Goal: Task Accomplishment & Management: Manage account settings

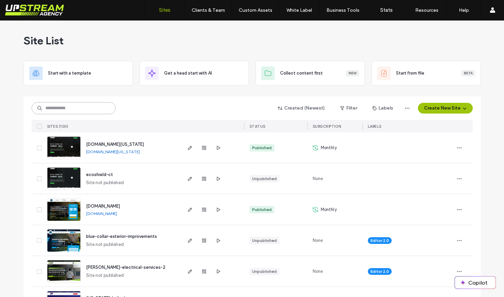
click at [93, 111] on input at bounding box center [74, 108] width 84 height 12
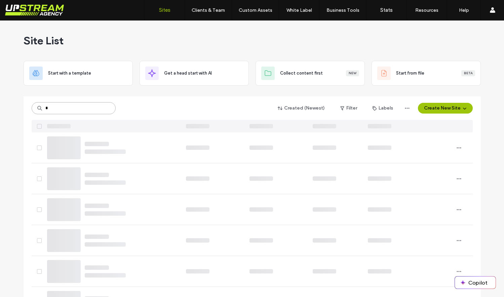
type input "*"
click at [136, 93] on div at bounding box center [252, 93] width 457 height 5
click at [84, 109] on input at bounding box center [74, 108] width 84 height 12
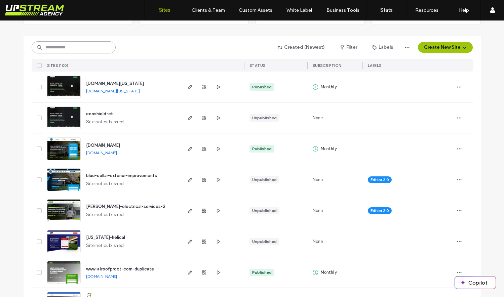
scroll to position [61, 0]
click at [94, 214] on span "Site not published" at bounding box center [105, 214] width 38 height 7
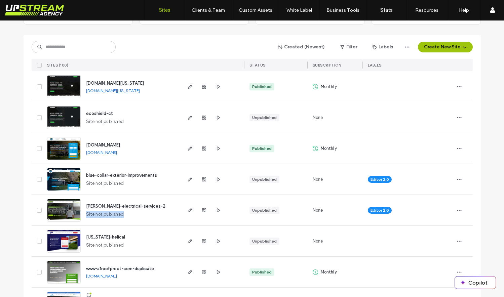
click at [94, 214] on span "Site not published" at bounding box center [105, 214] width 38 height 7
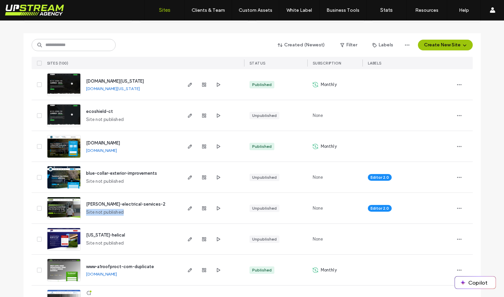
scroll to position [0, 0]
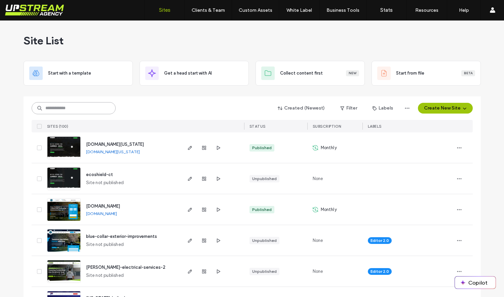
click at [71, 107] on input at bounding box center [74, 108] width 84 height 12
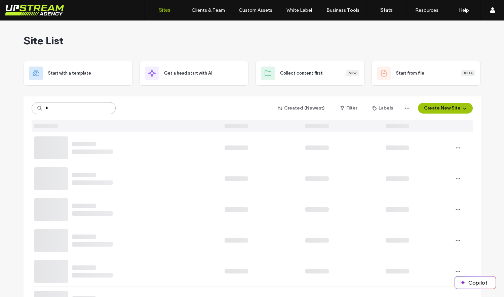
type input "*"
type input "****"
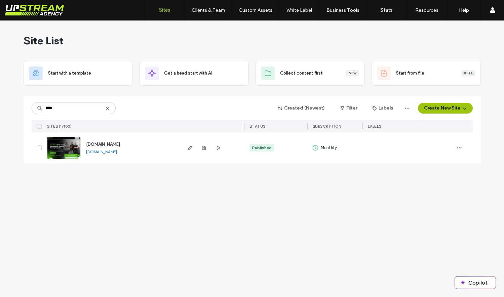
click at [66, 141] on img at bounding box center [63, 160] width 33 height 46
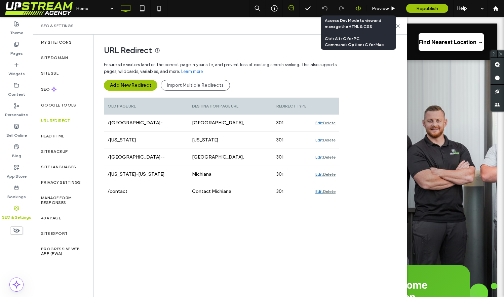
click at [360, 9] on use at bounding box center [357, 8] width 5 height 5
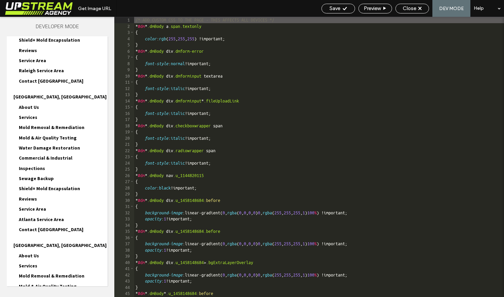
scroll to position [998, 0]
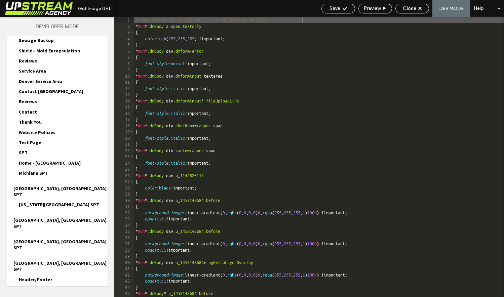
scroll to position [1050, 0]
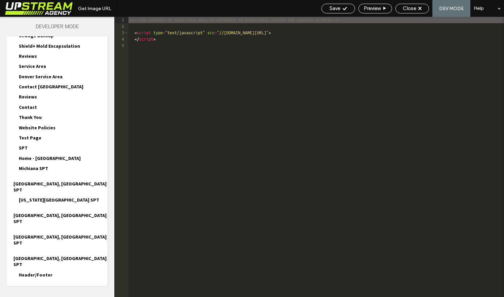
click at [185, 41] on div "URL Redirect Ensure site visitors land on the correct page in your site, and pr…" at bounding box center [214, 147] width 307 height 225
click at [168, 38] on div "URL Redirect Ensure site visitors land on the correct page in your site, and pr…" at bounding box center [214, 147] width 307 height 225
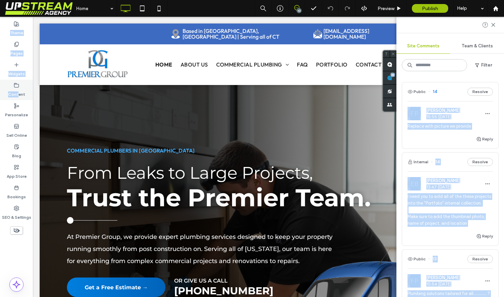
drag, startPoint x: 496, startPoint y: 77, endPoint x: 17, endPoint y: 94, distance: 479.1
click at [17, 94] on div "Home 10 Preview Publish Help Site Comments Team & Clients Filter Public 14 Reso…" at bounding box center [252, 148] width 504 height 297
click at [17, 94] on label "Content" at bounding box center [16, 92] width 17 height 9
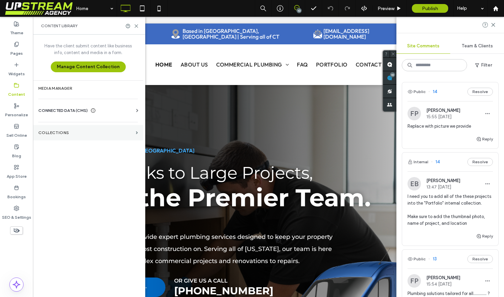
click at [59, 127] on section "Collections" at bounding box center [88, 132] width 110 height 15
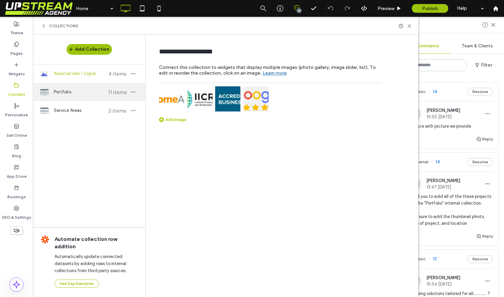
click at [87, 92] on span "Portfolio" at bounding box center [79, 92] width 50 height 7
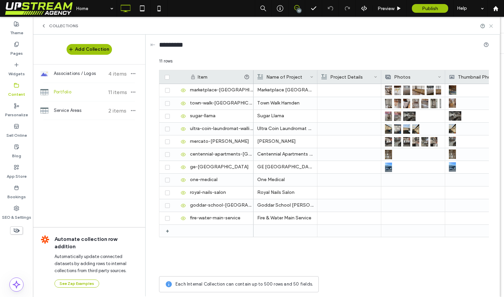
click at [490, 27] on icon at bounding box center [490, 26] width 5 height 5
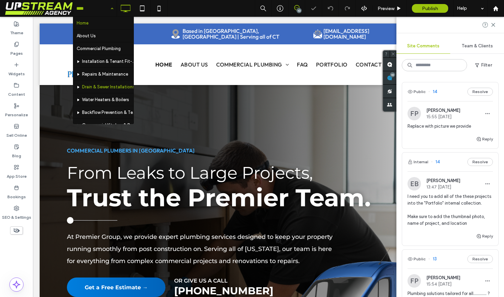
scroll to position [102, 0]
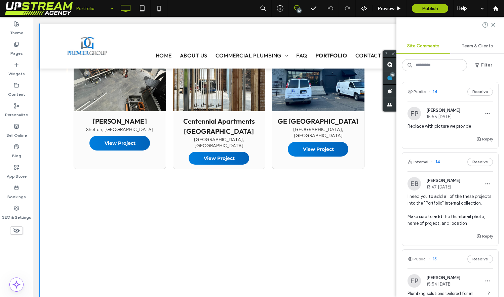
scroll to position [483, 0]
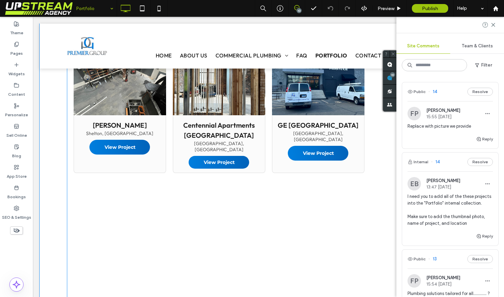
click at [206, 138] on h3 "Centennial Apartments Wallingford" at bounding box center [218, 130] width 81 height 20
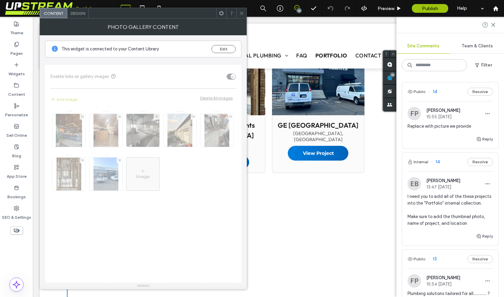
click at [223, 17] on span at bounding box center [221, 13] width 5 height 10
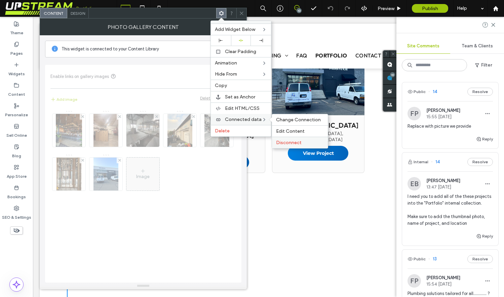
click at [296, 142] on span "Disconnect" at bounding box center [289, 143] width 26 height 6
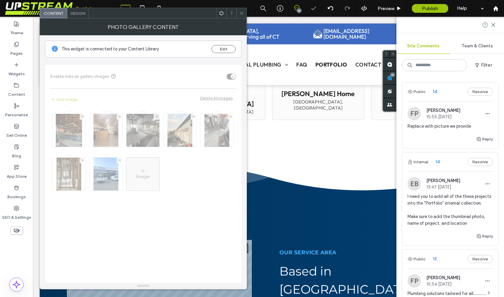
click at [238, 16] on div at bounding box center [241, 13] width 10 height 10
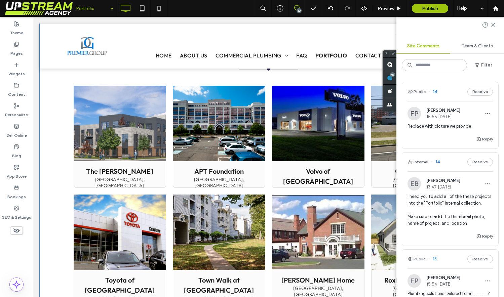
scroll to position [298, 0]
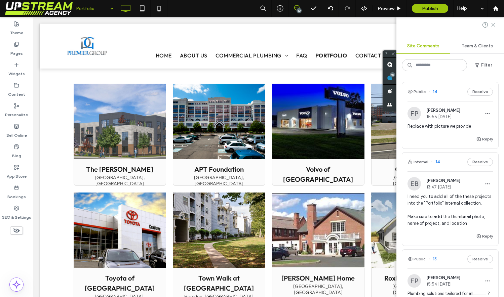
click at [493, 24] on use at bounding box center [492, 24] width 3 height 3
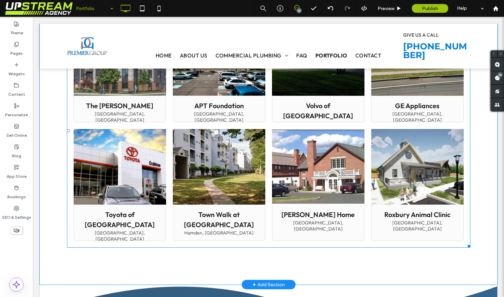
scroll to position [365, 0]
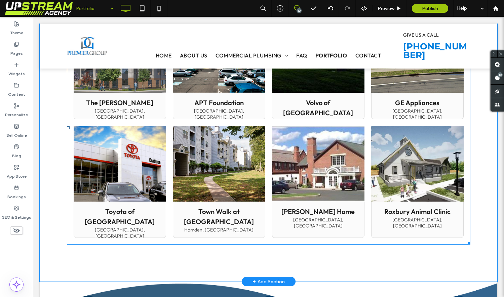
click at [155, 220] on span "Toyota of Middlebury Middlebury, CT Button" at bounding box center [120, 220] width 92 height 37
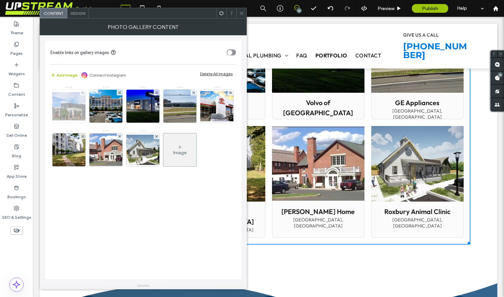
click at [70, 110] on img at bounding box center [69, 106] width 54 height 29
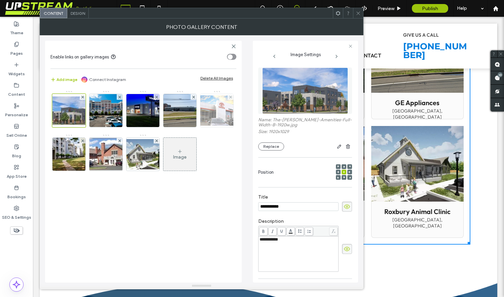
scroll to position [0, 0]
click at [357, 14] on icon at bounding box center [358, 13] width 5 height 5
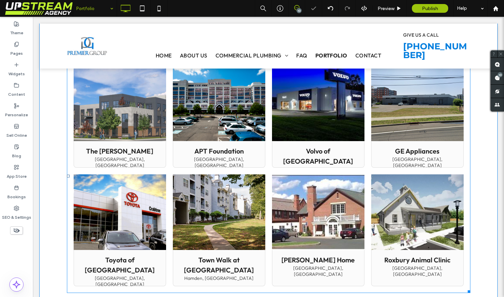
scroll to position [314, 0]
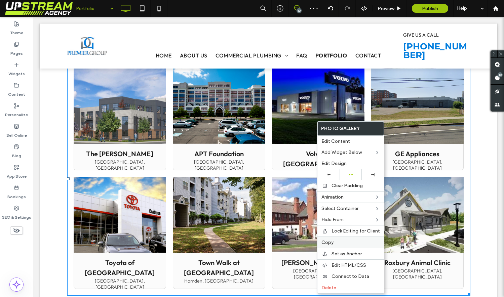
click at [326, 241] on span "Copy" at bounding box center [327, 243] width 12 height 6
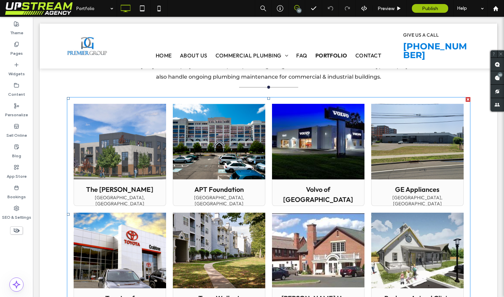
scroll to position [278, 0]
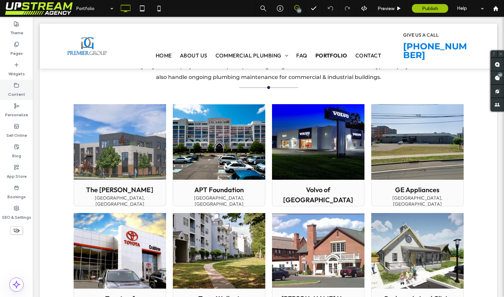
click at [16, 91] on label "Content" at bounding box center [16, 92] width 17 height 9
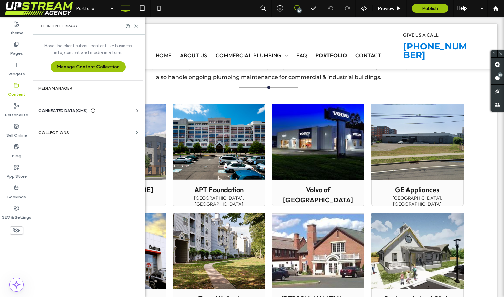
click at [56, 112] on span "CONNECTED DATA (CMS)" at bounding box center [62, 110] width 49 height 7
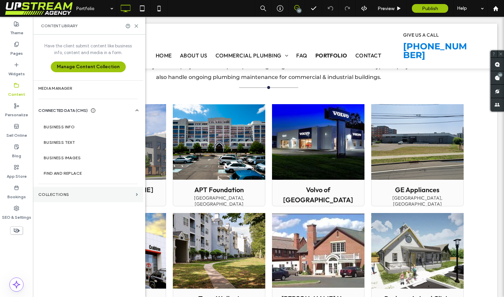
click at [63, 198] on section "Collections" at bounding box center [88, 194] width 110 height 15
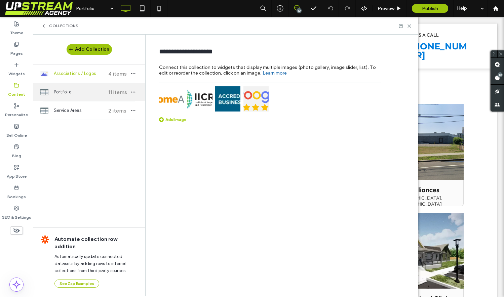
click at [85, 98] on div "Portfolio 11 items" at bounding box center [89, 92] width 112 height 18
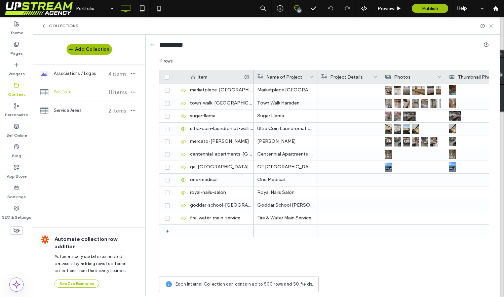
click at [489, 28] on icon at bounding box center [490, 26] width 5 height 5
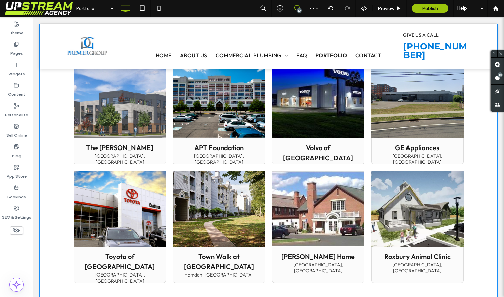
scroll to position [320, 0]
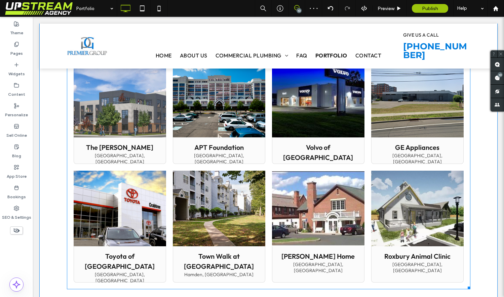
click at [202, 137] on span "APT Foundation New Haven, CT Button" at bounding box center [219, 150] width 92 height 27
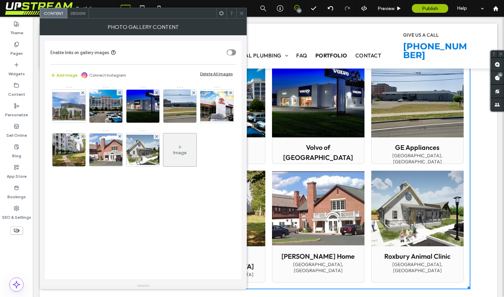
click at [241, 13] on icon at bounding box center [241, 13] width 5 height 5
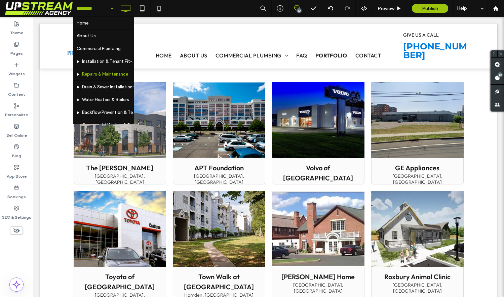
scroll to position [102, 0]
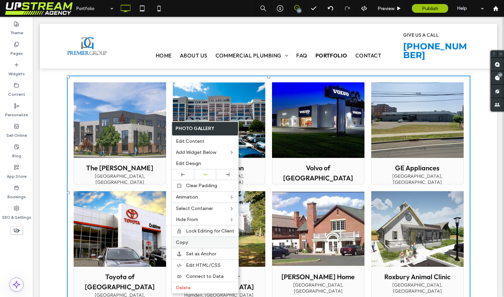
click at [189, 244] on label "Copy" at bounding box center [205, 243] width 58 height 6
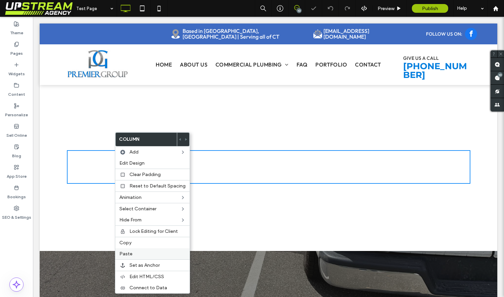
click at [147, 252] on label "Paste" at bounding box center [152, 254] width 66 height 6
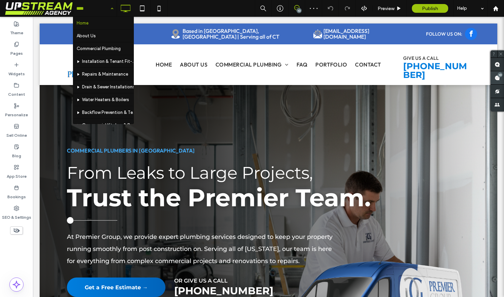
click at [495, 79] on use at bounding box center [496, 77] width 5 height 5
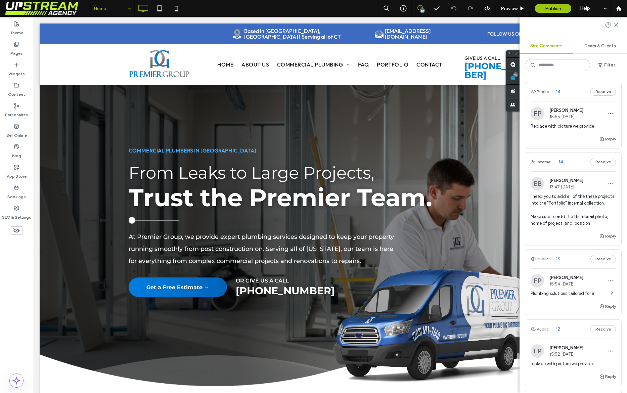
click at [503, 295] on span "Plumbing solutions tailored for all............. ?" at bounding box center [573, 293] width 85 height 7
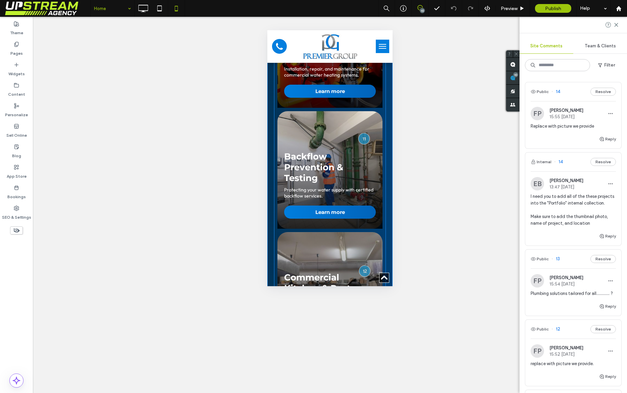
scroll to position [1294, 0]
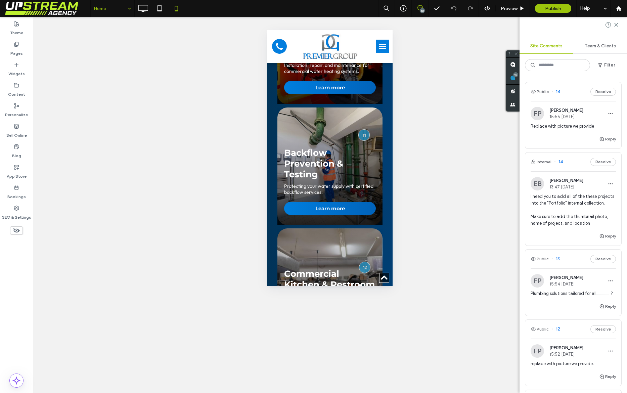
click at [383, 49] on button "menu" at bounding box center [382, 46] width 13 height 13
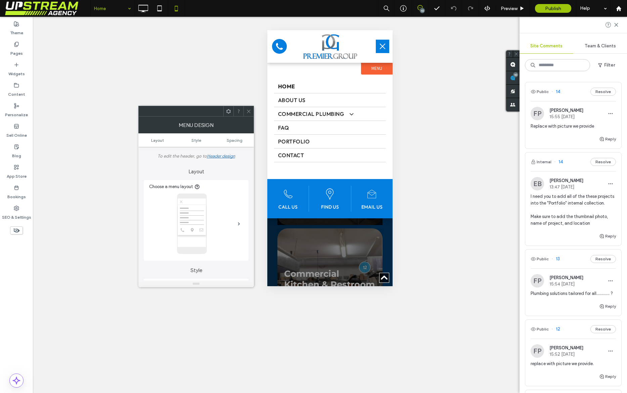
click at [249, 111] on icon at bounding box center [248, 111] width 5 height 5
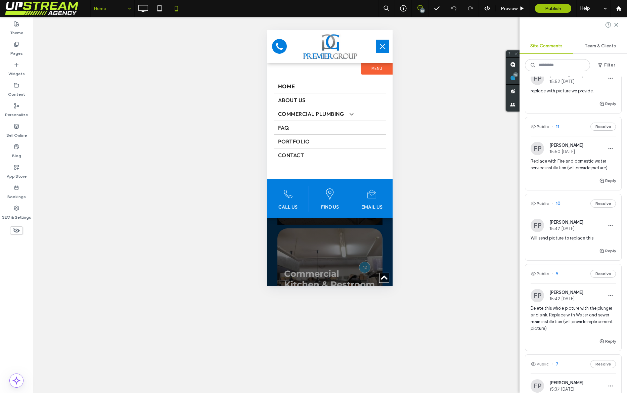
scroll to position [326, 0]
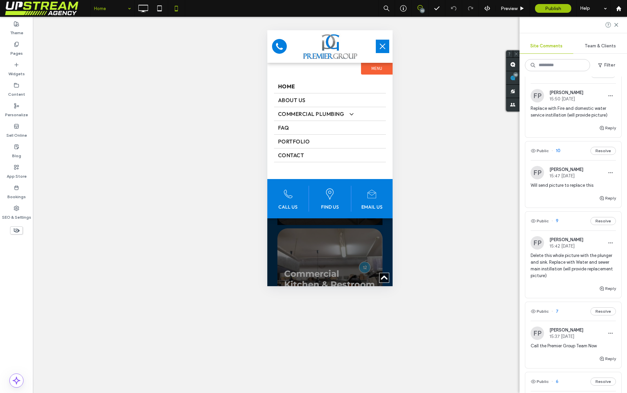
click at [503, 261] on span "Delete this whole picture with the plunger and sink. Replace with Water and sew…" at bounding box center [573, 265] width 85 height 27
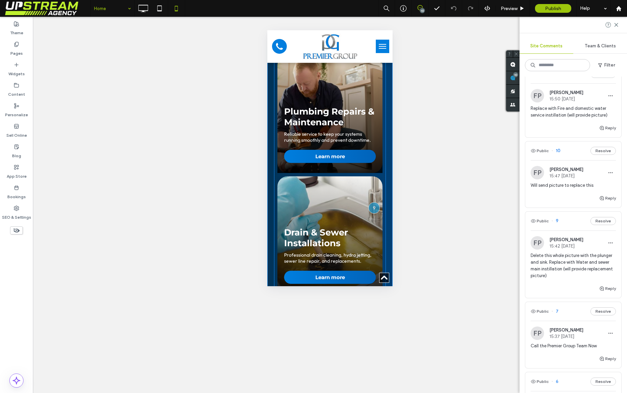
scroll to position [1013, 0]
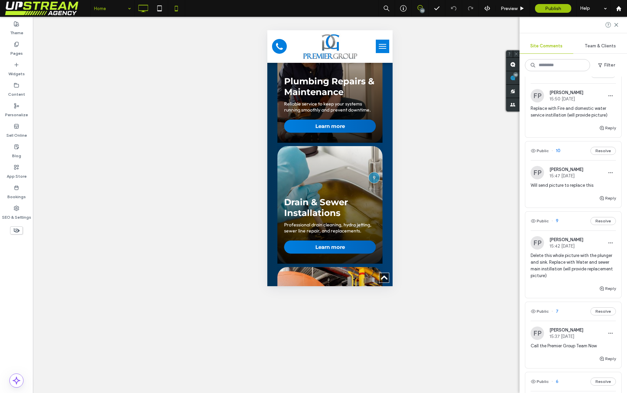
click at [139, 10] on icon at bounding box center [142, 8] width 13 height 13
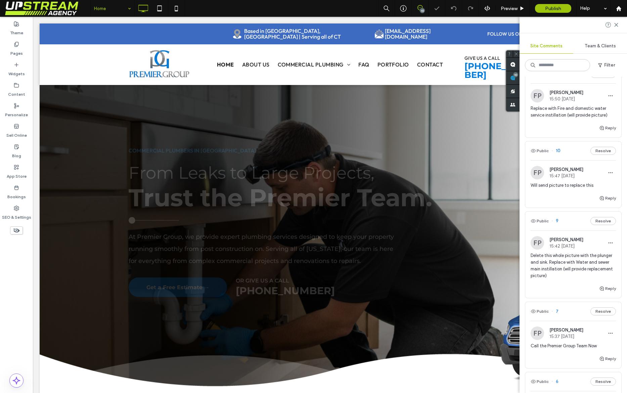
scroll to position [0, 0]
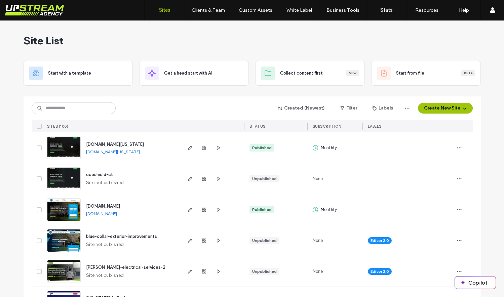
click at [119, 44] on div "Site List" at bounding box center [252, 40] width 457 height 40
drag, startPoint x: 68, startPoint y: 38, endPoint x: 16, endPoint y: 41, distance: 52.2
drag, startPoint x: 16, startPoint y: 41, endPoint x: 20, endPoint y: 41, distance: 3.7
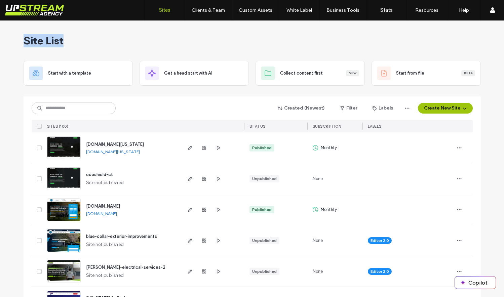
drag, startPoint x: 50, startPoint y: 42, endPoint x: 80, endPoint y: 42, distance: 29.6
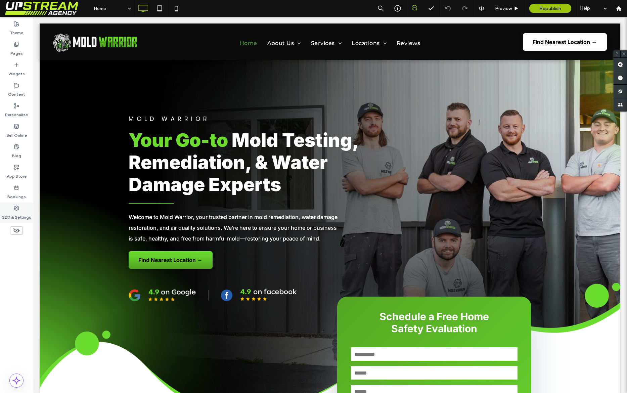
click at [15, 206] on icon at bounding box center [16, 208] width 5 height 5
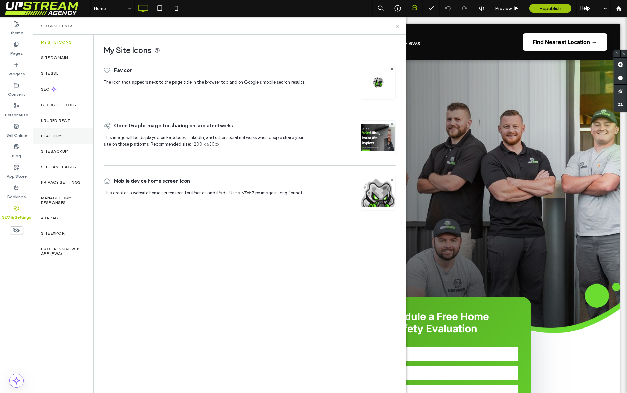
click at [60, 137] on label "Head HTML" at bounding box center [52, 136] width 23 height 5
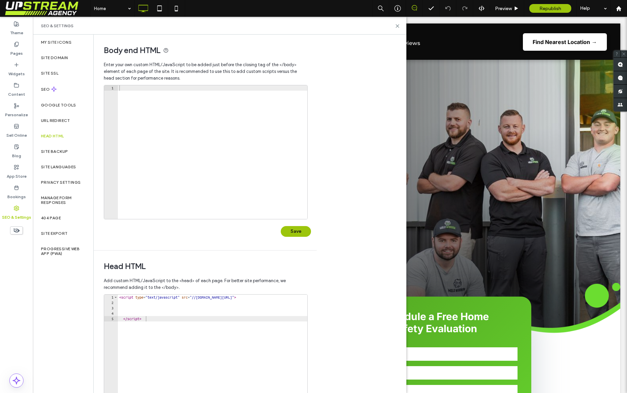
click at [164, 120] on div at bounding box center [213, 157] width 190 height 144
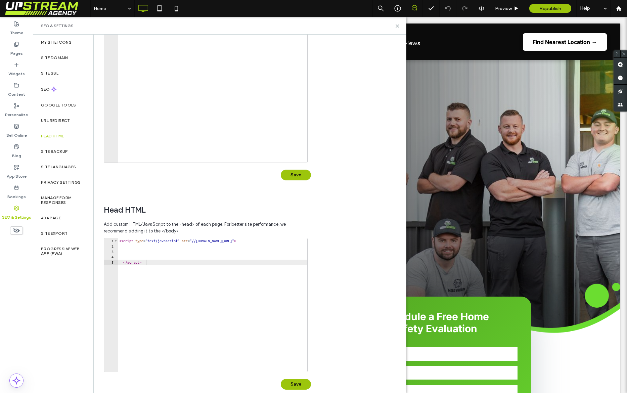
scroll to position [67, 0]
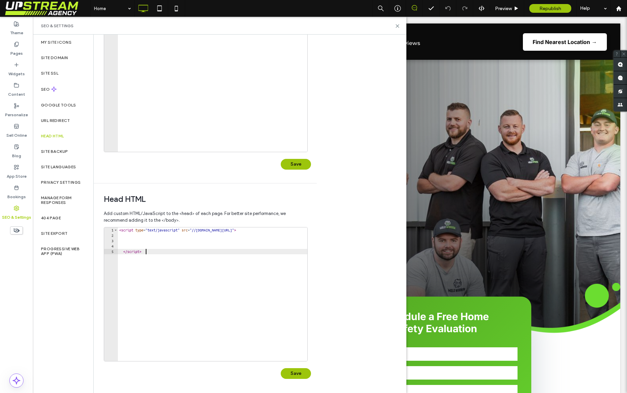
click at [164, 252] on div "< script type = "text/javascript" src = "//cdn.callrail.com/group/349042345/5b3…" at bounding box center [250, 299] width 264 height 144
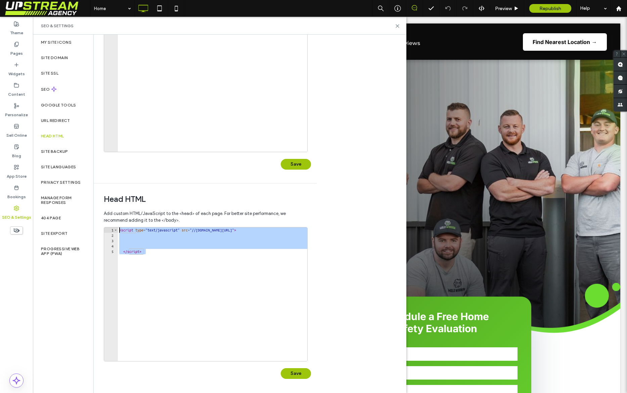
drag, startPoint x: 135, startPoint y: 244, endPoint x: 110, endPoint y: 223, distance: 32.3
click at [110, 223] on div "Add custom HTML/JavaScript to the <head> of each page. For better site performa…" at bounding box center [205, 299] width 203 height 185
type textarea "**********"
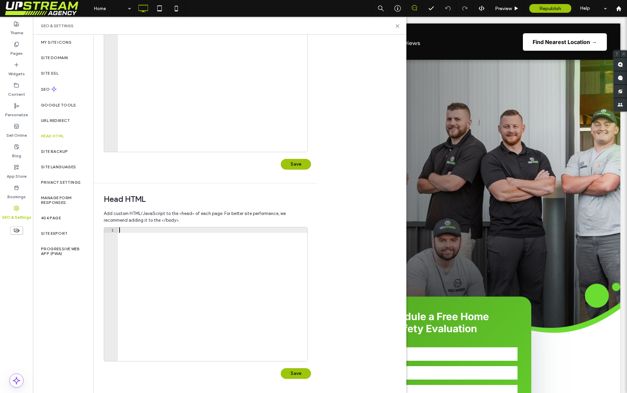
scroll to position [67, 0]
type textarea "*********"
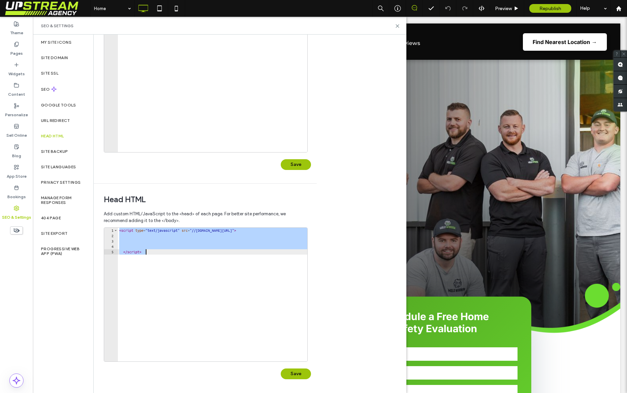
click at [260, 205] on div "Head HTML Add custom HTML/JavaScript to the <head> of each page. For better sit…" at bounding box center [203, 288] width 218 height 209
click at [485, 10] on icon at bounding box center [482, 8] width 6 height 6
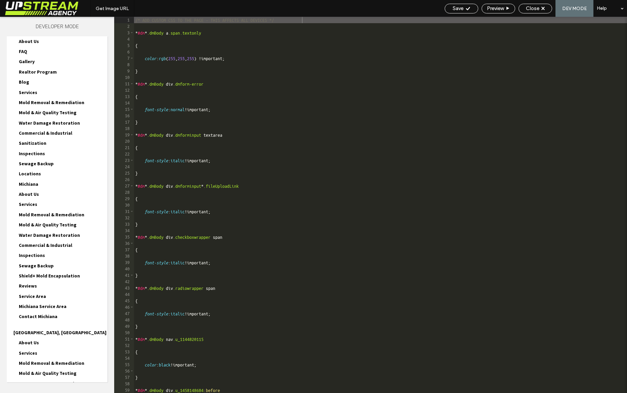
scroll to position [82, 0]
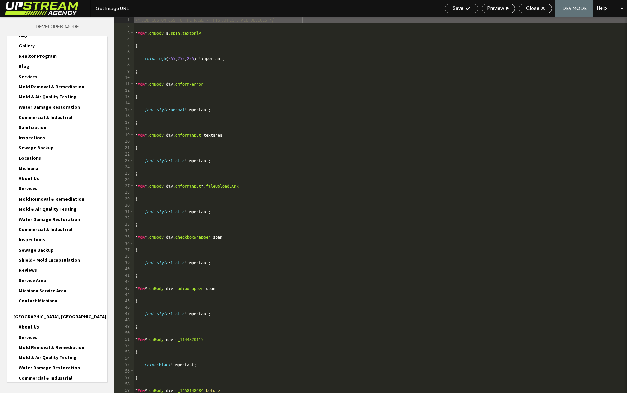
click at [26, 169] on span "Michiana" at bounding box center [28, 168] width 19 height 6
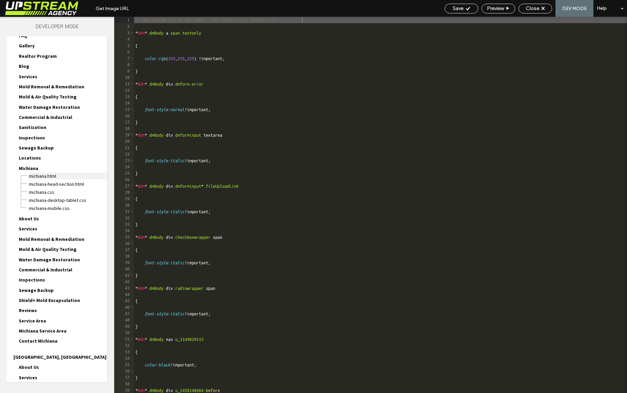
click at [46, 176] on span "Michiana.html" at bounding box center [68, 176] width 79 height 7
type textarea "**********"
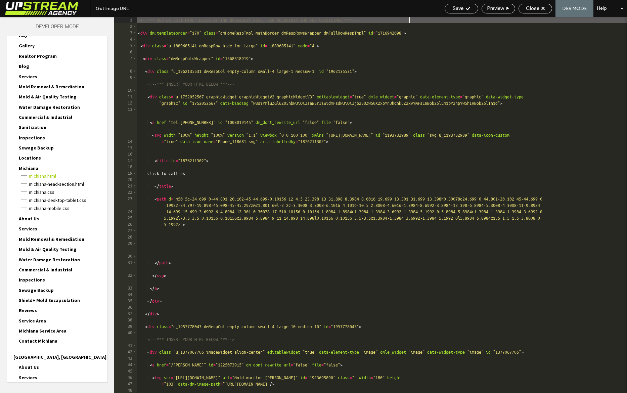
scroll to position [0, 0]
click at [54, 184] on span "Michiana-head-section.html" at bounding box center [68, 184] width 79 height 7
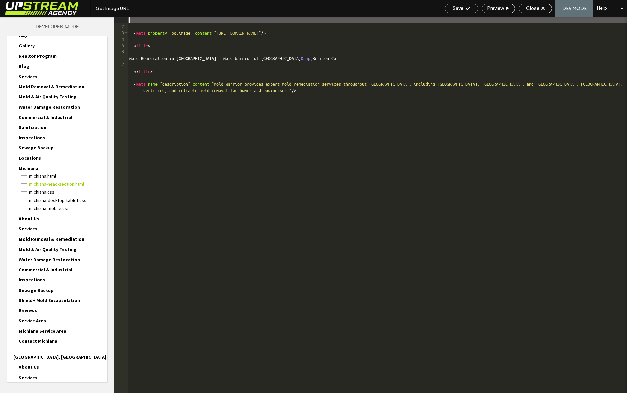
click at [302, 102] on div "Body end HTML Enter your own custom HTML/​JavaScript to be added just before th…" at bounding box center [217, 214] width 313 height 359
click at [149, 28] on div "SEO & Settings" at bounding box center [187, 25] width 358 height 5
drag, startPoint x: 143, startPoint y: 27, endPoint x: 158, endPoint y: 27, distance: 14.5
click at [143, 27] on div "SEO & Settings" at bounding box center [187, 25] width 358 height 5
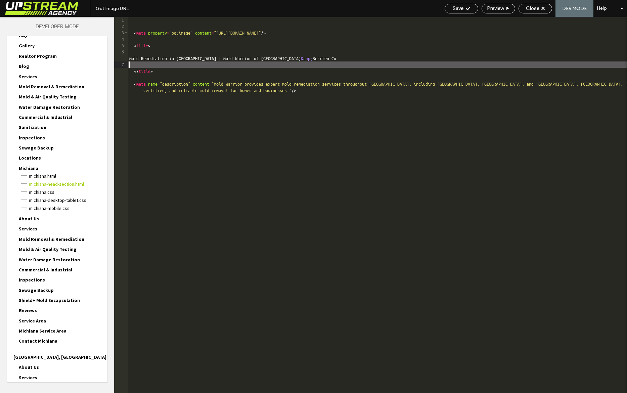
click at [407, 138] on div "< meta property = "og:image" content = "https://lirp.cdn-website.com/b6e8550c/d…" at bounding box center [377, 211] width 499 height 389
drag, startPoint x: 368, startPoint y: 100, endPoint x: 254, endPoint y: 93, distance: 113.5
click at [368, 100] on div "Body end HTML Enter your own custom HTML/​JavaScript to be added just before th…" at bounding box center [217, 214] width 313 height 359
click at [218, 88] on div at bounding box center [180, 157] width 190 height 144
click at [503, 5] on div "Close" at bounding box center [535, 8] width 33 height 6
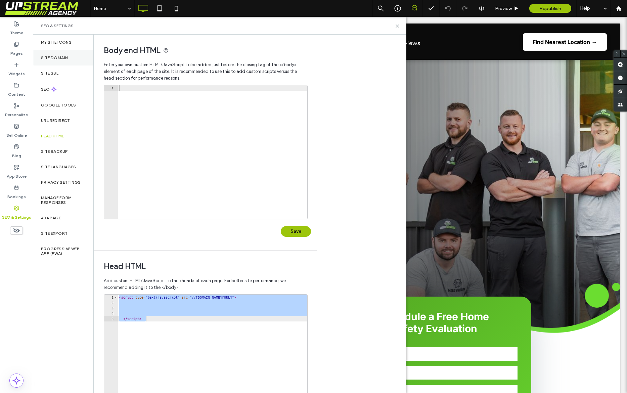
drag, startPoint x: 13, startPoint y: 52, endPoint x: 34, endPoint y: 56, distance: 21.6
click at [13, 51] on label "Pages" at bounding box center [16, 51] width 12 height 9
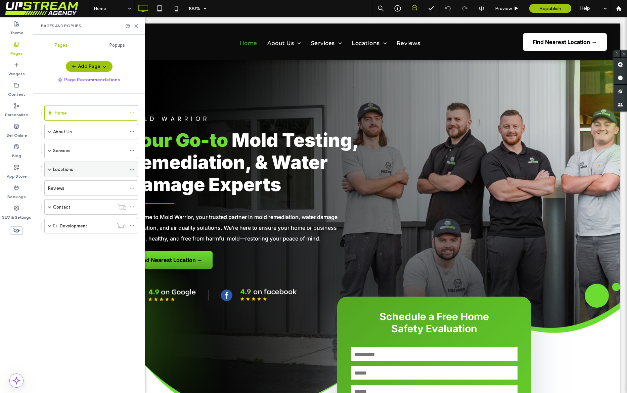
drag, startPoint x: 49, startPoint y: 169, endPoint x: 58, endPoint y: 177, distance: 12.1
click at [49, 169] on span at bounding box center [49, 169] width 3 height 3
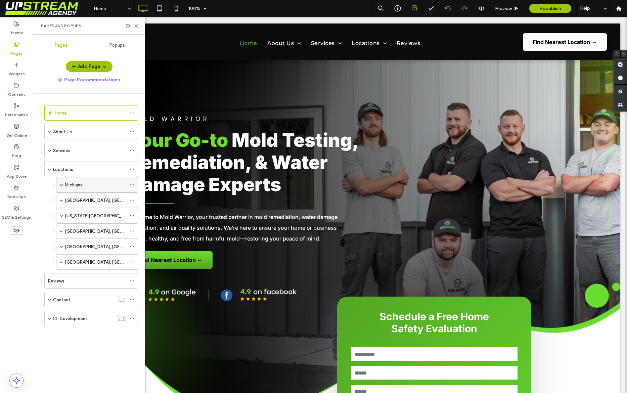
click at [62, 184] on span at bounding box center [61, 184] width 3 height 3
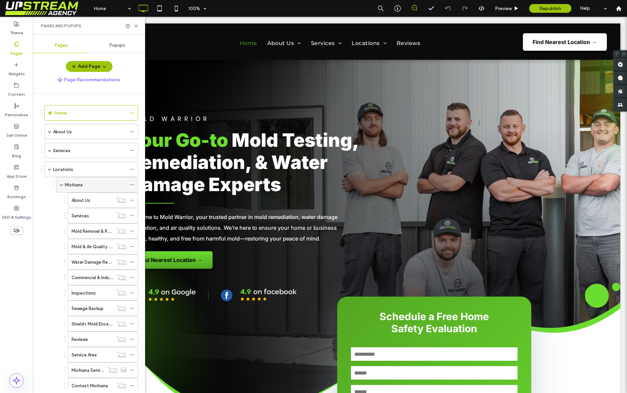
click at [134, 184] on div at bounding box center [134, 185] width 8 height 10
click at [132, 184] on icon at bounding box center [132, 184] width 5 height 5
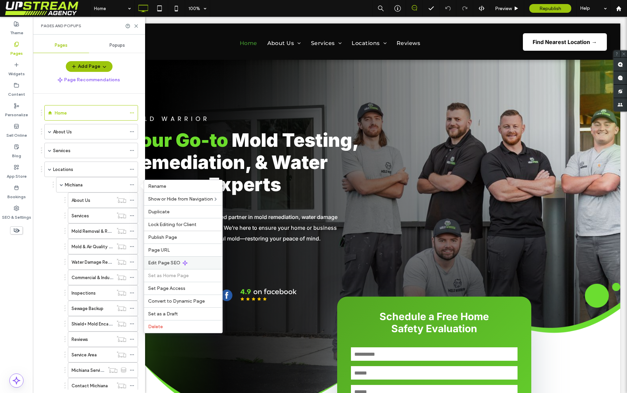
click at [174, 264] on span "Edit Page SEO" at bounding box center [164, 263] width 32 height 6
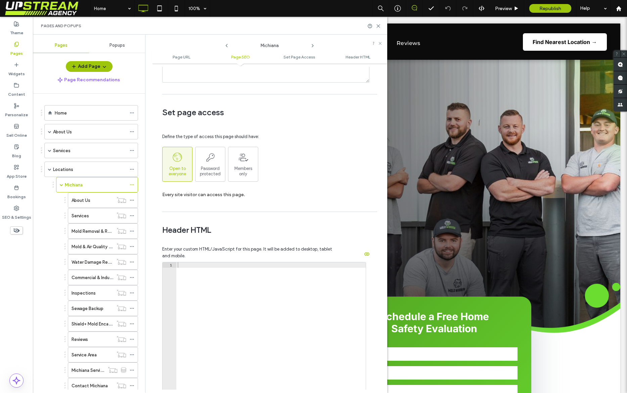
scroll to position [488, 0]
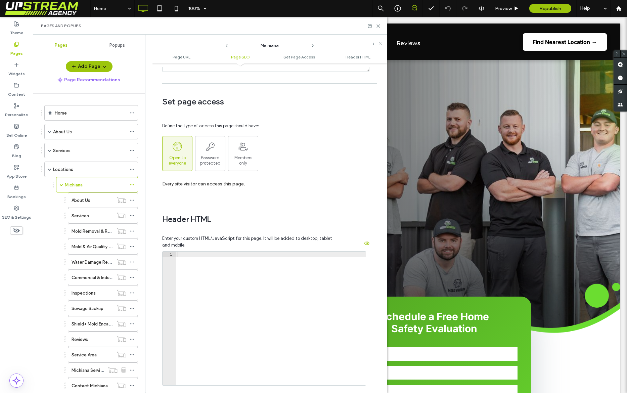
click at [231, 265] on div at bounding box center [271, 324] width 190 height 144
click at [204, 244] on span "Enter your custom HTML/JavaScript for this page. It will be added to desktop, t…" at bounding box center [248, 241] width 173 height 13
click at [206, 243] on span "Enter your custom HTML/JavaScript for this page. It will be added to desktop, t…" at bounding box center [248, 241] width 173 height 13
drag, startPoint x: 206, startPoint y: 243, endPoint x: 182, endPoint y: 237, distance: 24.4
click at [182, 237] on span "Enter your custom HTML/JavaScript for this page. It will be added to desktop, t…" at bounding box center [248, 241] width 173 height 13
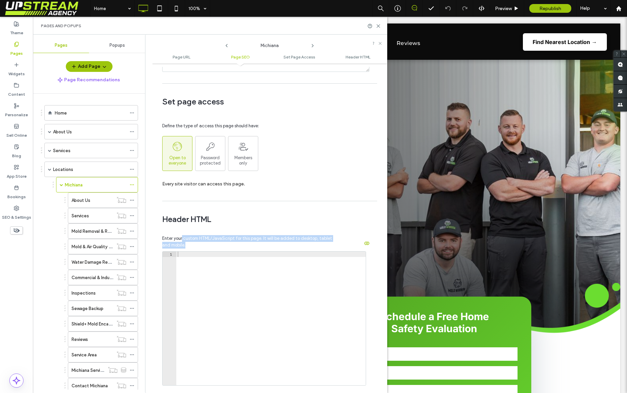
drag, startPoint x: 182, startPoint y: 237, endPoint x: 141, endPoint y: 217, distance: 45.3
click at [182, 237] on span "Enter your custom HTML/JavaScript for this page. It will be added to desktop, t…" at bounding box center [248, 241] width 173 height 13
drag, startPoint x: 217, startPoint y: 256, endPoint x: 195, endPoint y: 252, distance: 21.9
click at [216, 256] on div at bounding box center [271, 324] width 190 height 144
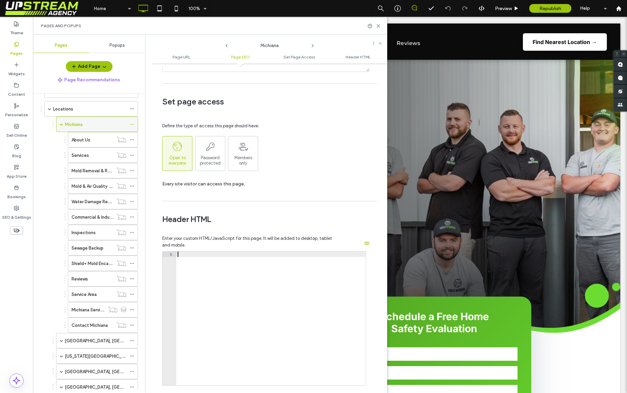
scroll to position [46, 0]
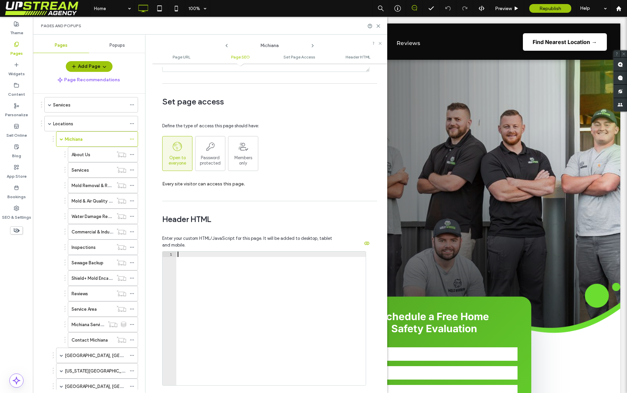
click at [195, 265] on div at bounding box center [271, 324] width 190 height 144
paste textarea "**********"
type textarea "**********"
click at [281, 215] on span "Header HTML" at bounding box center [267, 219] width 210 height 10
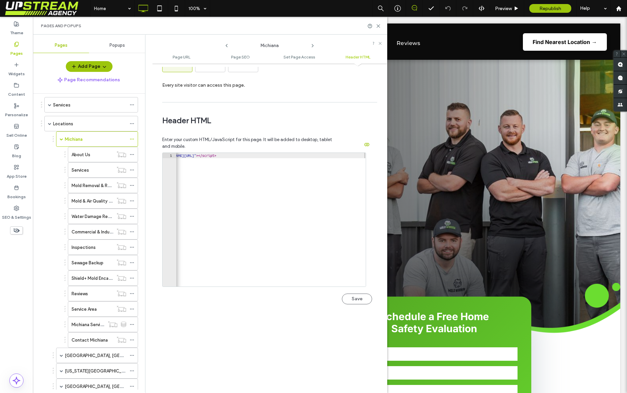
scroll to position [626, 0]
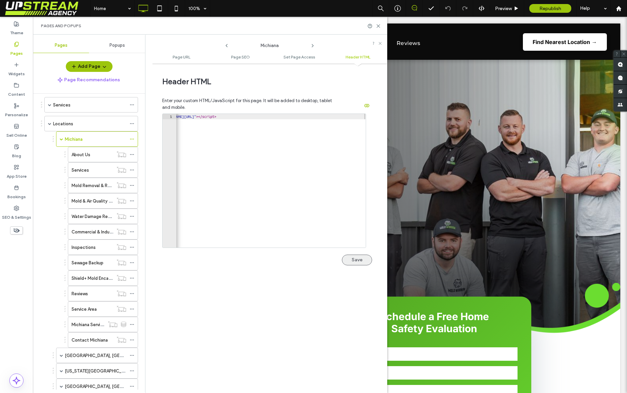
click at [355, 260] on button "Save" at bounding box center [357, 260] width 30 height 11
click at [364, 107] on icon "button" at bounding box center [366, 107] width 5 height 5
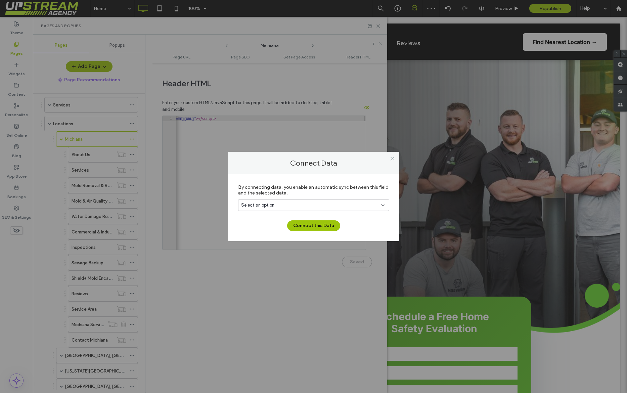
click at [333, 202] on div "Select an option" at bounding box center [309, 205] width 137 height 7
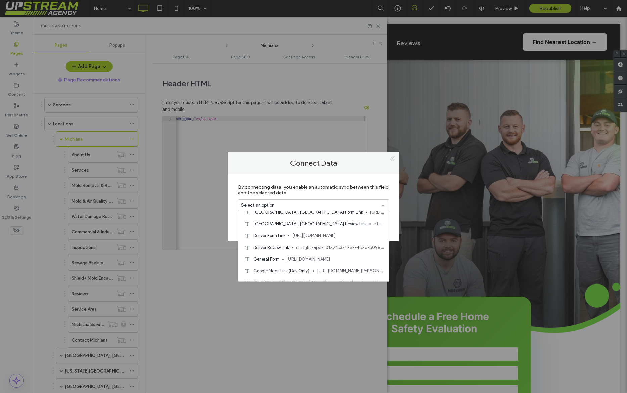
scroll to position [670, 0]
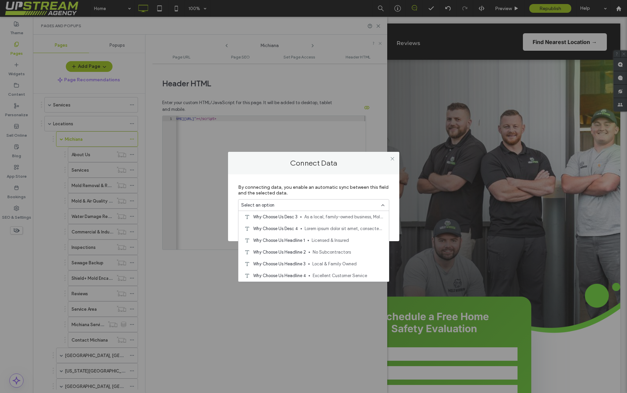
click at [329, 172] on div "Connect Data" at bounding box center [313, 163] width 171 height 23
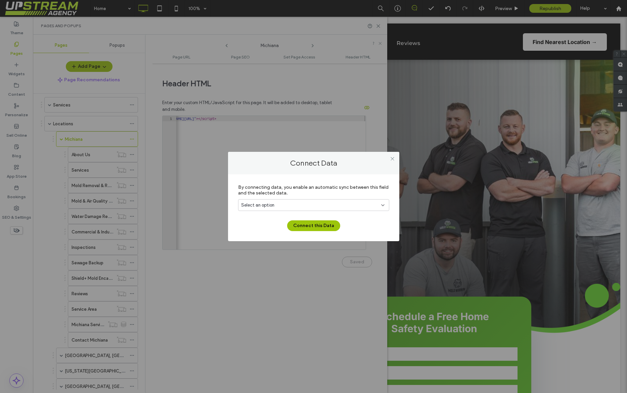
click at [347, 206] on div "Select an option" at bounding box center [309, 205] width 137 height 7
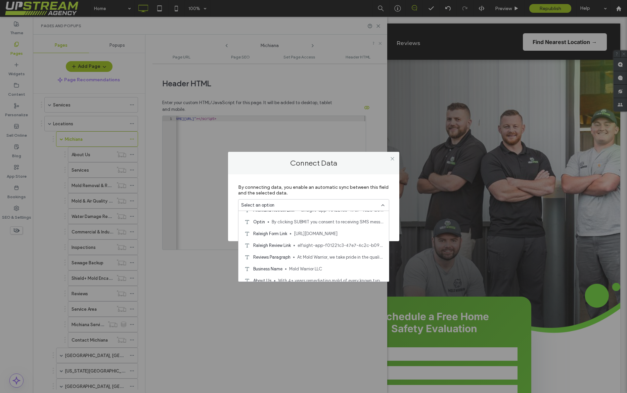
scroll to position [572, 0]
drag, startPoint x: 394, startPoint y: 158, endPoint x: 327, endPoint y: 160, distance: 67.2
click at [394, 158] on icon at bounding box center [392, 158] width 5 height 5
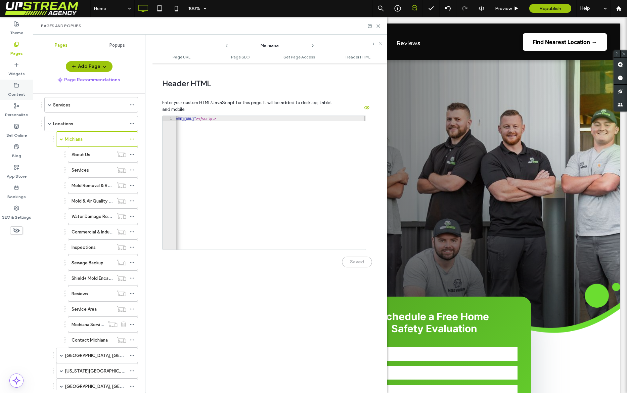
click at [21, 89] on label "Content" at bounding box center [16, 92] width 17 height 9
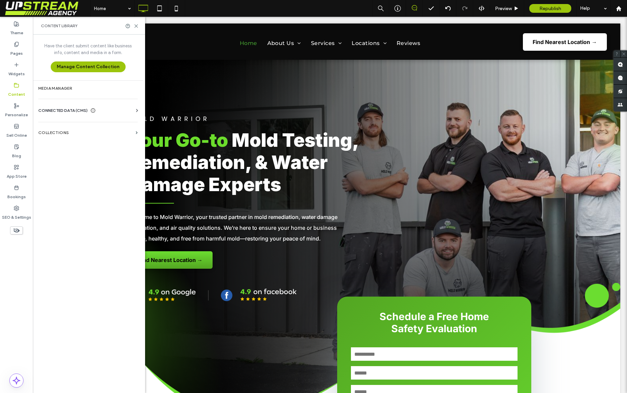
click at [58, 106] on div "CONNECTED DATA (CMS) Business Info Business Text Business Images Find and Repla…" at bounding box center [88, 110] width 110 height 17
click at [58, 109] on span "CONNECTED DATA (CMS)" at bounding box center [62, 110] width 49 height 7
click at [58, 147] on section "Business Text" at bounding box center [89, 142] width 102 height 15
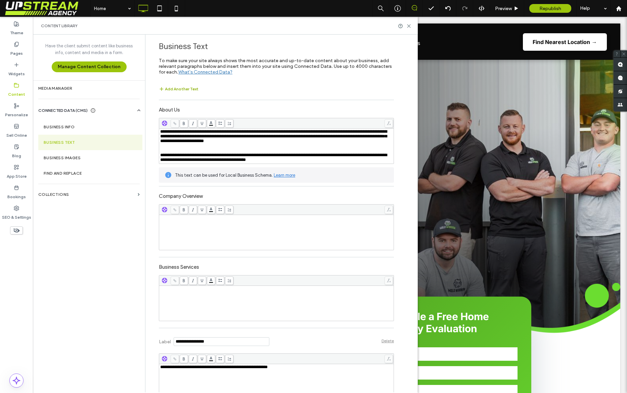
click at [182, 90] on button "Add Another Text" at bounding box center [179, 89] width 40 height 8
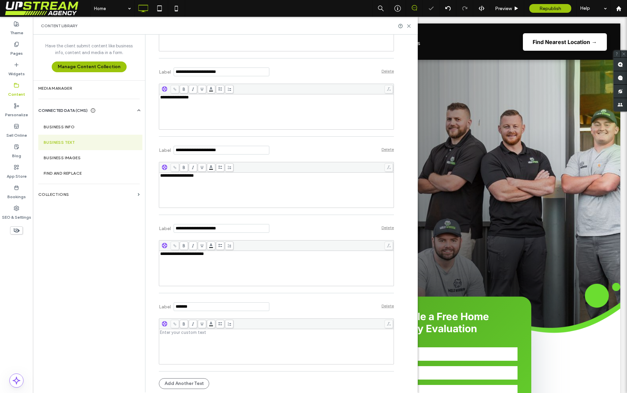
drag, startPoint x: 204, startPoint y: 307, endPoint x: 307, endPoint y: 276, distance: 107.6
drag, startPoint x: 191, startPoint y: 306, endPoint x: 157, endPoint y: 291, distance: 37.2
type input "**********"
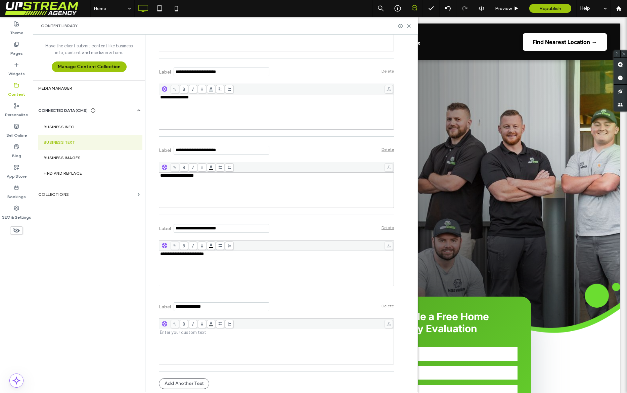
click at [280, 297] on div "Label Delete" at bounding box center [276, 306] width 235 height 18
click at [244, 297] on div "Rich Text Editor" at bounding box center [276, 347] width 233 height 34
click at [100, 297] on div "Have the client submit content like business info, content and media in a form.…" at bounding box center [89, 213] width 112 height 357
drag, startPoint x: 289, startPoint y: 307, endPoint x: 287, endPoint y: 301, distance: 7.0
click at [289, 297] on div "Label Delete" at bounding box center [276, 306] width 235 height 18
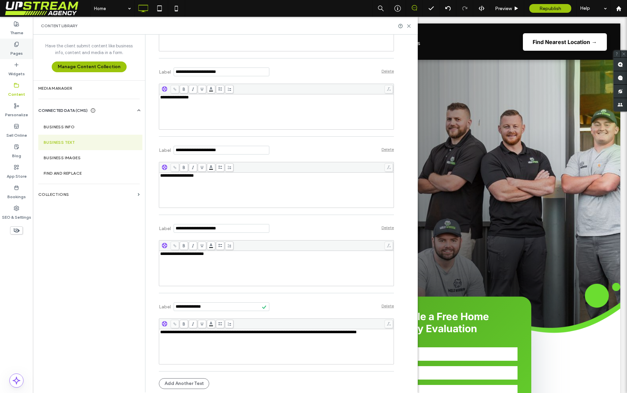
click at [12, 53] on label "Pages" at bounding box center [16, 51] width 12 height 9
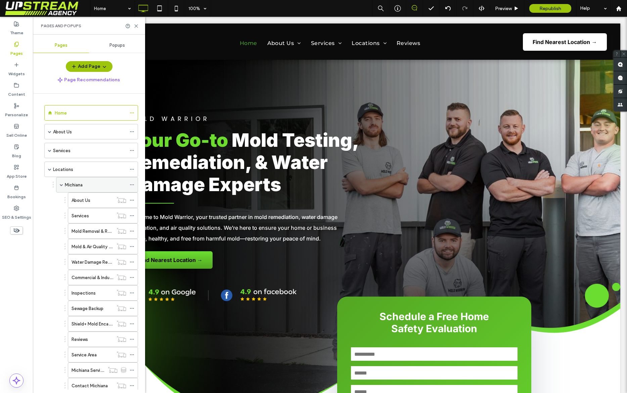
click at [134, 185] on div at bounding box center [134, 185] width 8 height 10
click at [132, 184] on icon at bounding box center [132, 184] width 5 height 5
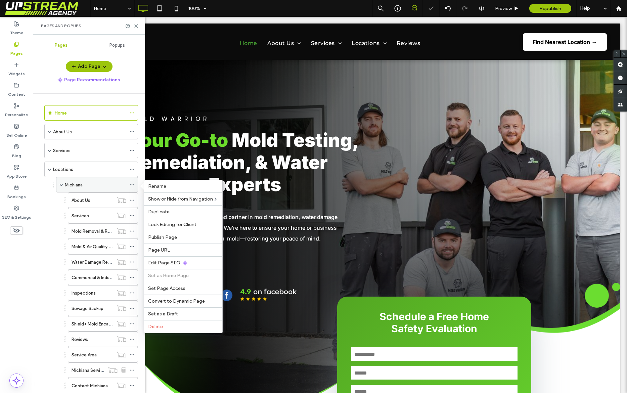
scroll to position [0, 0]
click at [163, 265] on span "Edit Page SEO" at bounding box center [164, 263] width 32 height 6
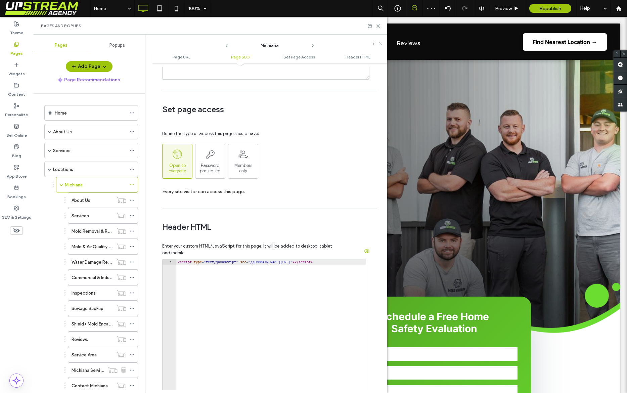
scroll to position [578, 0]
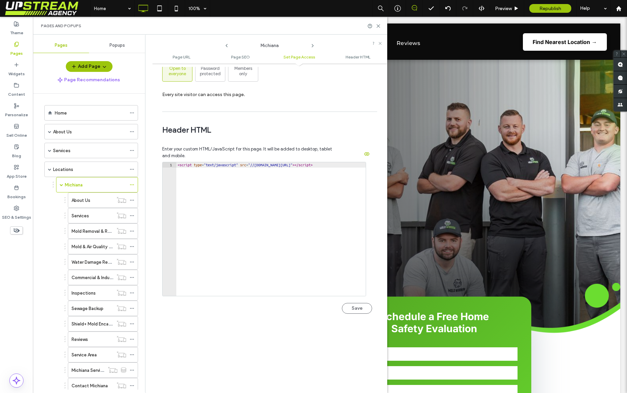
type textarea "**********"
click at [299, 169] on div "< script type = "text/javascript" src = "//cdn.callrail.com/companies/552219161…" at bounding box center [319, 234] width 286 height 144
drag, startPoint x: 311, startPoint y: 171, endPoint x: 105, endPoint y: 150, distance: 207.4
click at [105, 150] on div "Pages Popups Add Page Page Recommendations Home About Us FAQ Gallery Realtor Pr…" at bounding box center [210, 214] width 355 height 359
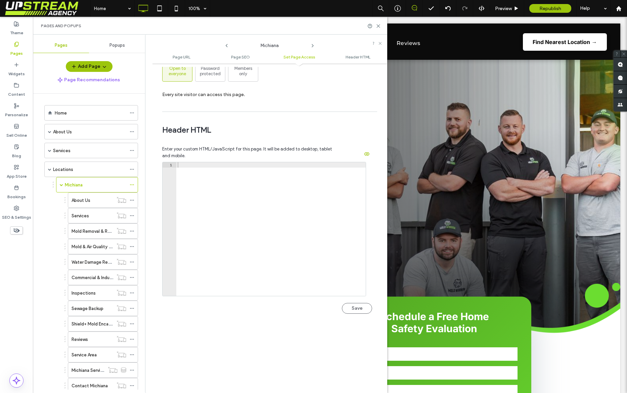
click at [206, 133] on span "Header HTML" at bounding box center [267, 130] width 210 height 10
click at [365, 154] on icon "button" at bounding box center [366, 153] width 5 height 5
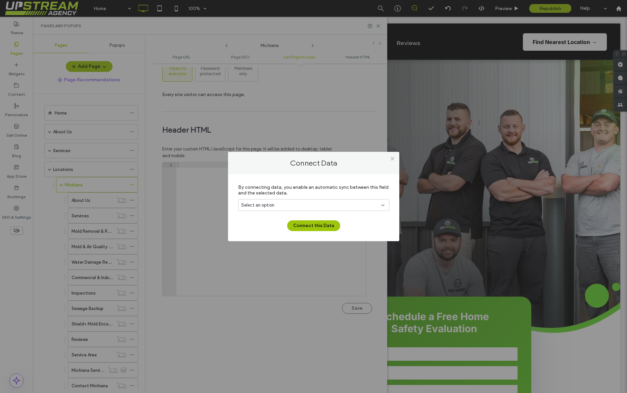
click at [262, 206] on span "Select an option" at bounding box center [257, 205] width 33 height 7
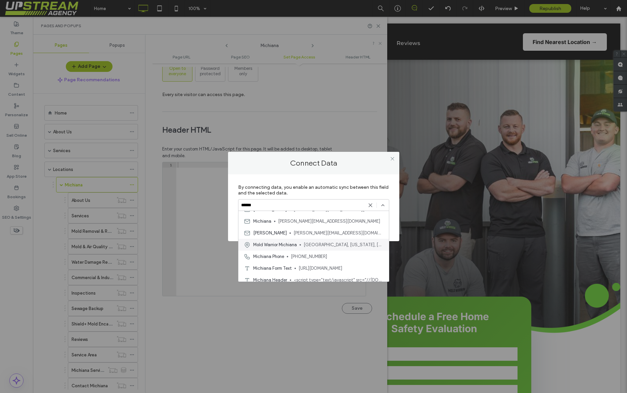
scroll to position [35, 0]
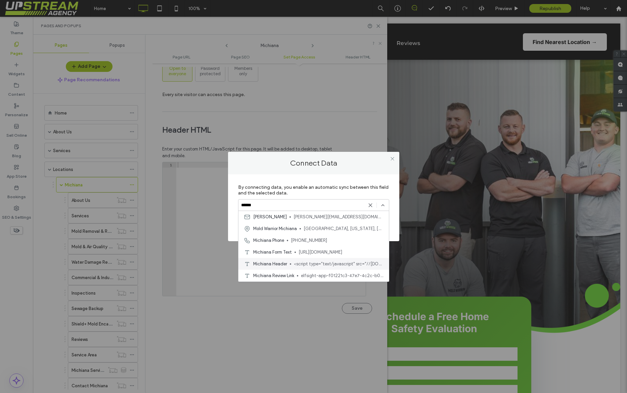
type input "******"
click at [304, 264] on span "<script type="text/javascript" src="//cdn.callrail.com/companies/552219161/00e2…" at bounding box center [339, 264] width 90 height 7
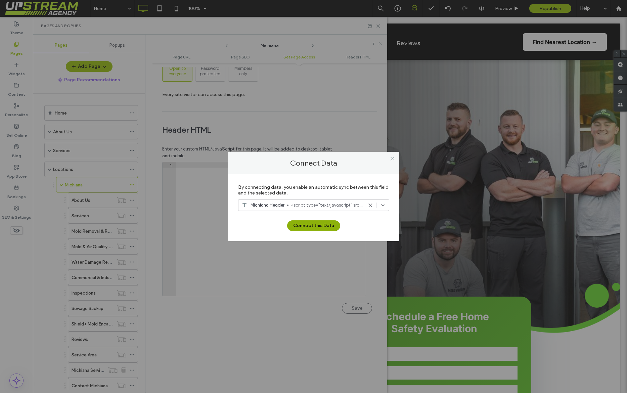
click at [318, 225] on button "Connect this Data" at bounding box center [313, 225] width 53 height 11
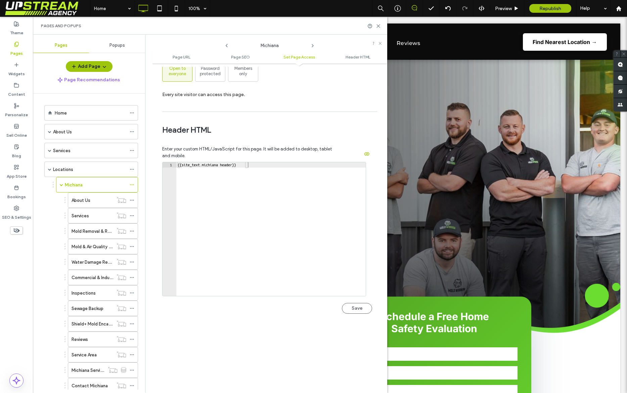
type textarea "**********"
click at [282, 195] on div "{{site_text.michiana header}}" at bounding box center [271, 234] width 190 height 144
click at [357, 297] on button "Save" at bounding box center [357, 308] width 30 height 11
click at [265, 144] on div "**********" at bounding box center [267, 233] width 210 height 191
click at [354, 297] on div "Saved" at bounding box center [267, 304] width 210 height 17
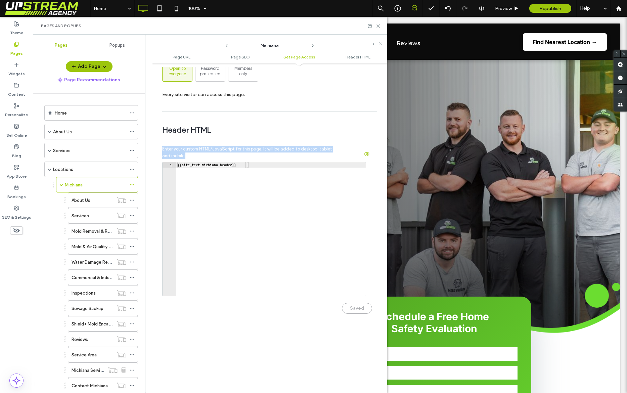
drag, startPoint x: 220, startPoint y: 154, endPoint x: 150, endPoint y: 121, distance: 77.3
click at [150, 123] on div "**********" at bounding box center [266, 214] width 242 height 359
drag, startPoint x: 151, startPoint y: 119, endPoint x: 154, endPoint y: 120, distance: 3.5
click at [151, 119] on div "**********" at bounding box center [266, 214] width 242 height 359
drag, startPoint x: 163, startPoint y: 124, endPoint x: 189, endPoint y: 142, distance: 30.9
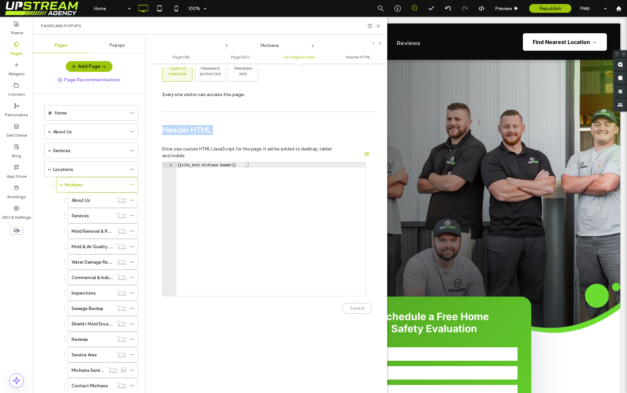
click at [188, 142] on div "**********" at bounding box center [267, 221] width 210 height 213
click at [12, 213] on label "SEO & Settings" at bounding box center [16, 215] width 29 height 9
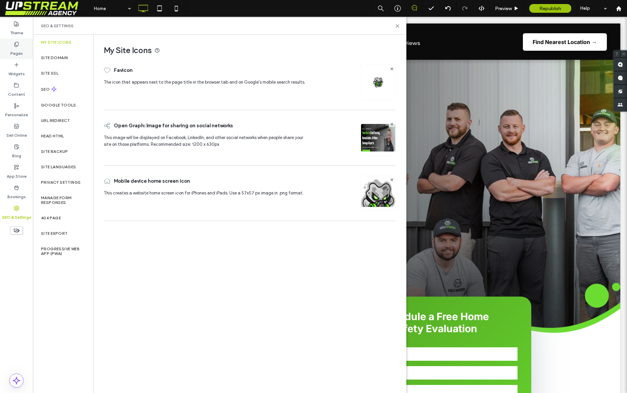
click at [19, 49] on label "Pages" at bounding box center [16, 51] width 12 height 9
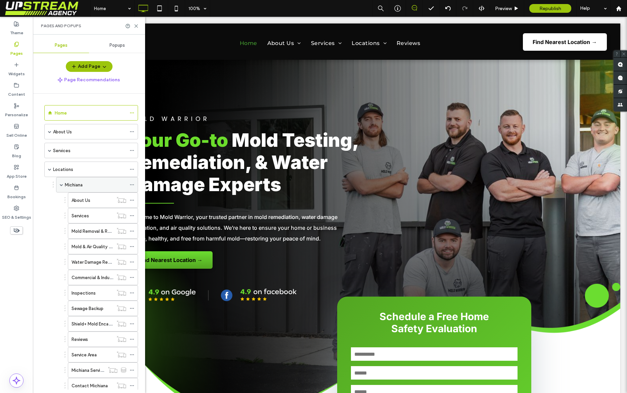
click at [89, 187] on div "Michiana" at bounding box center [95, 184] width 61 height 7
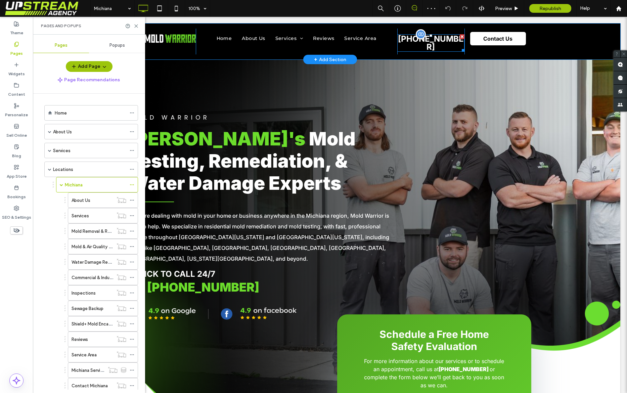
click at [433, 39] on span "(269) 367-2897" at bounding box center [431, 43] width 66 height 18
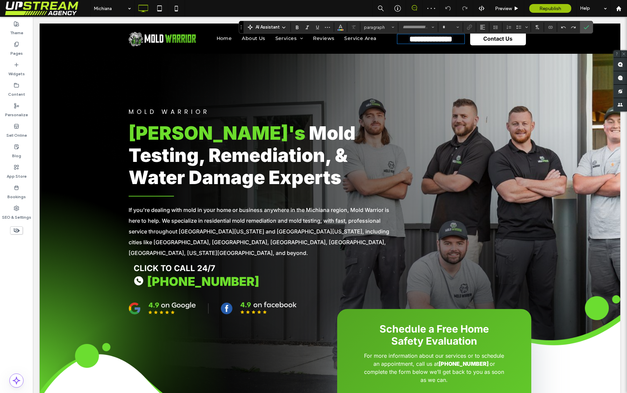
type input "*****"
type input "**"
click at [443, 40] on span "**********" at bounding box center [431, 39] width 43 height 8
click at [503, 27] on icon "Connect To Data" at bounding box center [550, 27] width 5 height 5
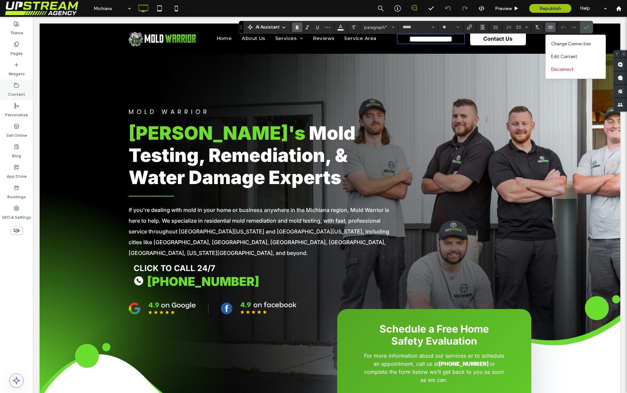
click at [19, 88] on label "Content" at bounding box center [16, 92] width 17 height 9
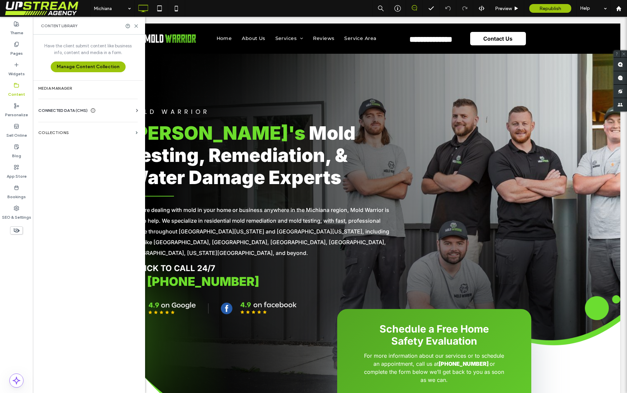
click at [61, 112] on span "CONNECTED DATA (CMS)" at bounding box center [62, 110] width 49 height 7
click at [70, 128] on label "Business Info" at bounding box center [89, 127] width 91 height 5
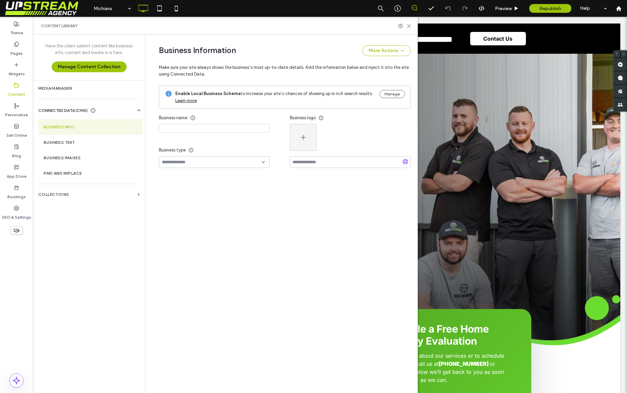
type input "**********"
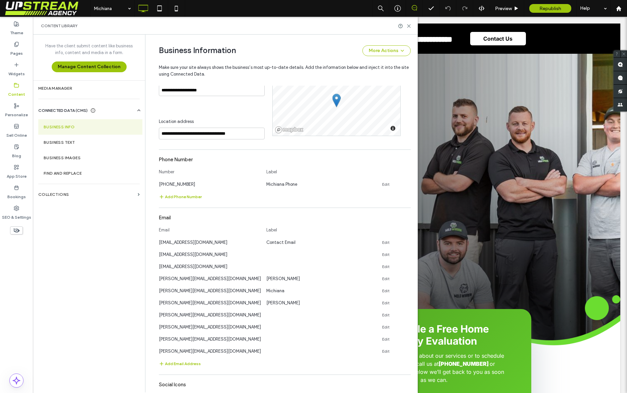
scroll to position [218, 0]
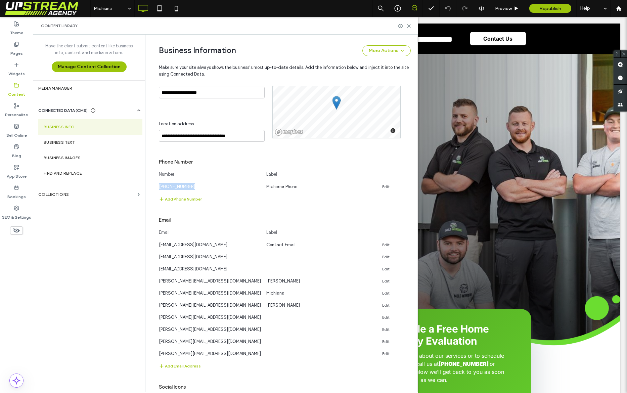
drag, startPoint x: 185, startPoint y: 186, endPoint x: 153, endPoint y: 184, distance: 32.3
click at [153, 184] on div "**********" at bounding box center [280, 225] width 262 height 817
copy span "(269) 588-4136"
click at [492, 99] on div at bounding box center [313, 196] width 627 height 393
click at [408, 26] on use at bounding box center [409, 26] width 3 height 3
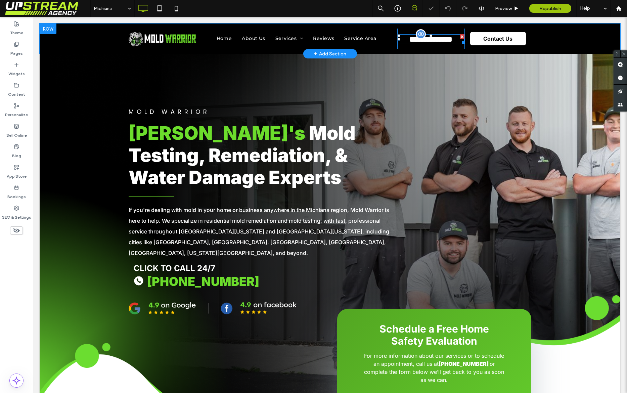
click at [445, 39] on span "**********" at bounding box center [431, 39] width 43 height 8
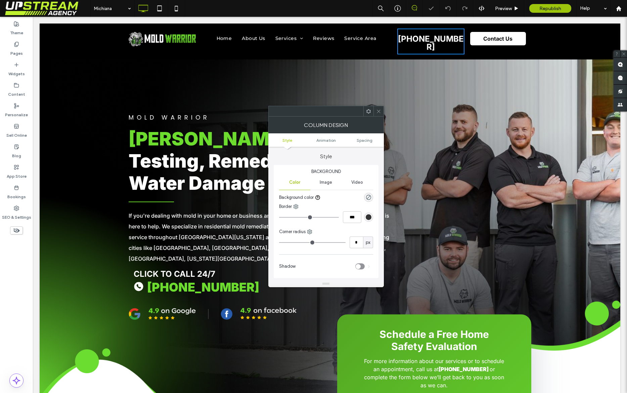
scroll to position [1, 0]
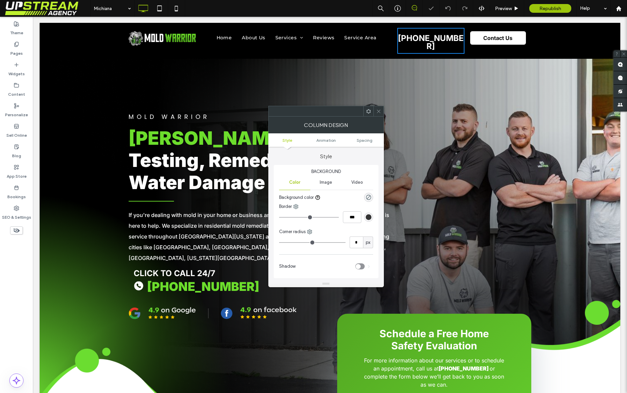
click at [376, 108] on div at bounding box center [379, 111] width 10 height 10
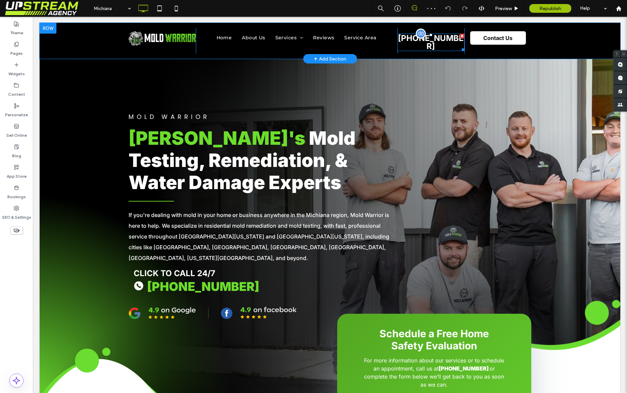
scroll to position [0, 0]
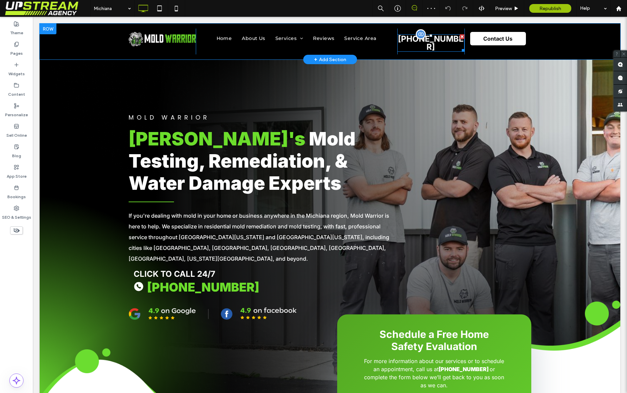
click at [424, 39] on span "(269) 367-2897" at bounding box center [431, 43] width 66 height 18
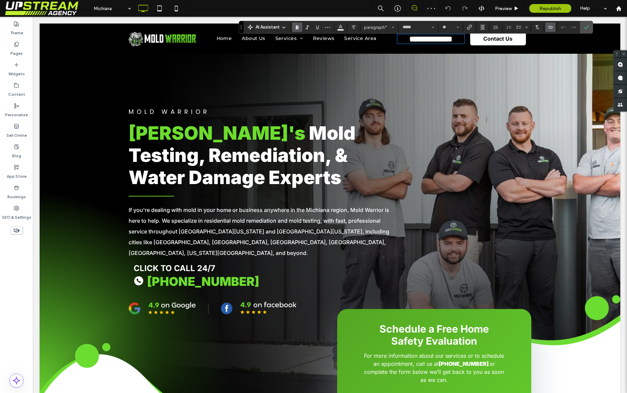
click at [503, 29] on icon "Connect To Data" at bounding box center [550, 27] width 5 height 5
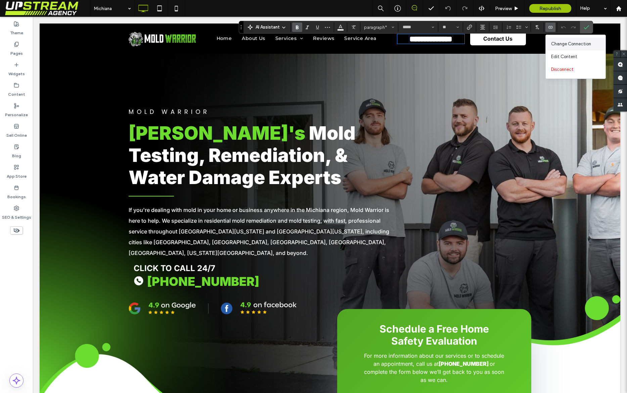
click at [503, 39] on div "Change Connection" at bounding box center [576, 44] width 60 height 13
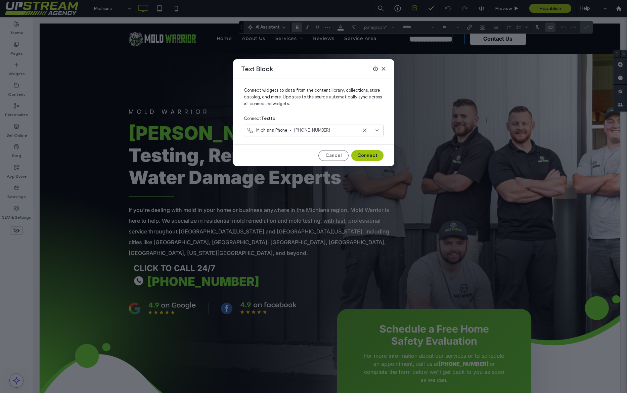
click at [383, 69] on use at bounding box center [383, 68] width 3 height 3
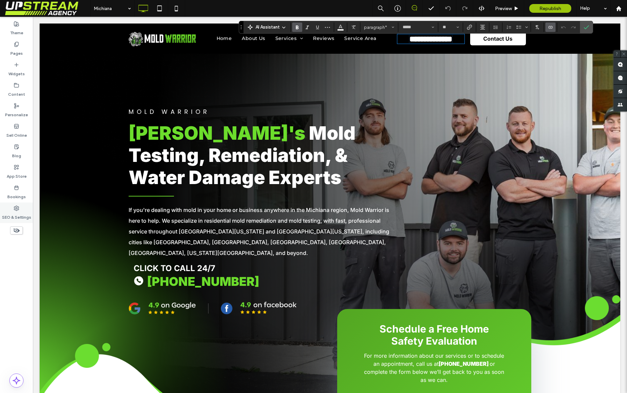
click at [12, 213] on label "SEO & Settings" at bounding box center [16, 215] width 29 height 9
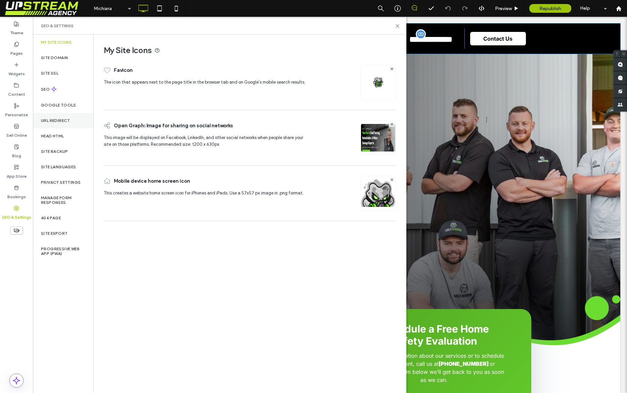
click at [58, 116] on div "URL Redirect" at bounding box center [63, 120] width 60 height 15
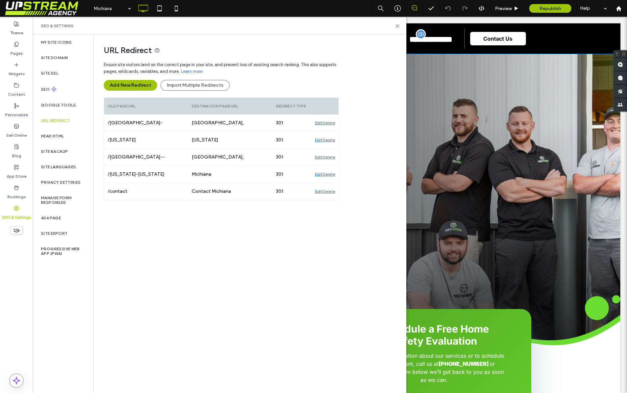
click at [210, 234] on div "Ensure site visitors land on the correct page in your site, and prevent loss of…" at bounding box center [221, 159] width 235 height 202
click at [243, 236] on div "Ensure site visitors land on the correct page in your site, and prevent loss of…" at bounding box center [221, 159] width 235 height 202
click at [59, 135] on label "Head HTML" at bounding box center [52, 136] width 23 height 5
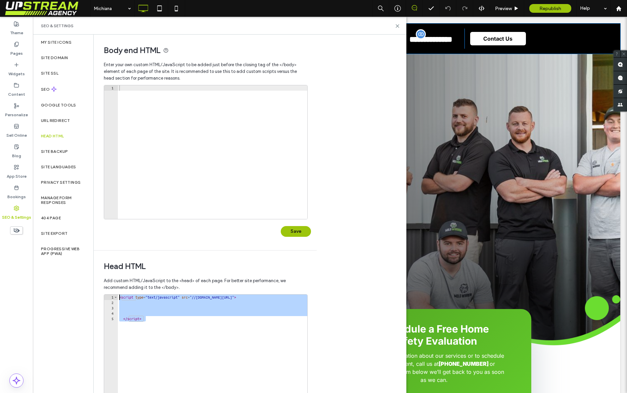
drag, startPoint x: 168, startPoint y: 313, endPoint x: 94, endPoint y: 272, distance: 84.7
click at [94, 273] on div "Head HTML Add custom HTML/JavaScript to the <head> of each page. For better sit…" at bounding box center [203, 355] width 218 height 209
type textarea "**********"
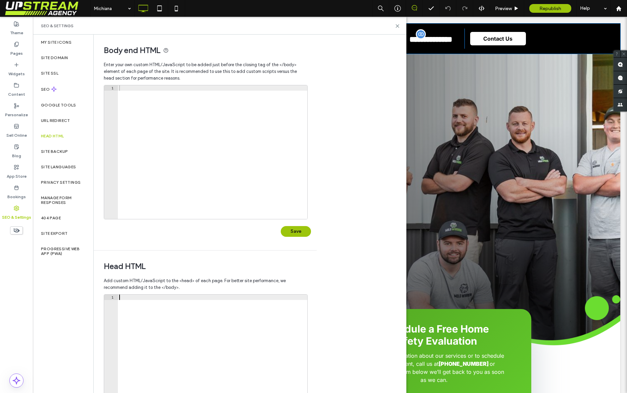
scroll to position [67, 0]
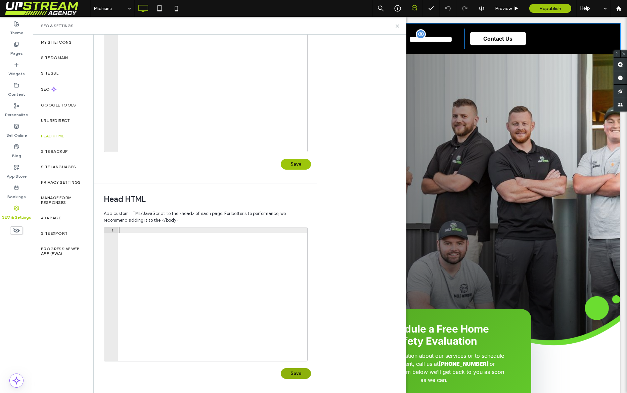
click at [293, 297] on button "Save" at bounding box center [296, 373] width 30 height 11
click at [503, 8] on span "Republish" at bounding box center [551, 9] width 22 height 6
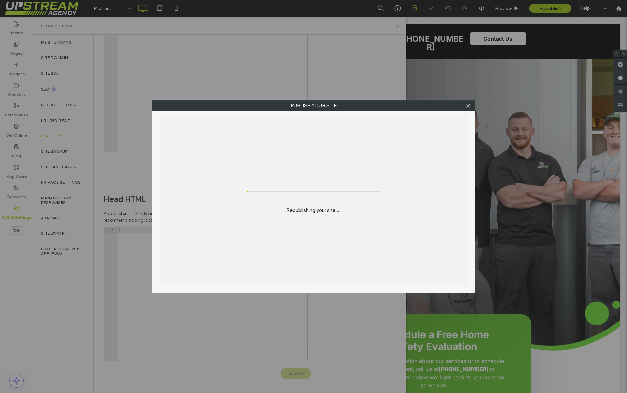
scroll to position [0, 0]
drag, startPoint x: 283, startPoint y: 210, endPoint x: 352, endPoint y: 210, distance: 68.9
click at [350, 211] on div "Republishing your site ..." at bounding box center [314, 200] width 310 height 171
click at [353, 210] on div "Republishing your site ..." at bounding box center [314, 200] width 310 height 171
drag, startPoint x: 350, startPoint y: 216, endPoint x: 282, endPoint y: 212, distance: 68.7
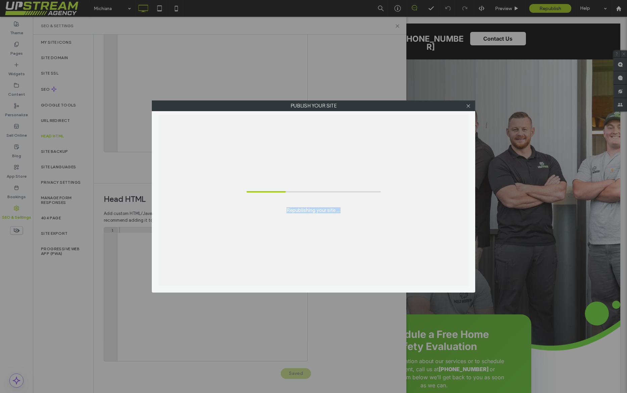
click at [282, 212] on div "Republishing your site ..." at bounding box center [314, 200] width 310 height 171
click at [276, 212] on div "Republishing your site ..." at bounding box center [314, 200] width 310 height 171
drag, startPoint x: 342, startPoint y: 210, endPoint x: 363, endPoint y: 209, distance: 21.2
click at [355, 209] on div "Republishing your site ..." at bounding box center [314, 200] width 310 height 171
drag, startPoint x: 289, startPoint y: 209, endPoint x: 216, endPoint y: 203, distance: 72.8
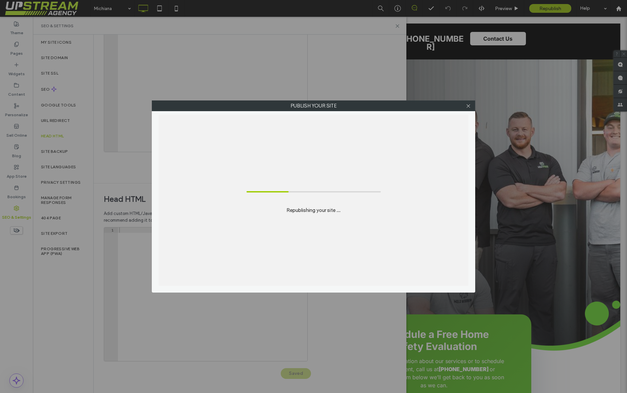
click at [216, 203] on div "Republishing your site ..." at bounding box center [314, 200] width 310 height 171
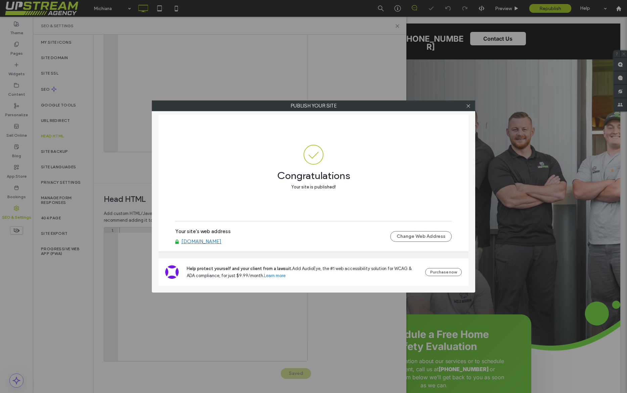
click at [204, 234] on label "Your site's web address" at bounding box center [202, 234] width 55 height 10
click at [204, 239] on link "[DOMAIN_NAME]" at bounding box center [201, 242] width 40 height 6
click at [466, 106] on div at bounding box center [468, 106] width 10 height 10
drag, startPoint x: 468, startPoint y: 107, endPoint x: 251, endPoint y: 107, distance: 217.4
click at [467, 107] on icon at bounding box center [468, 105] width 5 height 5
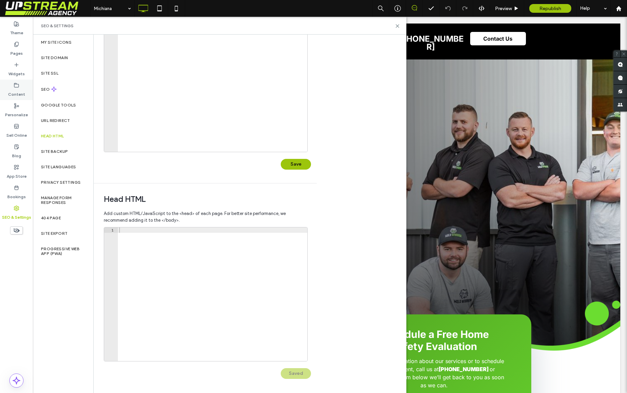
click at [15, 88] on div "Content" at bounding box center [16, 90] width 33 height 20
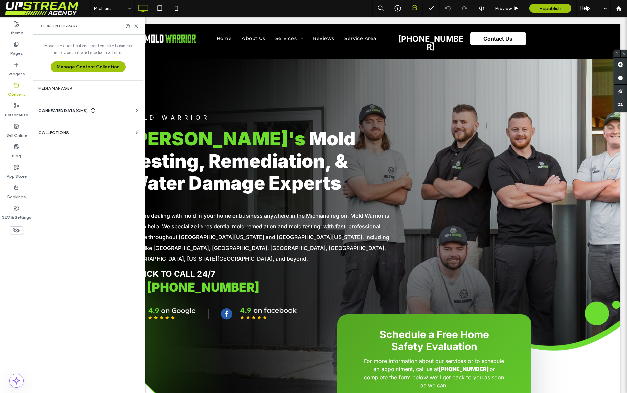
click at [70, 113] on span "CONNECTED DATA (CMS)" at bounding box center [62, 110] width 49 height 7
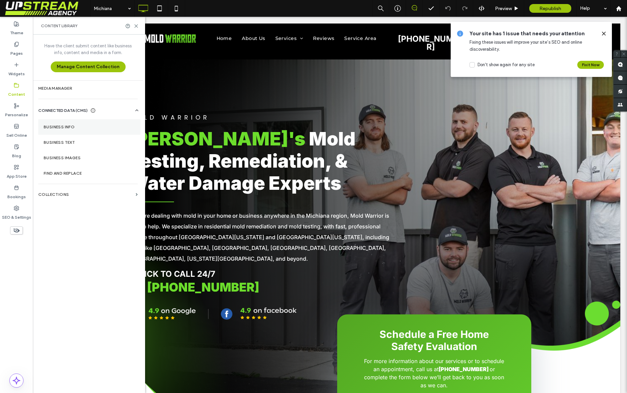
click at [74, 126] on label "Business Info" at bounding box center [89, 127] width 91 height 5
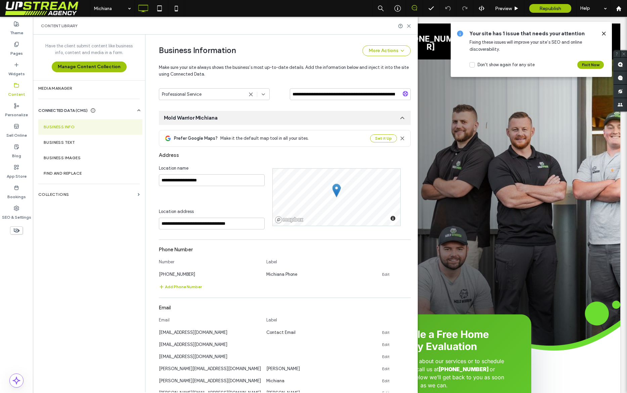
scroll to position [131, 0]
drag, startPoint x: 190, startPoint y: 274, endPoint x: 157, endPoint y: 273, distance: 32.9
click at [155, 273] on div "**********" at bounding box center [280, 312] width 262 height 817
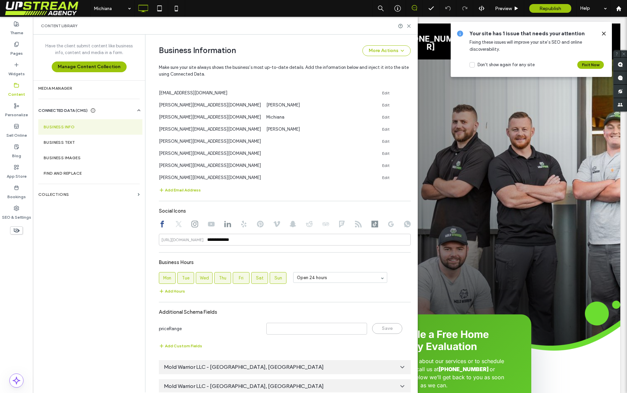
scroll to position [459, 0]
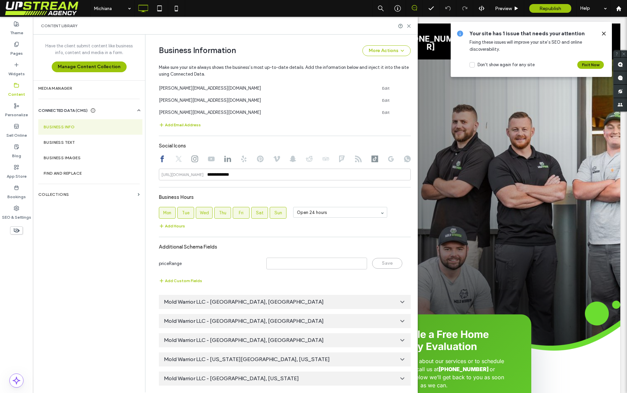
drag, startPoint x: 249, startPoint y: 378, endPoint x: 257, endPoint y: 333, distance: 45.1
click at [249, 297] on div "Mold Warrior LLC - Columbus, Ohio" at bounding box center [285, 379] width 252 height 14
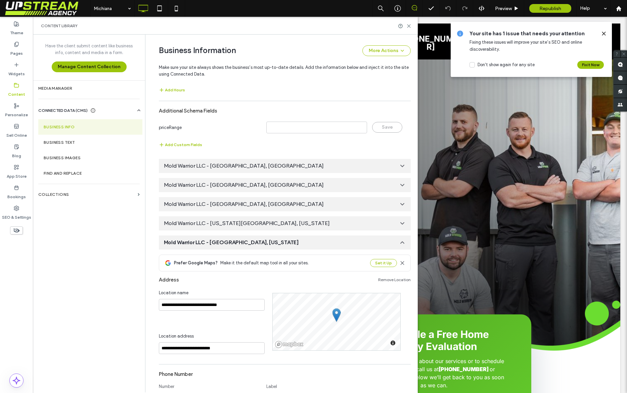
scroll to position [716, 0]
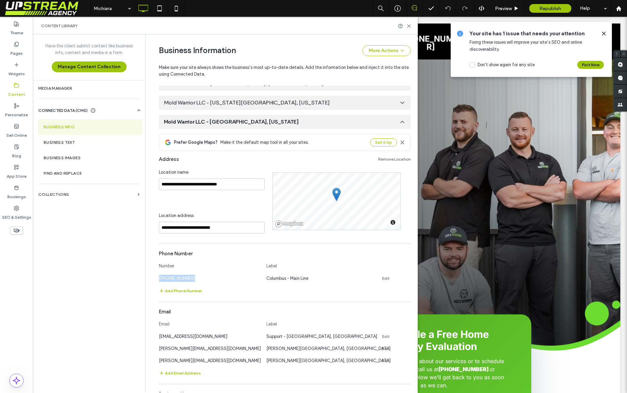
drag, startPoint x: 180, startPoint y: 278, endPoint x: 146, endPoint y: 277, distance: 35.0
click at [146, 277] on div "**********" at bounding box center [281, 214] width 273 height 358
copy span "[PHONE_NUMBER]"
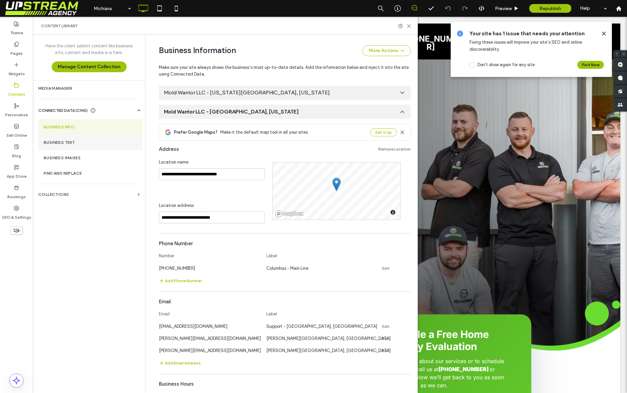
click at [70, 146] on section "Business Text" at bounding box center [90, 142] width 104 height 15
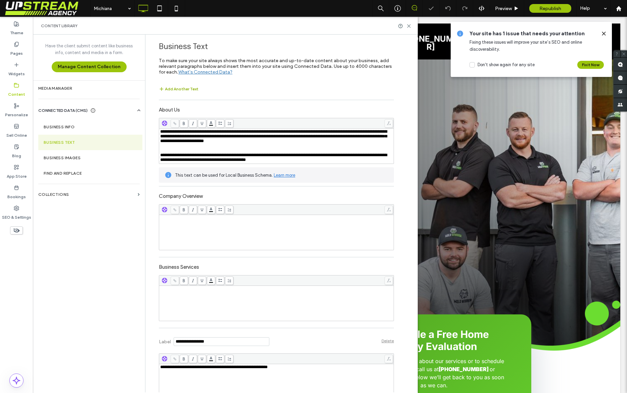
click at [169, 87] on button "Add Another Text" at bounding box center [179, 89] width 40 height 8
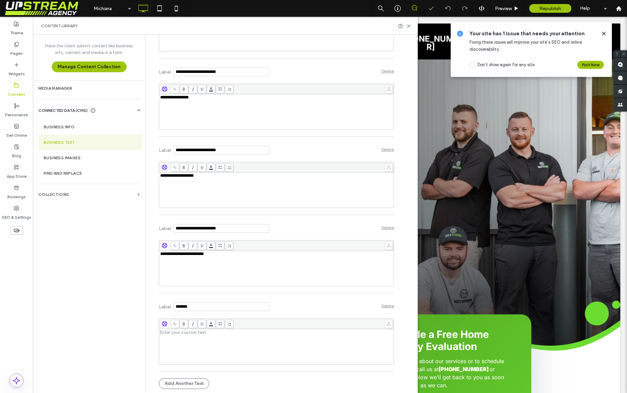
scroll to position [0, 0]
drag, startPoint x: 155, startPoint y: 300, endPoint x: 127, endPoint y: 295, distance: 28.1
click at [127, 295] on div "**********" at bounding box center [225, 214] width 385 height 358
type input "**********"
click at [81, 297] on div "Have the client submit content like business info, content and media in a form.…" at bounding box center [89, 213] width 112 height 357
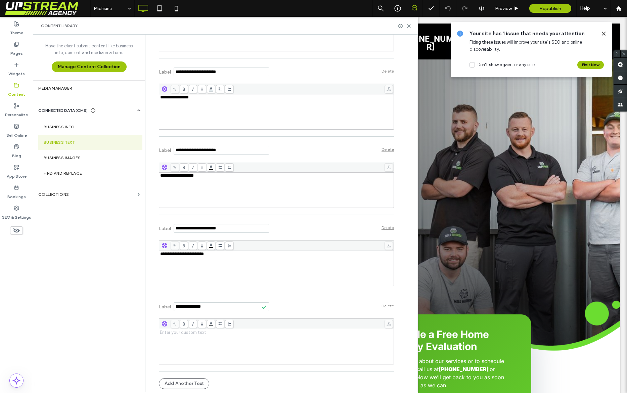
click at [264, 297] on div "Rich Text Editor" at bounding box center [276, 347] width 233 height 34
click at [310, 297] on div "Label Delete" at bounding box center [276, 306] width 235 height 18
click at [12, 50] on label "Pages" at bounding box center [16, 51] width 12 height 9
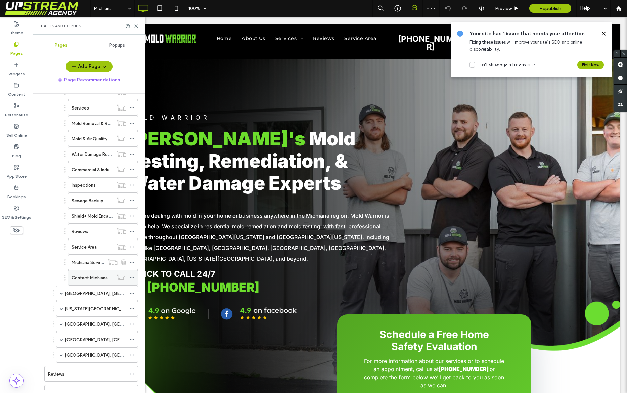
scroll to position [154, 0]
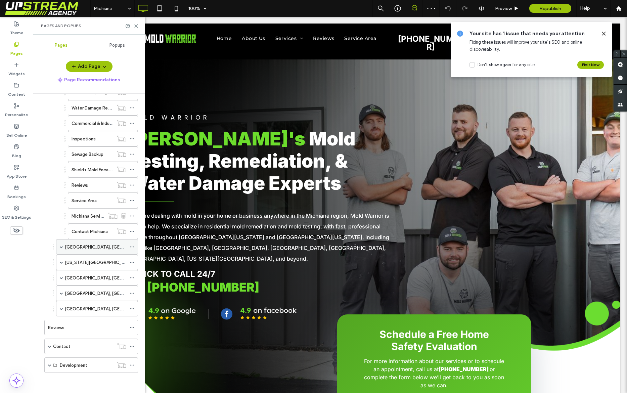
click at [134, 245] on icon at bounding box center [132, 247] width 5 height 5
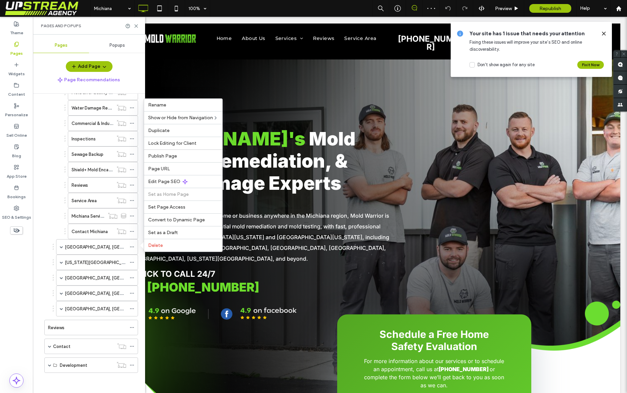
scroll to position [0, 0]
click at [167, 181] on span "Edit Page SEO" at bounding box center [164, 182] width 32 height 6
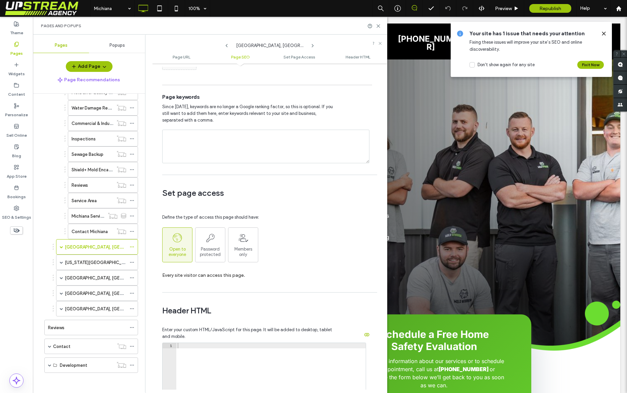
scroll to position [523, 0]
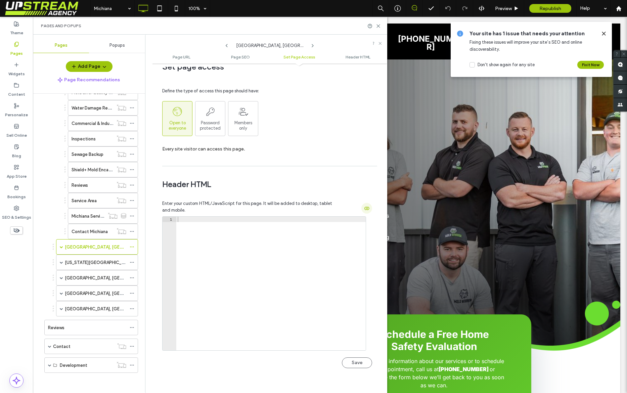
click at [364, 211] on icon "button" at bounding box center [366, 208] width 5 height 5
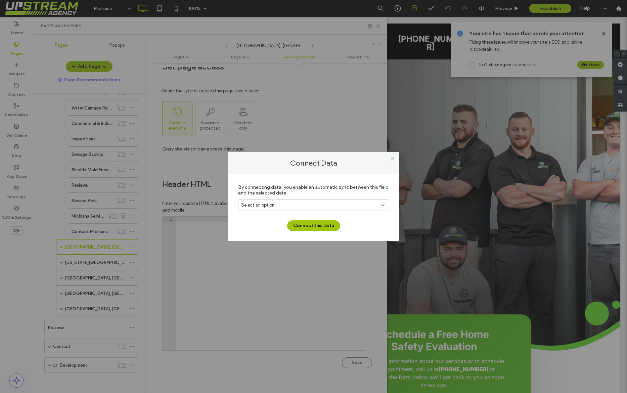
click at [277, 204] on div "Select an option" at bounding box center [309, 205] width 137 height 7
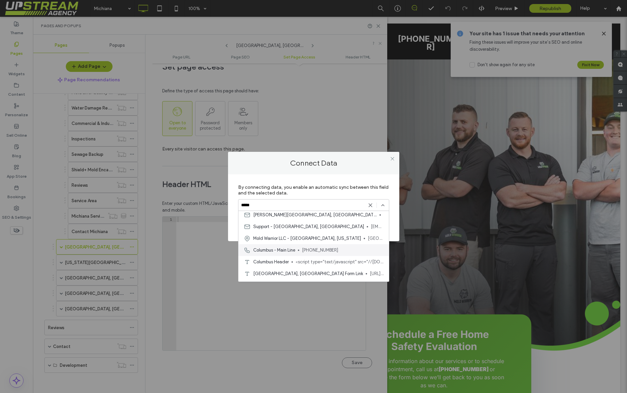
scroll to position [28, 0]
type input "*****"
click at [283, 257] on span "Columbus Header" at bounding box center [271, 259] width 36 height 7
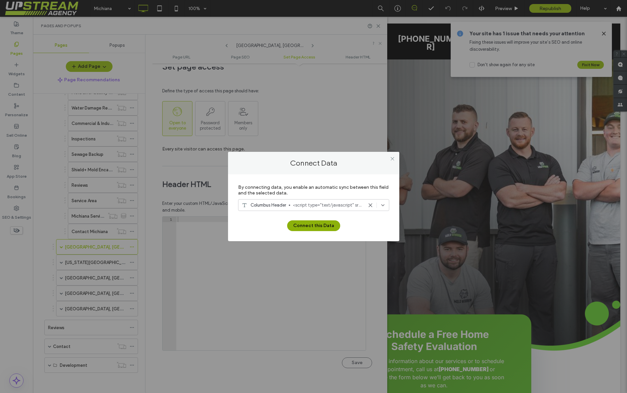
click at [326, 222] on button "Connect this Data" at bounding box center [313, 225] width 53 height 11
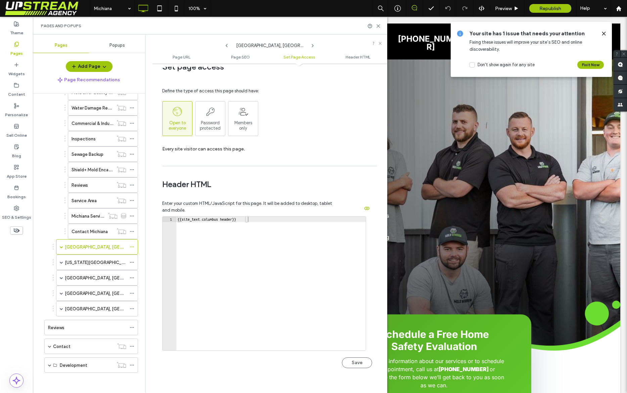
click at [359, 363] on button "Save" at bounding box center [357, 363] width 30 height 11
click at [378, 27] on icon at bounding box center [378, 26] width 5 height 5
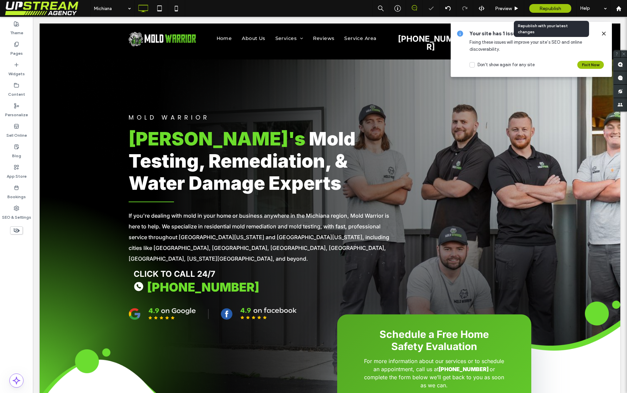
click at [549, 10] on span "Republish" at bounding box center [551, 9] width 22 height 6
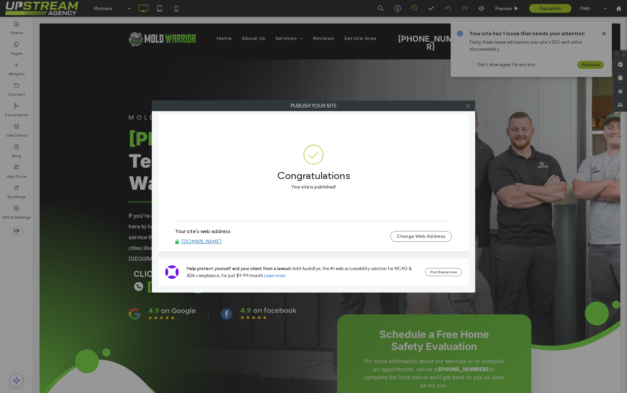
click at [470, 105] on icon at bounding box center [468, 105] width 5 height 5
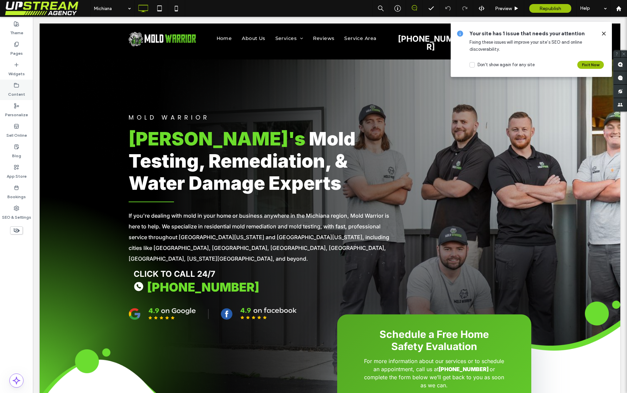
click at [19, 90] on label "Content" at bounding box center [16, 92] width 17 height 9
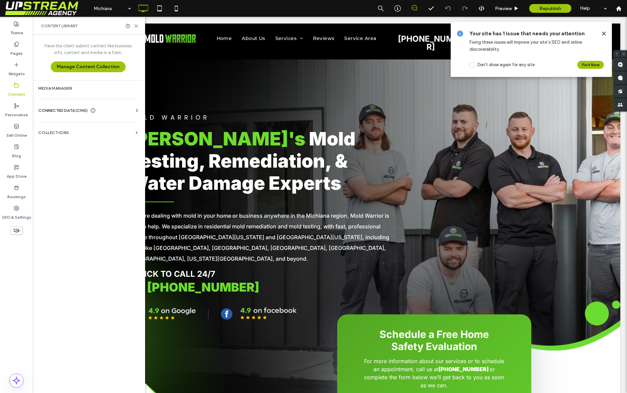
click at [61, 108] on span "CONNECTED DATA (CMS)" at bounding box center [62, 110] width 49 height 7
click at [68, 133] on section "Business Info" at bounding box center [89, 126] width 102 height 15
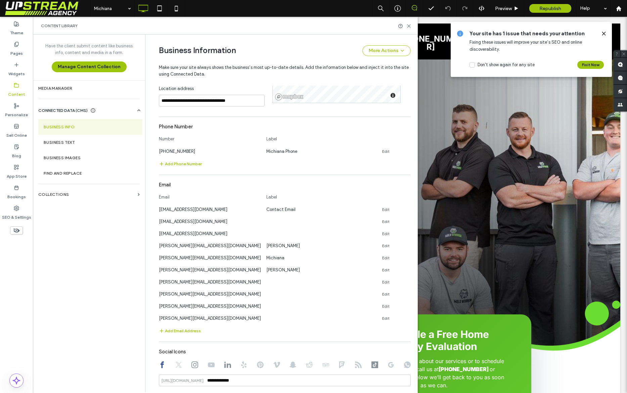
scroll to position [459, 0]
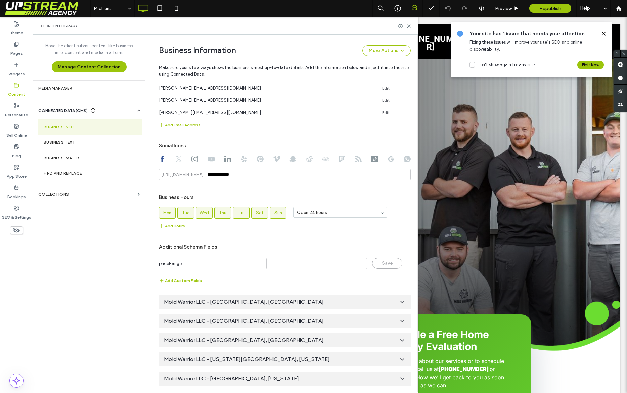
click at [222, 381] on span "Mold Warrior LLC - Columbus, Ohio" at bounding box center [231, 378] width 135 height 7
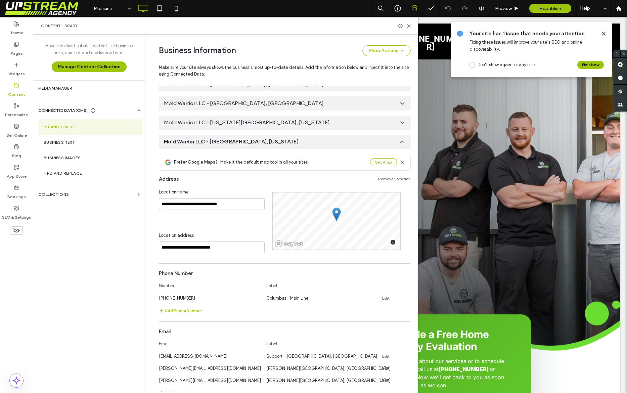
scroll to position [698, 0]
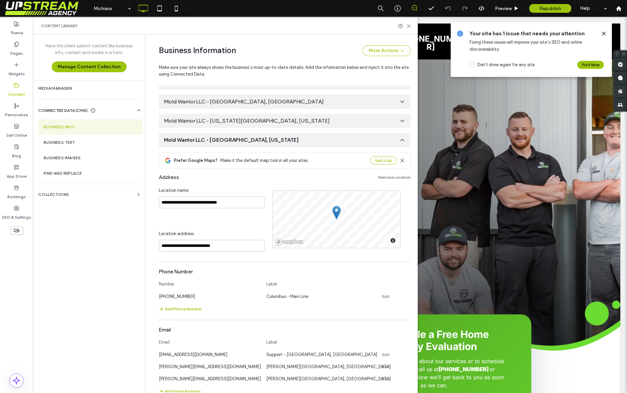
click at [22, 46] on div "Pages" at bounding box center [16, 49] width 33 height 20
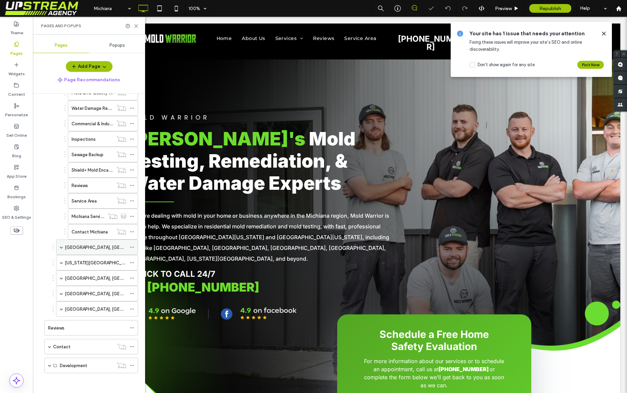
scroll to position [154, 0]
click at [82, 247] on label "[GEOGRAPHIC_DATA], [GEOGRAPHIC_DATA]" at bounding box center [111, 247] width 92 height 12
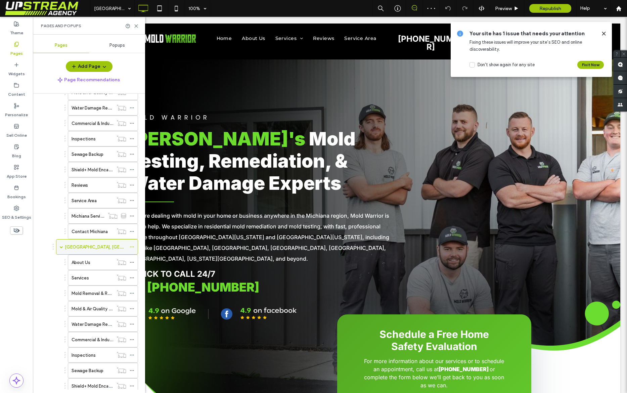
click at [131, 247] on icon at bounding box center [132, 247] width 5 height 5
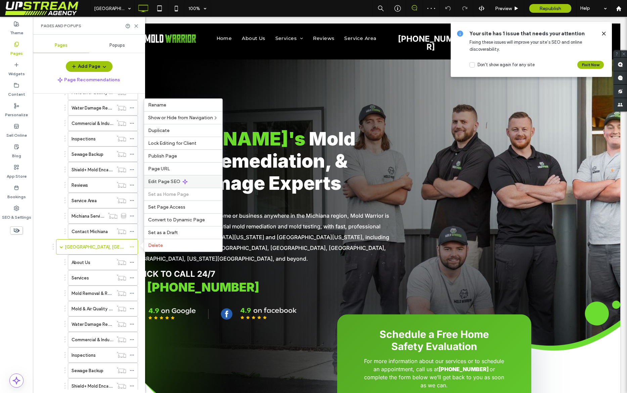
click at [169, 181] on span "Edit Page SEO" at bounding box center [164, 182] width 32 height 6
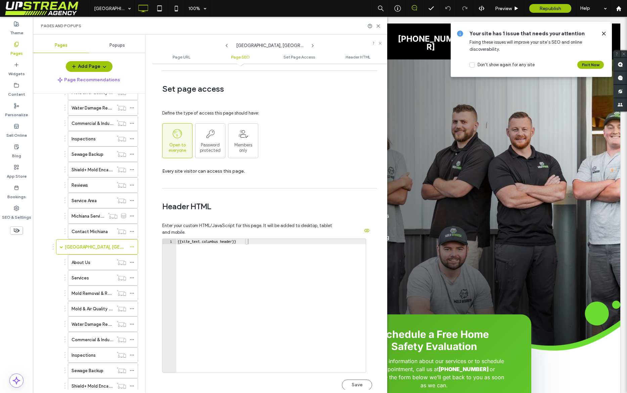
scroll to position [504, 0]
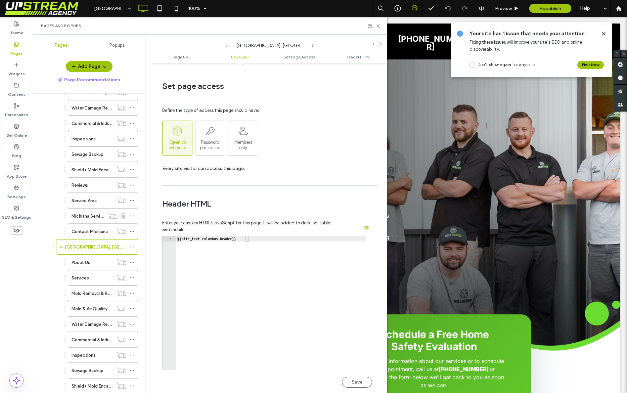
click at [293, 197] on div "Header HTML Enter your custom HTML/JavaScript for this page. It will be added t…" at bounding box center [267, 295] width 210 height 213
click at [346, 381] on button "Save" at bounding box center [357, 382] width 30 height 11
click at [299, 109] on div "Define the type of access this page should have: Open to everyone Password prot…" at bounding box center [267, 138] width 210 height 88
click at [377, 26] on icon at bounding box center [378, 26] width 5 height 5
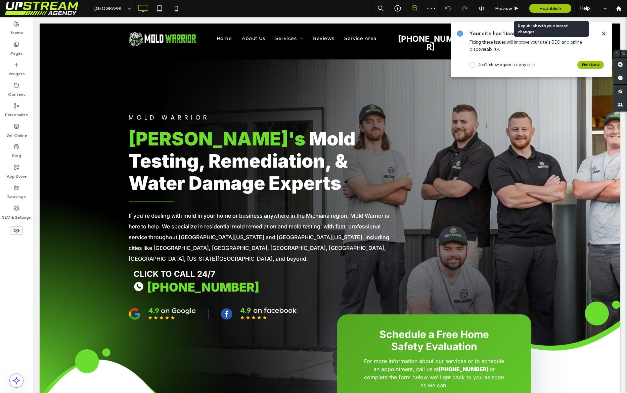
click at [547, 6] on span "Republish" at bounding box center [551, 9] width 22 height 6
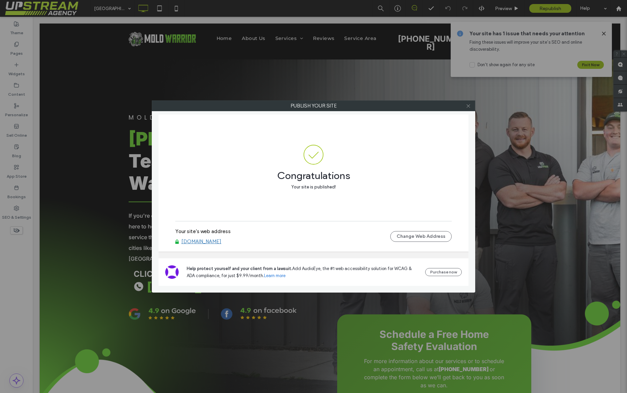
click at [466, 106] on icon at bounding box center [468, 105] width 5 height 5
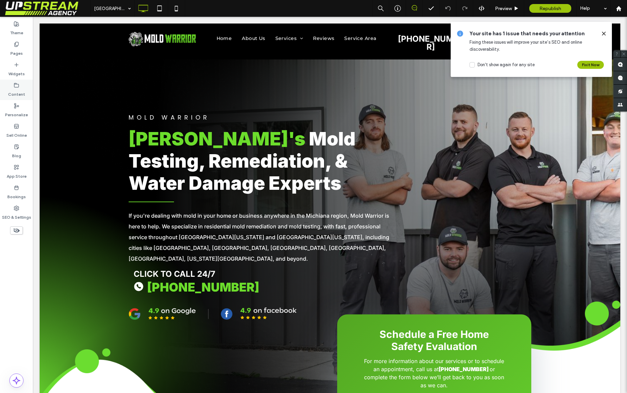
click at [12, 89] on label "Content" at bounding box center [16, 92] width 17 height 9
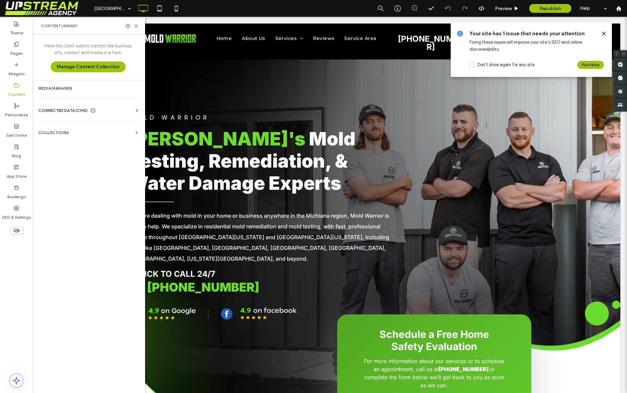
click at [69, 110] on span "CONNECTED DATA (CMS)" at bounding box center [62, 110] width 49 height 7
click at [68, 123] on section "Business Info" at bounding box center [89, 126] width 102 height 15
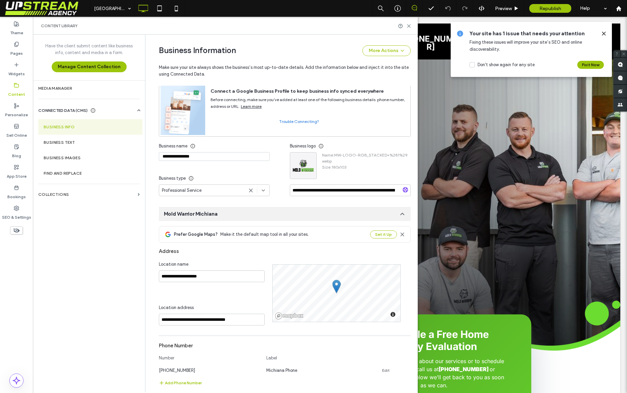
scroll to position [44, 0]
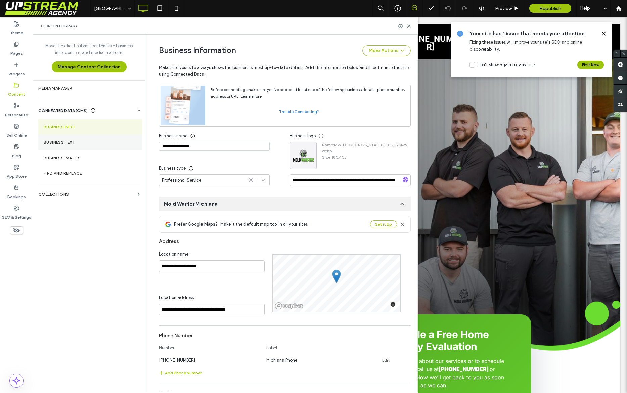
click at [67, 144] on label "Business Text" at bounding box center [90, 142] width 93 height 5
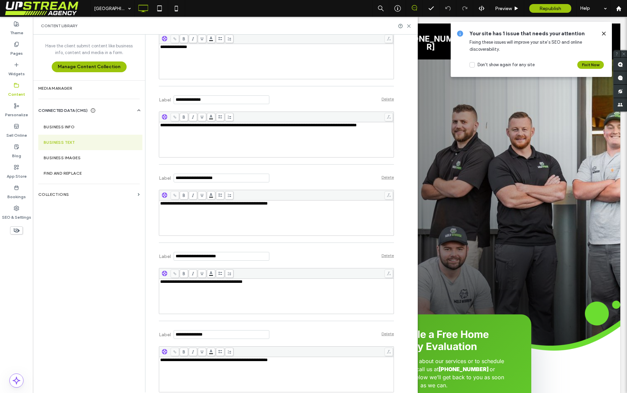
scroll to position [555, 0]
click at [223, 142] on div "**********" at bounding box center [276, 140] width 233 height 34
click at [604, 34] on use at bounding box center [604, 33] width 3 height 3
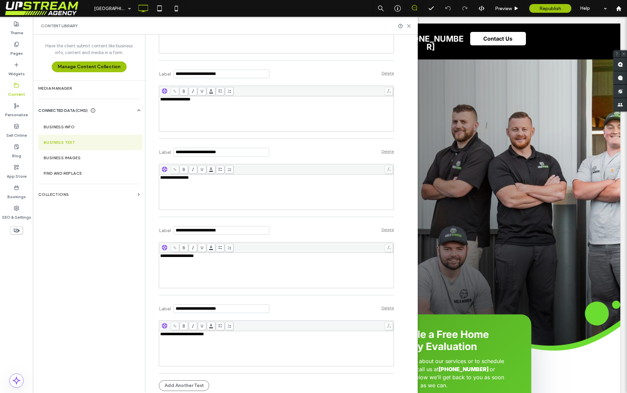
scroll to position [2542, 0]
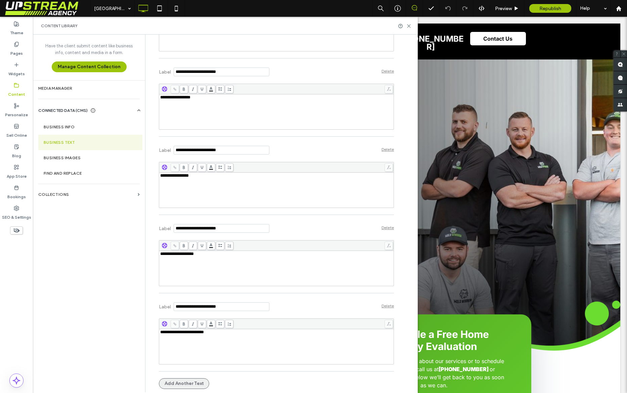
click at [189, 385] on button "Add Another Text" at bounding box center [184, 383] width 50 height 11
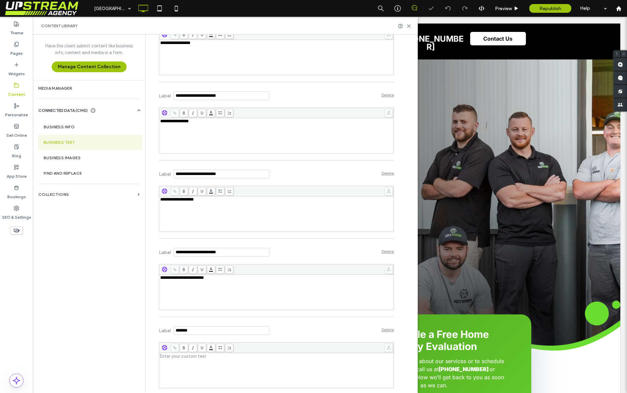
scroll to position [2596, 0]
drag, startPoint x: 200, startPoint y: 333, endPoint x: 137, endPoint y: 310, distance: 66.4
click at [137, 310] on div "**********" at bounding box center [225, 214] width 385 height 358
type input "**********"
click at [243, 364] on div "Rich Text Editor" at bounding box center [276, 370] width 233 height 34
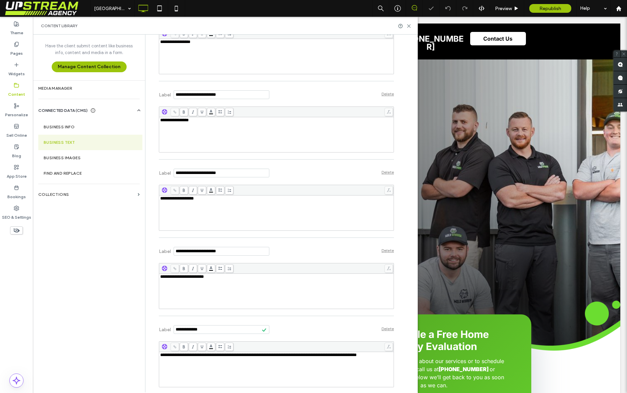
click at [309, 329] on div "Label Delete" at bounding box center [276, 329] width 235 height 18
click at [190, 365] on div "**********" at bounding box center [276, 370] width 233 height 34
click at [303, 312] on div "**********" at bounding box center [276, 286] width 235 height 53
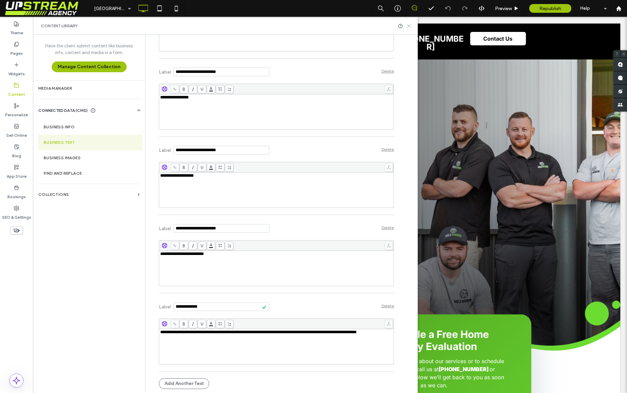
click at [409, 26] on use at bounding box center [409, 26] width 3 height 3
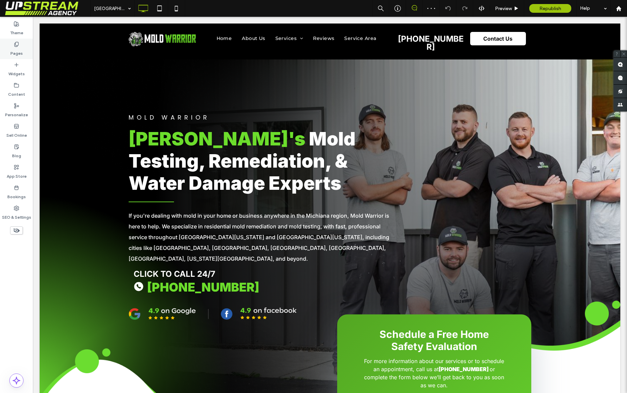
click at [20, 49] on label "Pages" at bounding box center [16, 51] width 12 height 9
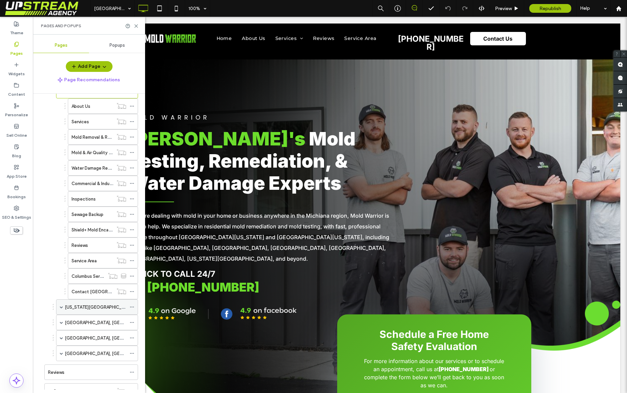
scroll to position [311, 0]
click at [132, 355] on span at bounding box center [132, 353] width 5 height 10
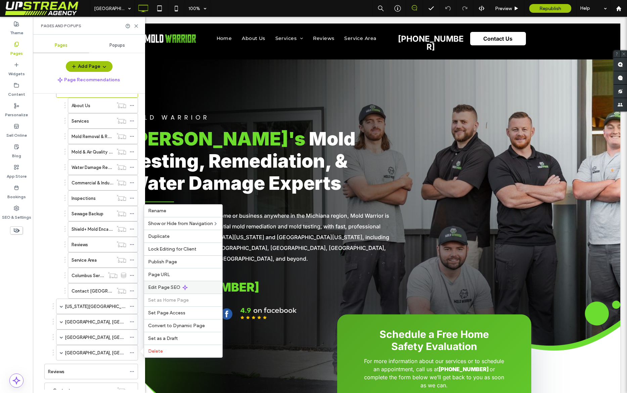
click at [163, 291] on div "Edit Page SEO" at bounding box center [183, 287] width 78 height 13
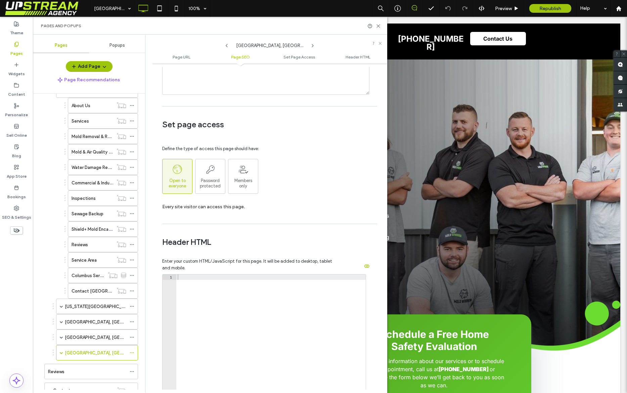
scroll to position [488, 0]
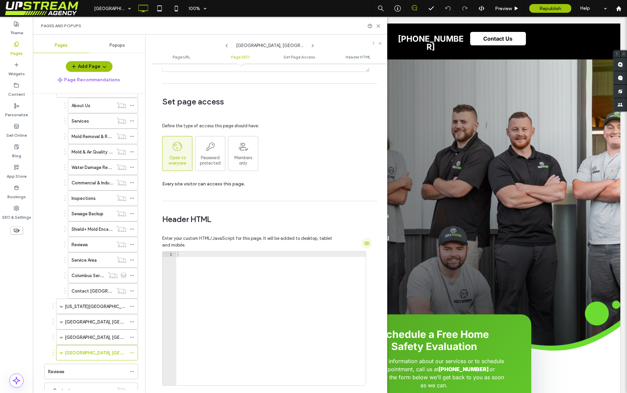
click at [365, 243] on use "button" at bounding box center [367, 243] width 5 height 3
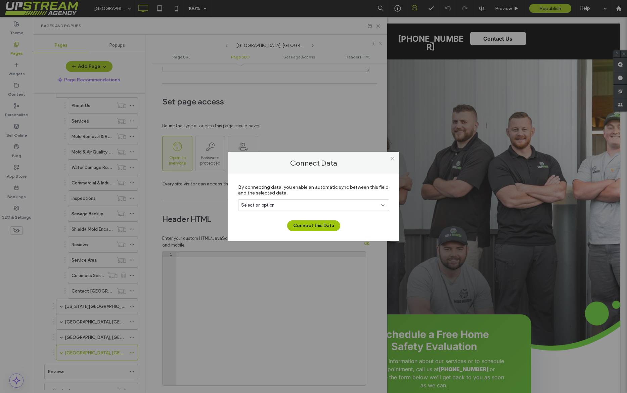
click at [263, 206] on span "Select an option" at bounding box center [257, 205] width 33 height 7
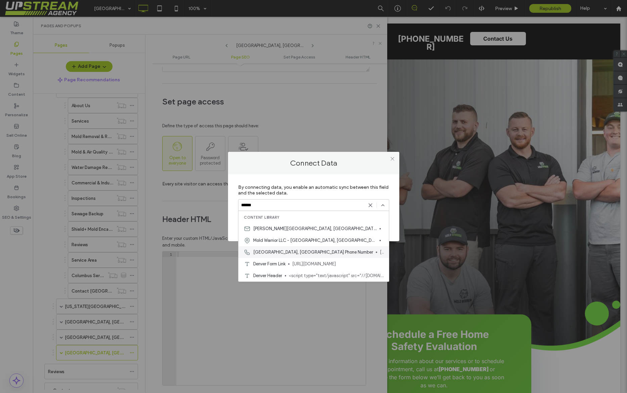
scroll to position [8, 0]
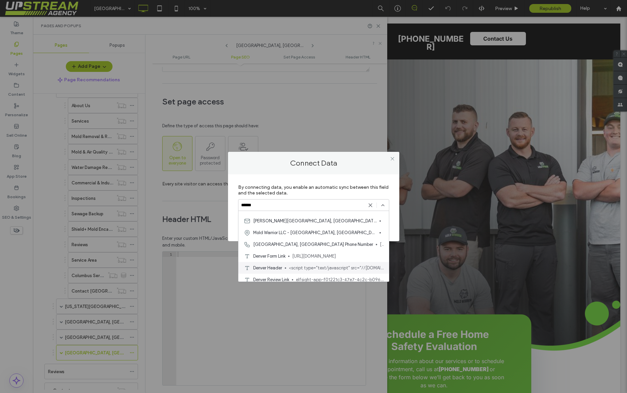
type input "******"
click at [281, 267] on span "Denver Header" at bounding box center [267, 268] width 29 height 7
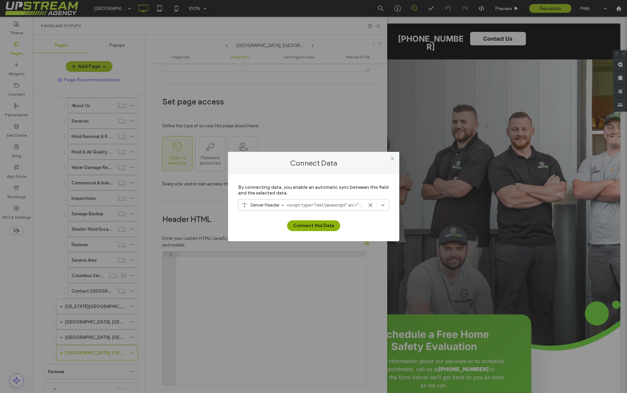
click at [307, 227] on button "Connect this Data" at bounding box center [313, 225] width 53 height 11
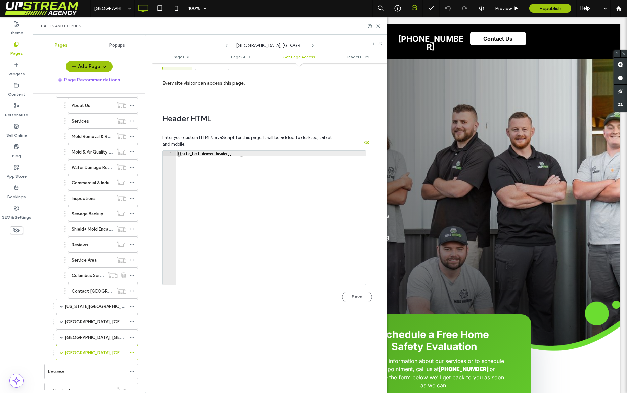
scroll to position [594, 0]
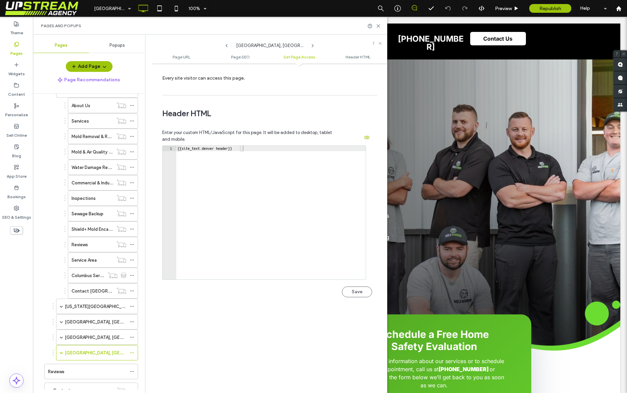
drag, startPoint x: 353, startPoint y: 295, endPoint x: 348, endPoint y: 294, distance: 4.0
click at [353, 294] on button "Save" at bounding box center [357, 292] width 30 height 11
drag, startPoint x: 197, startPoint y: 133, endPoint x: 202, endPoint y: 138, distance: 7.4
click at [202, 138] on span "Enter your custom HTML/JavaScript for this page. It will be added to desktop, t…" at bounding box center [248, 135] width 173 height 13
click at [207, 136] on span "Enter your custom HTML/JavaScript for this page. It will be added to desktop, t…" at bounding box center [248, 135] width 173 height 13
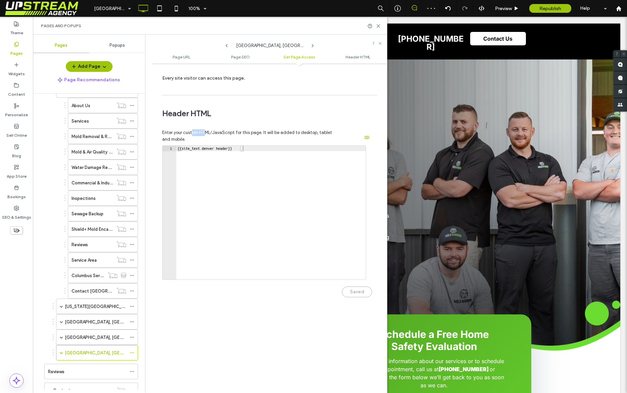
drag, startPoint x: 197, startPoint y: 134, endPoint x: 191, endPoint y: 129, distance: 7.9
click at [191, 129] on div "Enter your custom HTML/JavaScript for this page. It will be added to desktop, t…" at bounding box center [267, 216] width 210 height 191
click at [545, 6] on span "Republish" at bounding box center [551, 9] width 22 height 6
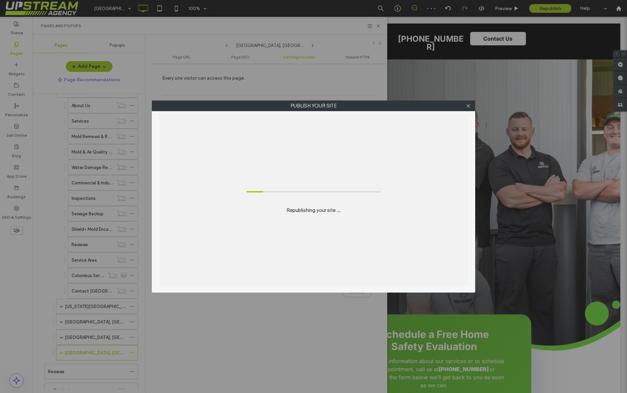
click at [282, 139] on div "Republishing your site ..." at bounding box center [314, 200] width 310 height 171
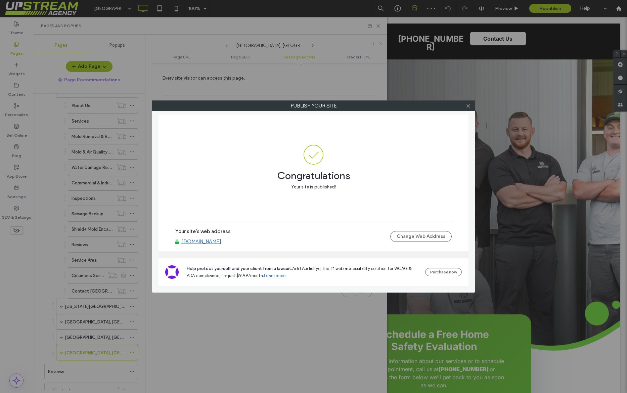
click at [212, 239] on link "[DOMAIN_NAME]" at bounding box center [201, 242] width 40 height 6
drag, startPoint x: 469, startPoint y: 108, endPoint x: 365, endPoint y: 111, distance: 103.9
click at [469, 108] on icon at bounding box center [468, 105] width 5 height 5
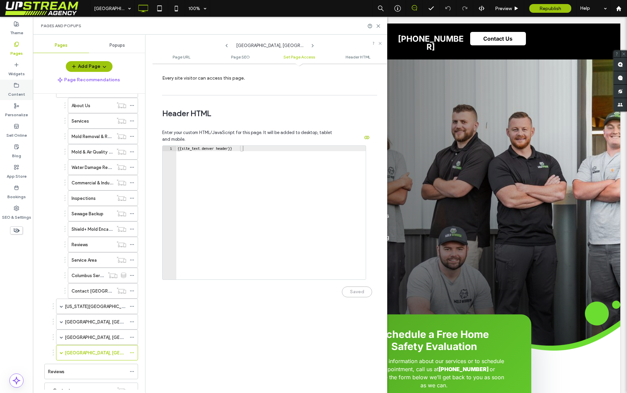
click at [25, 87] on div "Content" at bounding box center [16, 90] width 33 height 20
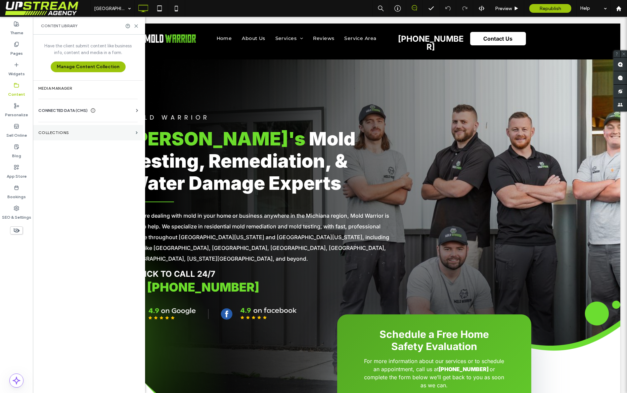
click at [70, 133] on label "Collections" at bounding box center [85, 132] width 95 height 5
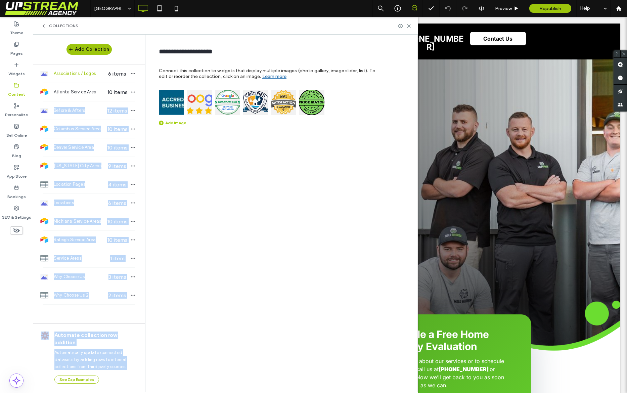
drag, startPoint x: 70, startPoint y: 133, endPoint x: 50, endPoint y: 70, distance: 65.9
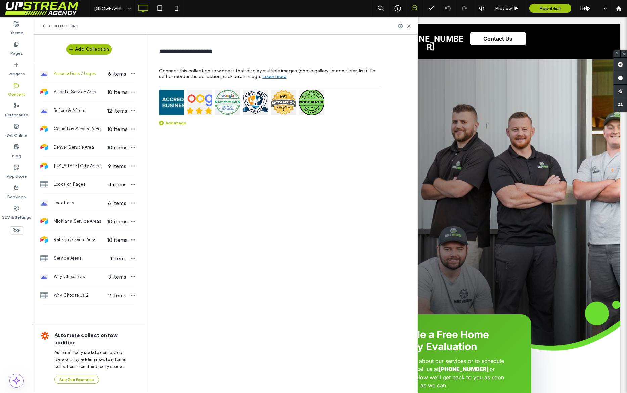
click at [44, 24] on icon at bounding box center [43, 25] width 5 height 5
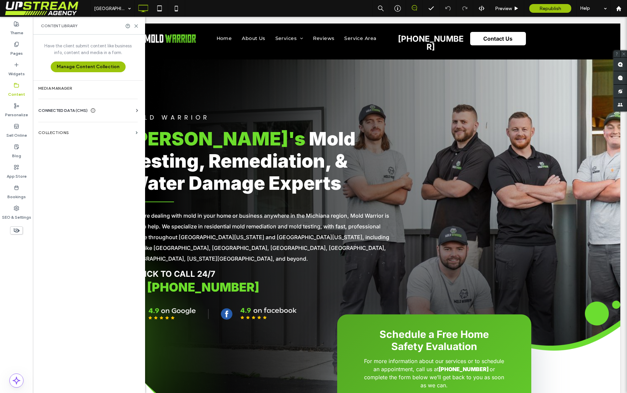
click at [62, 114] on div "Business Info Business Text Business Images Find and Replace" at bounding box center [89, 116] width 102 height 5
click at [64, 110] on span "CONNECTED DATA (CMS)" at bounding box center [62, 110] width 49 height 7
drag, startPoint x: 67, startPoint y: 139, endPoint x: 63, endPoint y: 126, distance: 13.7
click at [63, 126] on div "Business Info Business Text Business Images Find and Replace" at bounding box center [89, 147] width 102 height 67
click at [63, 126] on label "Business Info" at bounding box center [89, 127] width 91 height 5
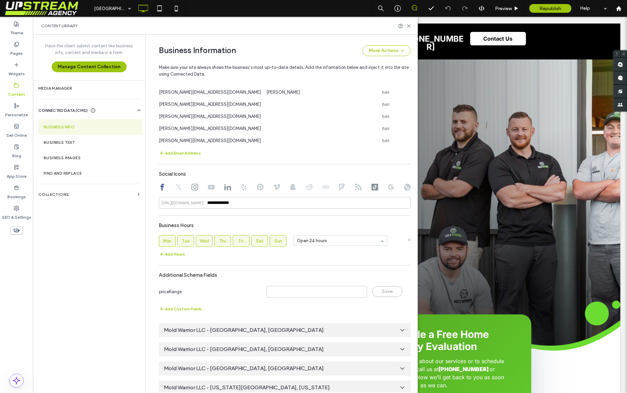
scroll to position [459, 0]
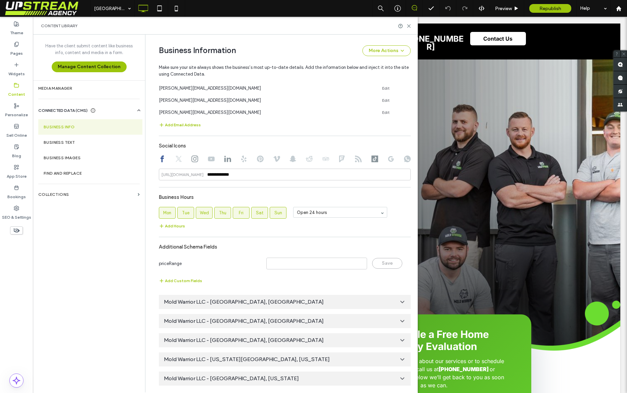
click at [225, 337] on span "Mold Warrior LLC - Denver, CO" at bounding box center [244, 340] width 160 height 7
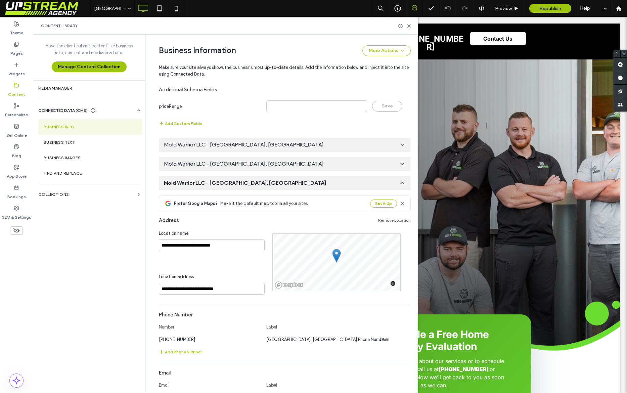
scroll to position [621, 0]
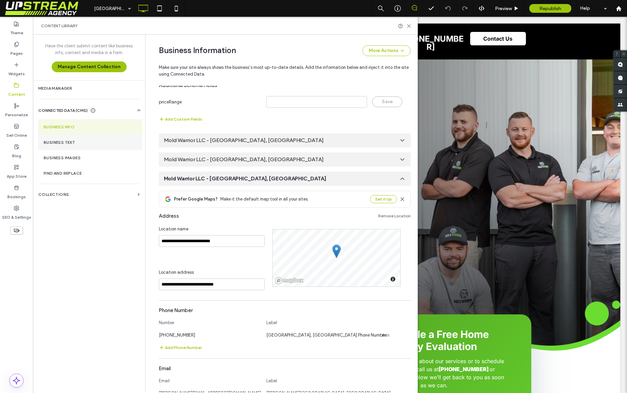
click at [80, 145] on section "Business Text" at bounding box center [90, 142] width 104 height 15
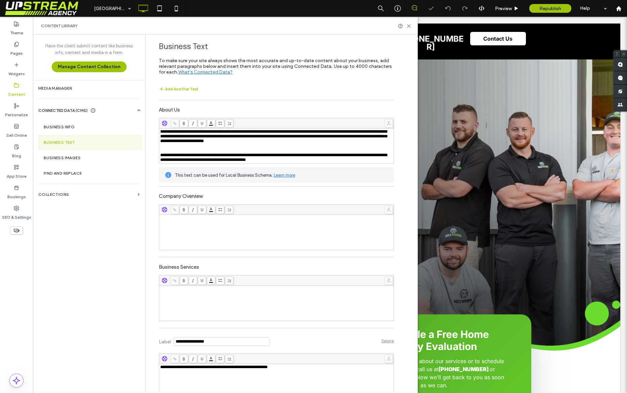
scroll to position [37, 0]
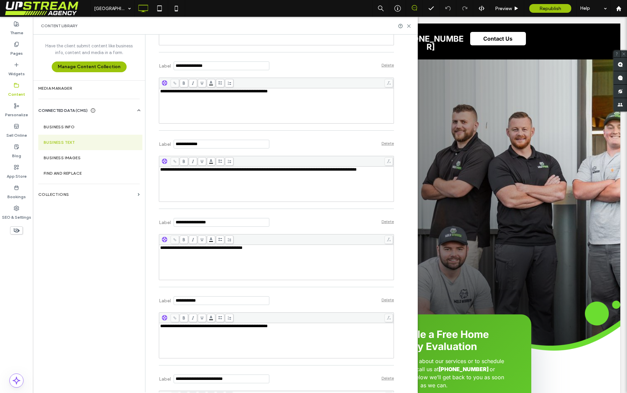
click at [296, 212] on div "**********" at bounding box center [276, 251] width 235 height 78
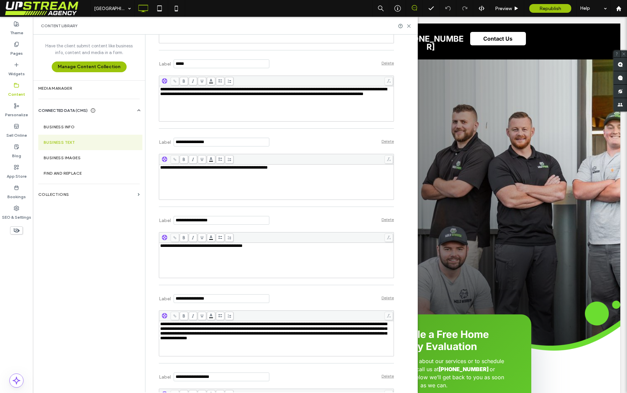
scroll to position [2620, 0]
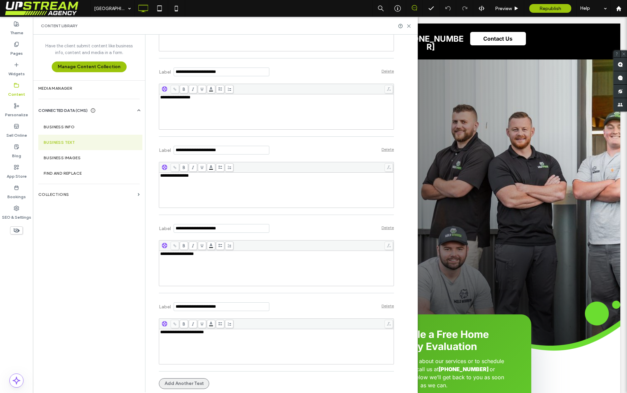
click at [194, 385] on button "Add Another Text" at bounding box center [184, 383] width 50 height 11
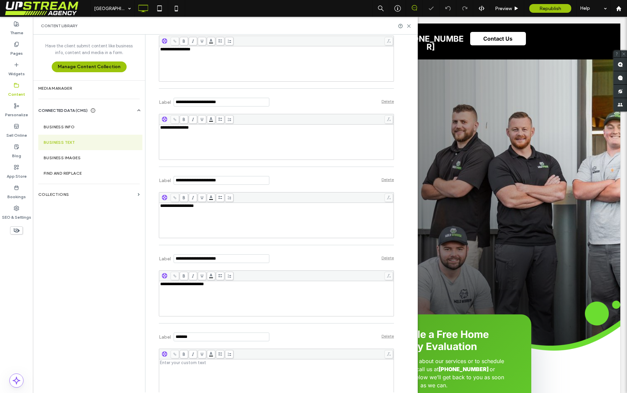
scroll to position [2678, 0]
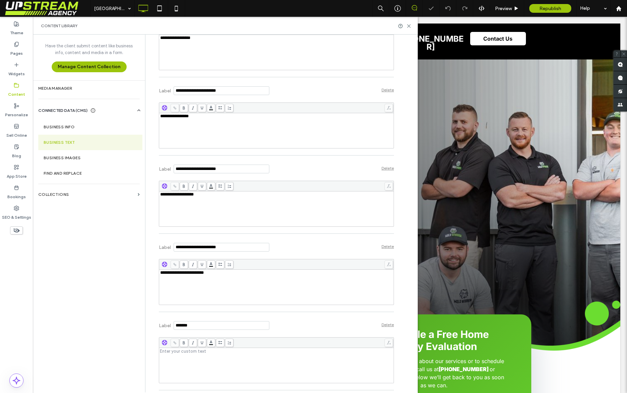
drag, startPoint x: 197, startPoint y: 329, endPoint x: 182, endPoint y: 319, distance: 17.9
click at [182, 319] on section "Label" at bounding box center [214, 325] width 111 height 18
click at [198, 359] on div "Rich Text Editor" at bounding box center [276, 366] width 233 height 34
click at [214, 327] on input "Label" at bounding box center [222, 325] width 96 height 9
type input "**********"
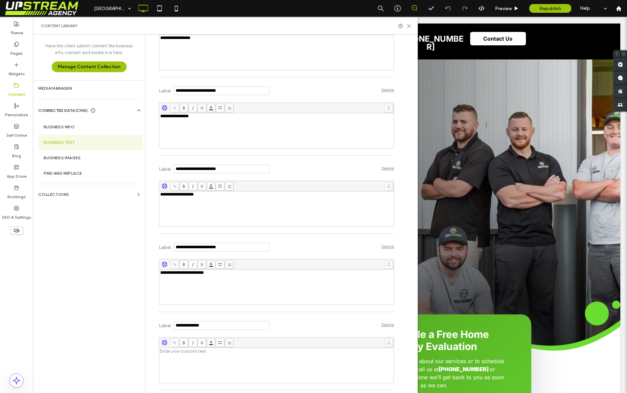
click at [270, 364] on div "Rich Text Editor" at bounding box center [276, 366] width 233 height 34
click at [307, 333] on div "Label Delete" at bounding box center [276, 325] width 235 height 18
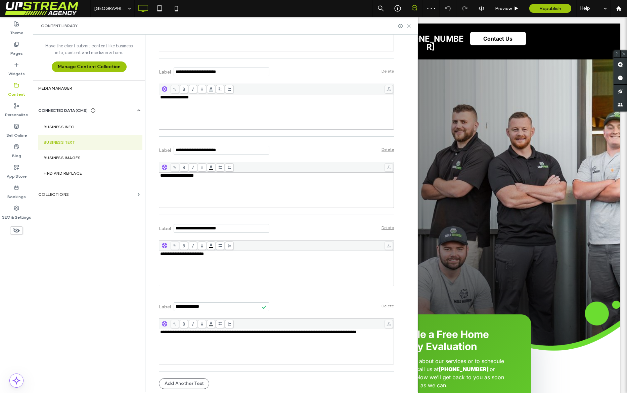
click at [409, 25] on use at bounding box center [409, 26] width 3 height 3
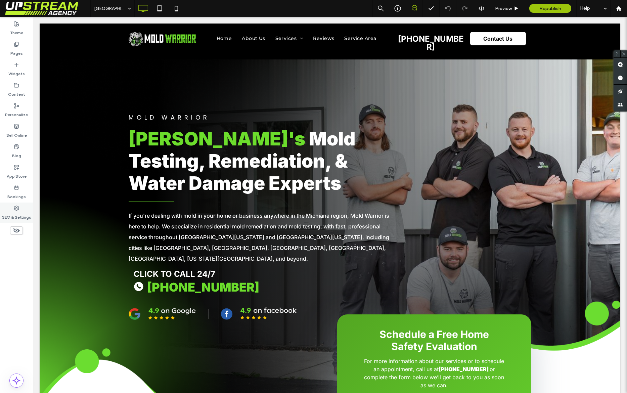
click at [15, 209] on icon at bounding box center [16, 208] width 5 height 5
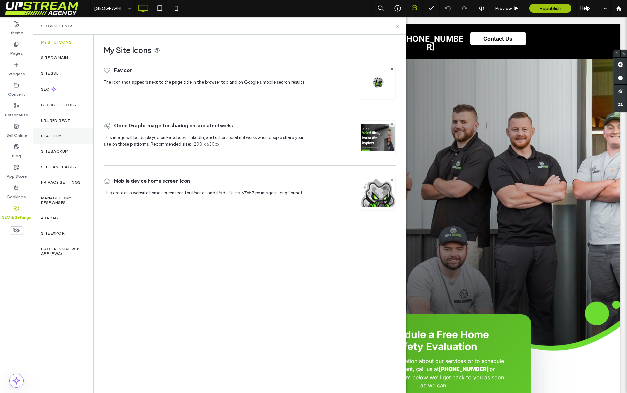
click at [60, 135] on label "Head HTML" at bounding box center [52, 136] width 23 height 5
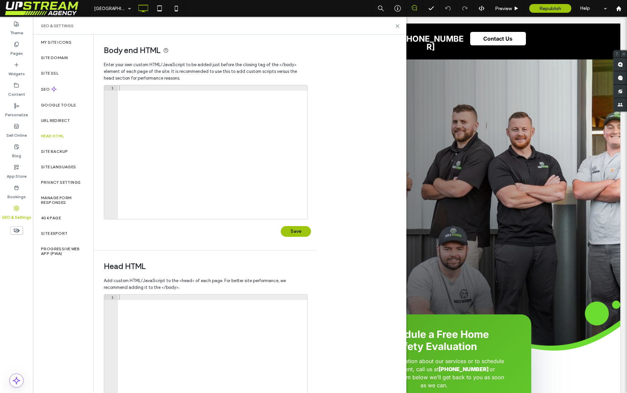
click at [155, 126] on div at bounding box center [213, 157] width 190 height 144
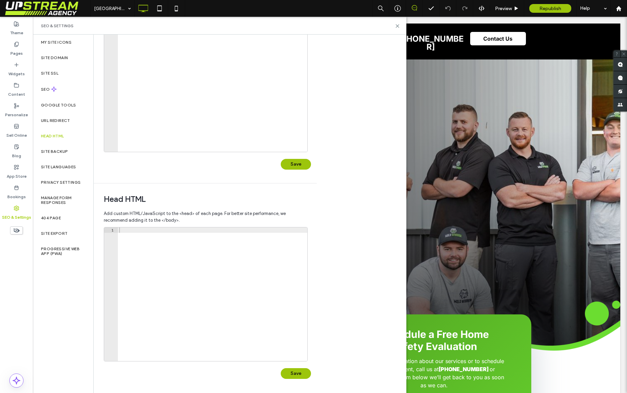
click at [181, 264] on div at bounding box center [213, 299] width 190 height 144
click at [182, 211] on span "Add custom HTML/JavaScript to the <head> of each page. For better site performa…" at bounding box center [205, 217] width 203 height 20
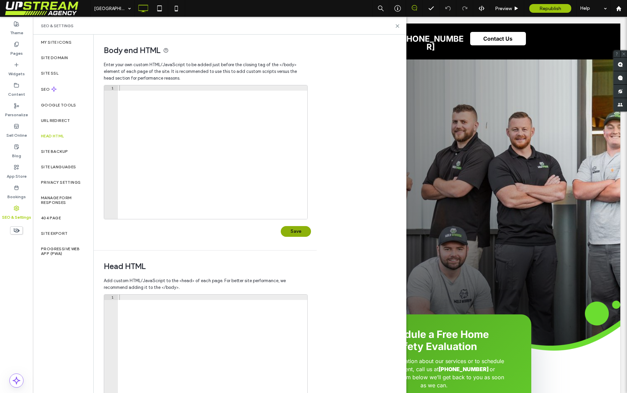
click at [291, 236] on button "Save" at bounding box center [296, 231] width 30 height 11
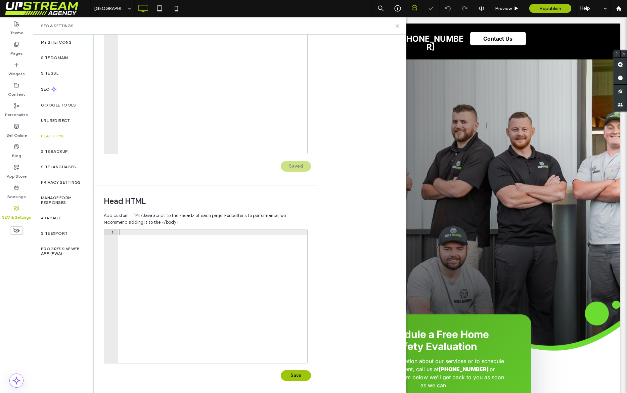
scroll to position [67, 0]
drag, startPoint x: 296, startPoint y: 371, endPoint x: 196, endPoint y: 218, distance: 182.0
click at [296, 371] on button "Save" at bounding box center [296, 373] width 30 height 11
click at [196, 218] on span "Add custom HTML/JavaScript to the <head> of each page. For better site performa…" at bounding box center [205, 217] width 203 height 20
click at [19, 88] on label "Content" at bounding box center [16, 92] width 17 height 9
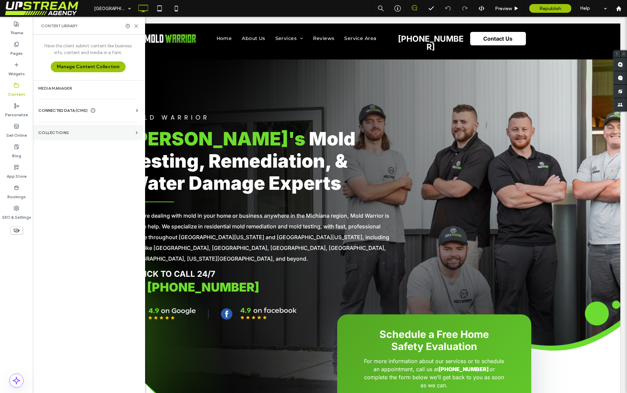
click at [59, 133] on label "Collections" at bounding box center [85, 132] width 95 height 5
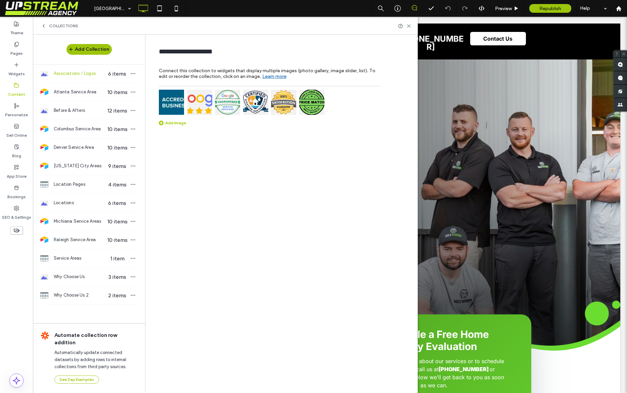
click at [49, 22] on div "Collections" at bounding box center [225, 26] width 385 height 18
click at [49, 25] on span "Collections" at bounding box center [63, 25] width 29 height 5
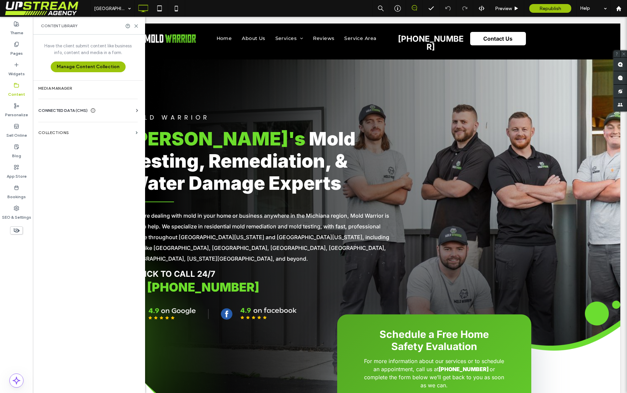
click at [60, 104] on div "CONNECTED DATA (CMS) Business Info Business Text Business Images Find and Repla…" at bounding box center [88, 110] width 110 height 17
click at [59, 111] on span "CONNECTED DATA (CMS)" at bounding box center [62, 110] width 49 height 7
click at [72, 128] on label "Business Info" at bounding box center [89, 127] width 91 height 5
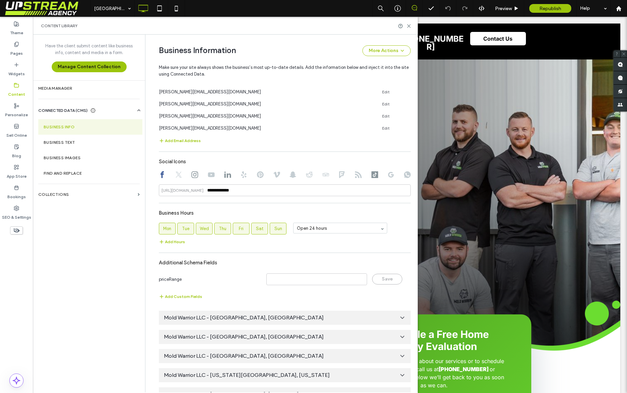
scroll to position [459, 0]
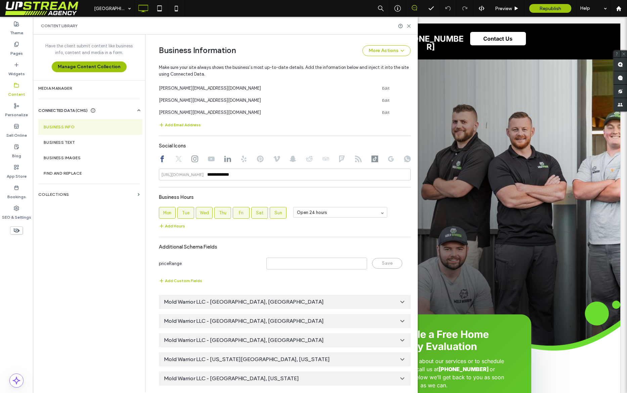
click at [226, 300] on span "Mold Warrior LLC - Raleigh, NC" at bounding box center [244, 301] width 160 height 7
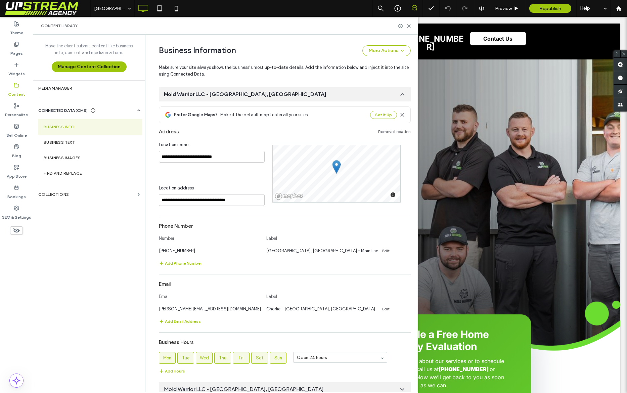
scroll to position [718, 0]
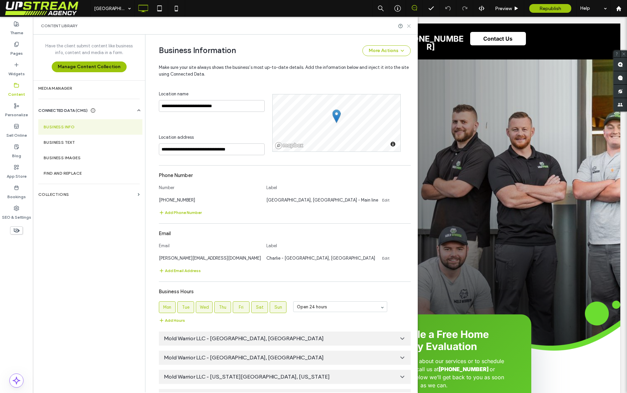
click at [409, 26] on use at bounding box center [409, 26] width 3 height 3
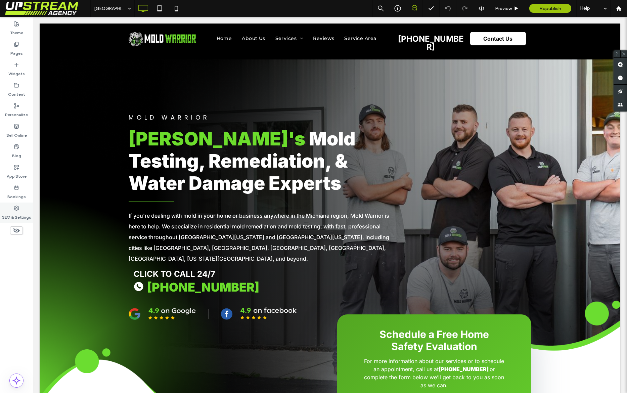
click at [24, 209] on div "SEO & Settings" at bounding box center [16, 213] width 33 height 20
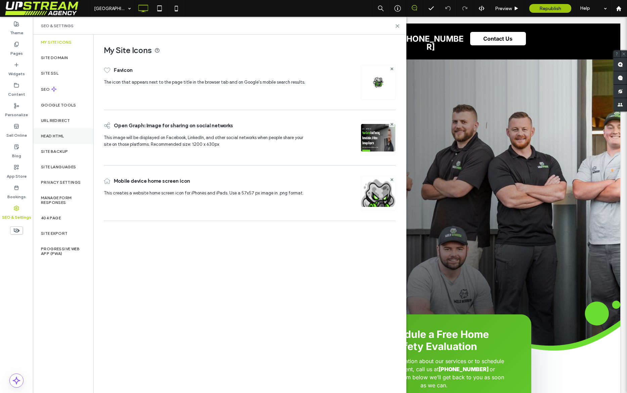
click at [54, 137] on label "Head HTML" at bounding box center [52, 136] width 23 height 5
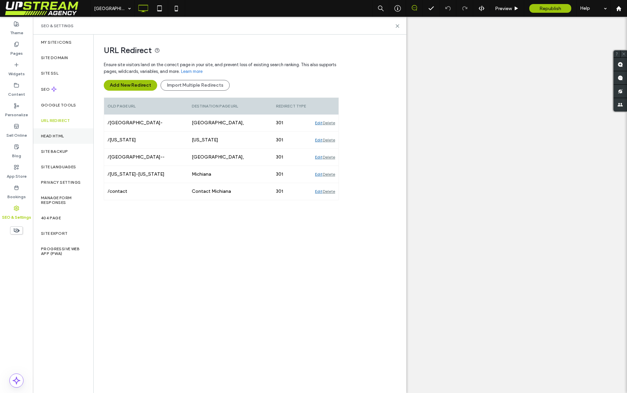
click at [57, 137] on label "Head HTML" at bounding box center [52, 136] width 23 height 5
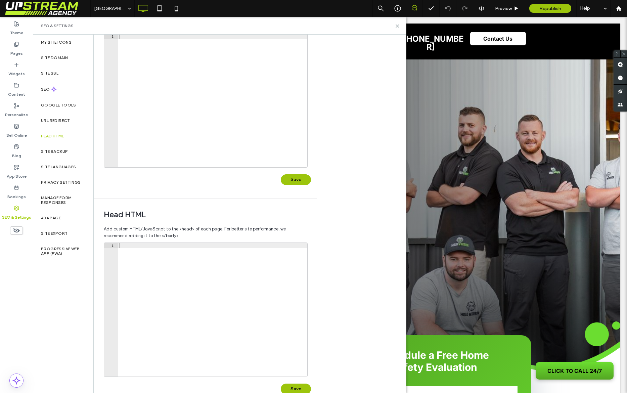
click at [163, 112] on div at bounding box center [213, 106] width 190 height 144
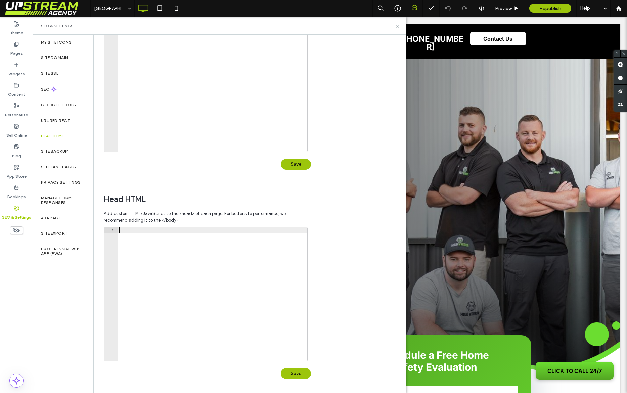
click at [171, 256] on div at bounding box center [213, 299] width 190 height 144
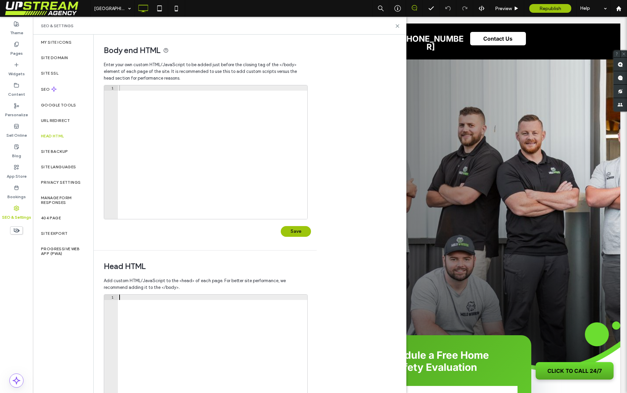
click at [208, 142] on div at bounding box center [213, 157] width 190 height 144
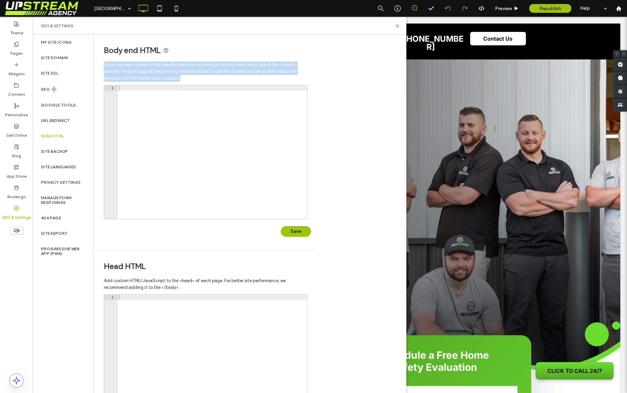
drag, startPoint x: 170, startPoint y: 69, endPoint x: 121, endPoint y: 50, distance: 53.2
click at [122, 51] on div "Body end HTML Enter your own custom HTML/​JavaScript to be added just before th…" at bounding box center [203, 143] width 218 height 216
drag, startPoint x: 117, startPoint y: 46, endPoint x: 113, endPoint y: 44, distance: 4.8
click at [117, 46] on span "Body end HTML" at bounding box center [205, 50] width 203 height 10
drag, startPoint x: 113, startPoint y: 44, endPoint x: 192, endPoint y: 82, distance: 88.1
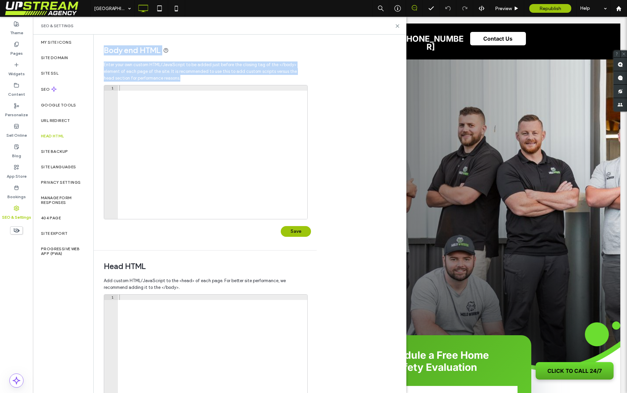
click at [183, 82] on div "Body end HTML Enter your own custom HTML/​JavaScript to be added just before th…" at bounding box center [203, 143] width 218 height 216
click at [192, 82] on span "Enter your own custom HTML/​JavaScript to be added just before the closing tag …" at bounding box center [205, 71] width 203 height 27
drag, startPoint x: 186, startPoint y: 80, endPoint x: 174, endPoint y: 83, distance: 12.5
click at [115, 40] on div "Body end HTML Enter your own custom HTML/​JavaScript to be added just before th…" at bounding box center [203, 143] width 218 height 216
click at [114, 40] on div "Body end HTML Enter your own custom HTML/​JavaScript to be added just before th…" at bounding box center [203, 143] width 218 height 216
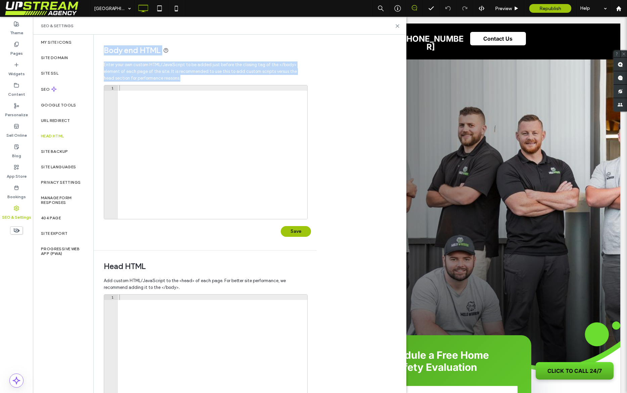
drag, startPoint x: 174, startPoint y: 83, endPoint x: 188, endPoint y: 81, distance: 13.9
click at [176, 83] on div "Body end HTML Enter your own custom HTML/​JavaScript to be added just before th…" at bounding box center [203, 143] width 218 height 216
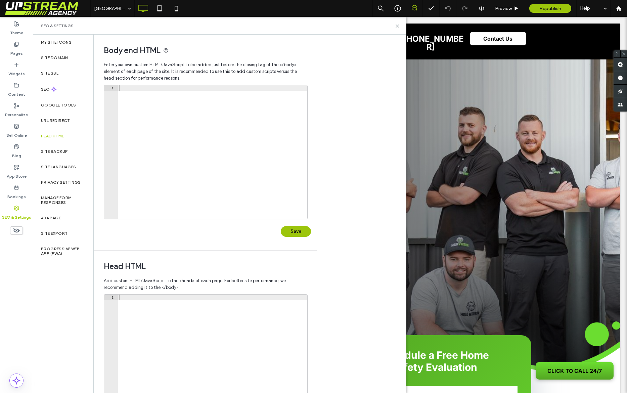
click at [188, 81] on span "Enter your own custom HTML/​JavaScript to be added just before the closing tag …" at bounding box center [205, 71] width 203 height 27
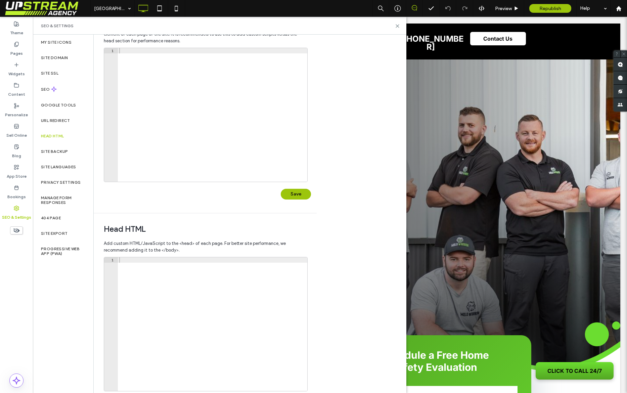
scroll to position [67, 0]
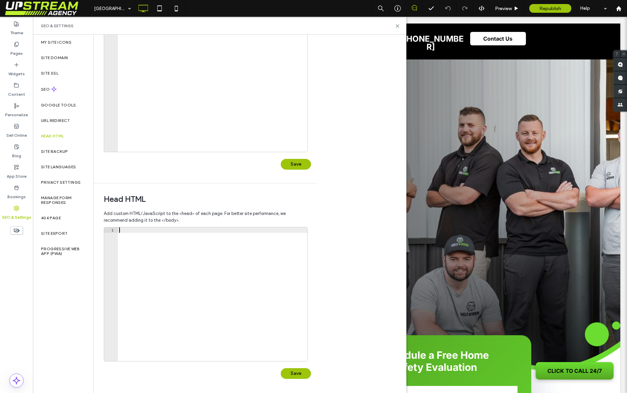
click at [245, 281] on div at bounding box center [213, 299] width 190 height 144
click at [356, 189] on div "Body end HTML Enter your own custom HTML/​JavaScript to be added just before th…" at bounding box center [250, 214] width 313 height 359
click at [397, 25] on icon at bounding box center [397, 26] width 5 height 5
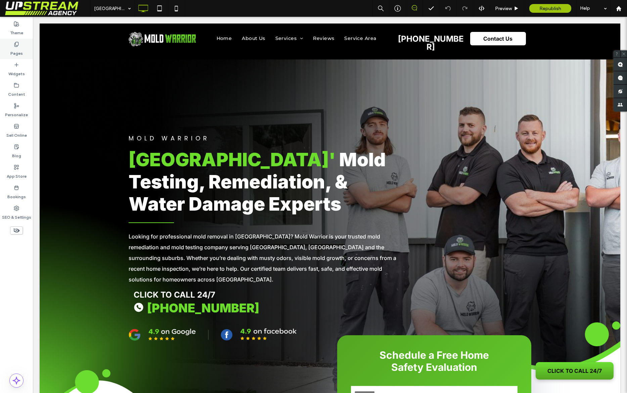
click at [20, 47] on label "Pages" at bounding box center [16, 51] width 12 height 9
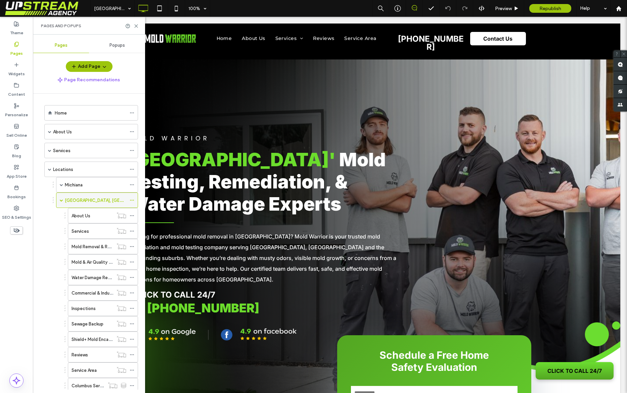
click at [133, 200] on icon at bounding box center [132, 200] width 5 height 5
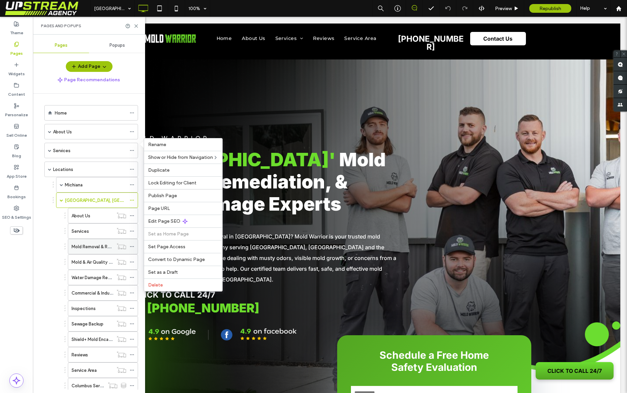
scroll to position [154, 0]
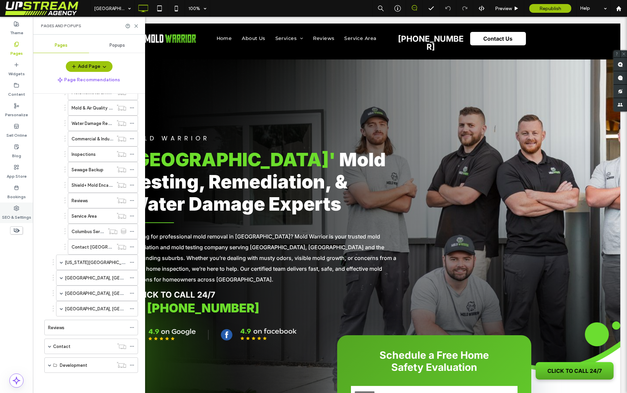
click at [19, 203] on div "SEO & Settings" at bounding box center [16, 213] width 33 height 20
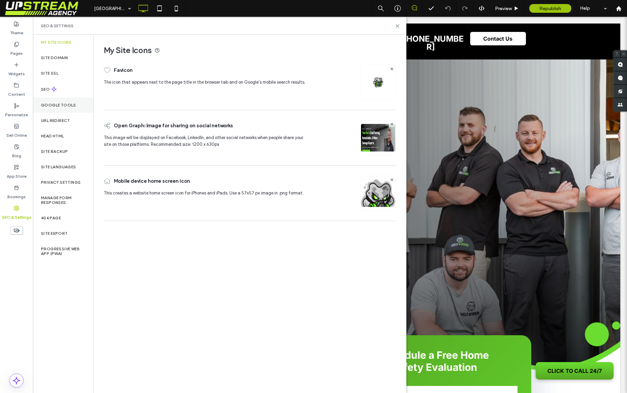
click at [68, 105] on label "Google Tools" at bounding box center [58, 105] width 35 height 5
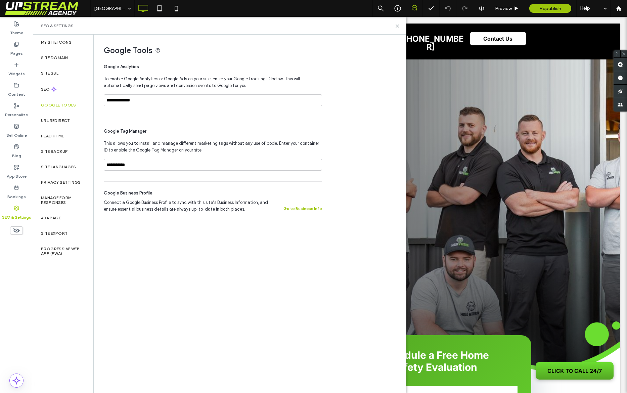
click at [163, 154] on div "**********" at bounding box center [213, 149] width 218 height 64
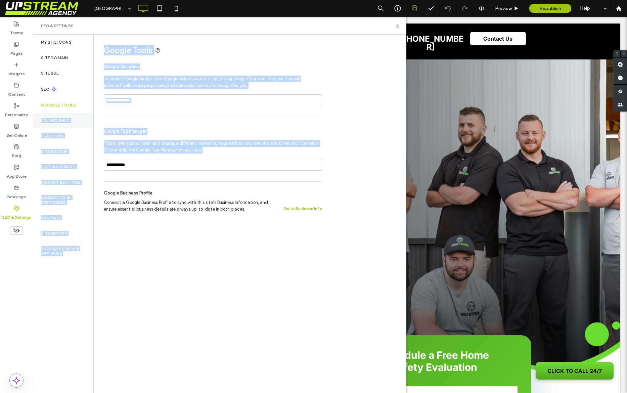
drag, startPoint x: 184, startPoint y: 151, endPoint x: 90, endPoint y: 116, distance: 100.6
click at [90, 116] on div "**********" at bounding box center [220, 214] width 374 height 359
click at [114, 126] on div "**********" at bounding box center [213, 149] width 218 height 64
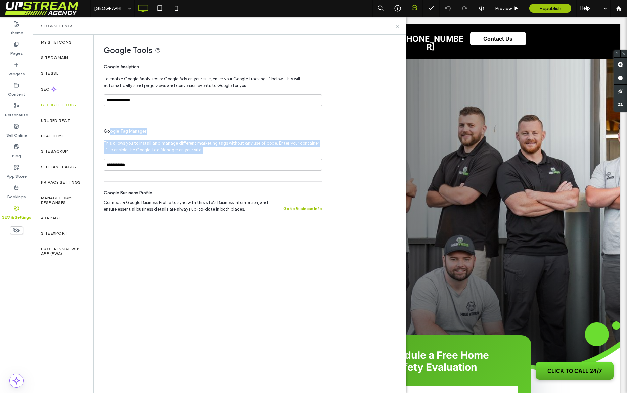
drag, startPoint x: 115, startPoint y: 132, endPoint x: 223, endPoint y: 159, distance: 111.1
click at [223, 159] on div "**********" at bounding box center [213, 149] width 218 height 64
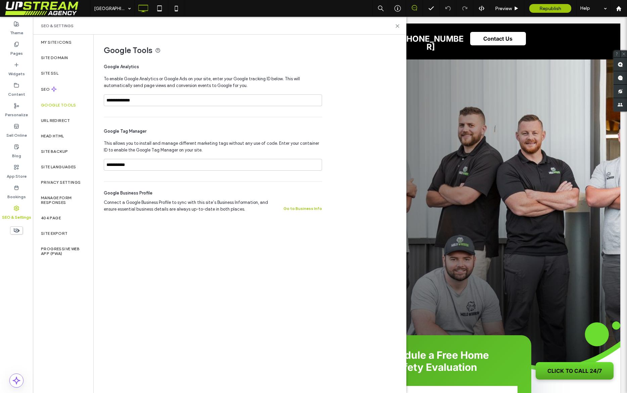
click at [221, 154] on div "**********" at bounding box center [213, 149] width 218 height 64
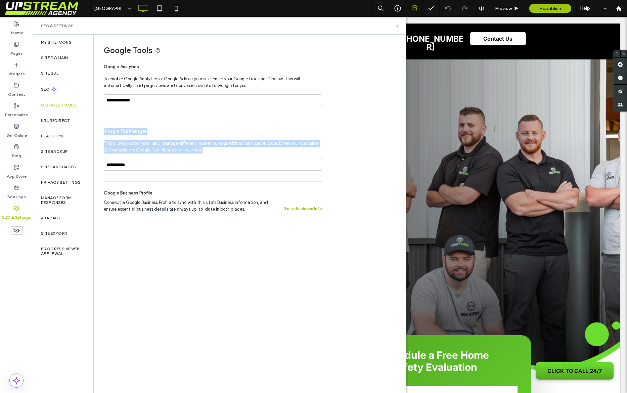
drag, startPoint x: 210, startPoint y: 152, endPoint x: 105, endPoint y: 131, distance: 107.5
click at [105, 131] on div "**********" at bounding box center [213, 149] width 218 height 64
click at [105, 132] on span "Google Tag Manager" at bounding box center [213, 131] width 218 height 7
drag, startPoint x: 105, startPoint y: 132, endPoint x: 199, endPoint y: 153, distance: 96.0
click at [198, 153] on div "**********" at bounding box center [213, 149] width 218 height 64
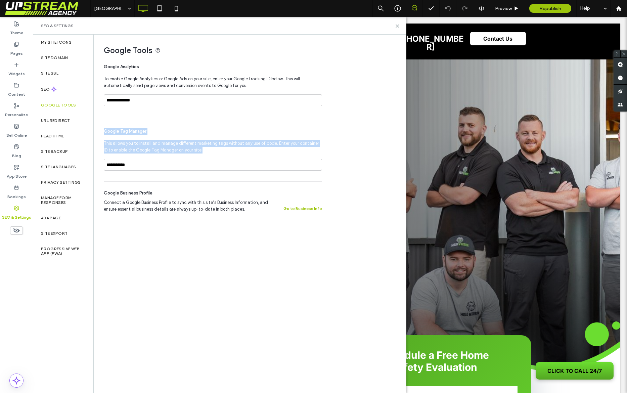
drag, startPoint x: 199, startPoint y: 153, endPoint x: 107, endPoint y: 131, distance: 93.8
click at [106, 128] on div "**********" at bounding box center [213, 149] width 218 height 64
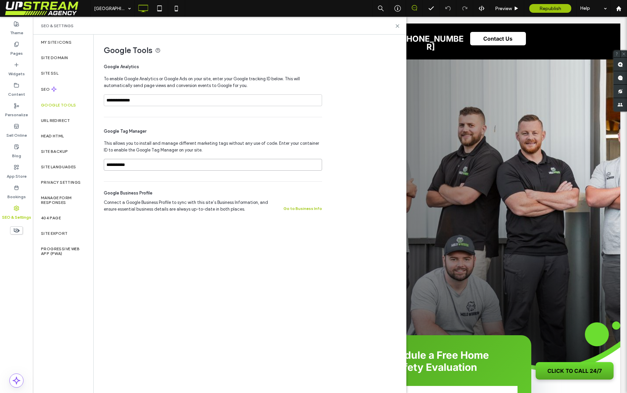
drag, startPoint x: 147, startPoint y: 162, endPoint x: 123, endPoint y: 147, distance: 28.4
click at [119, 149] on div "**********" at bounding box center [213, 149] width 218 height 64
drag, startPoint x: 164, startPoint y: 170, endPoint x: 147, endPoint y: 163, distance: 17.8
click at [146, 159] on div "**********" at bounding box center [213, 168] width 218 height 18
drag, startPoint x: 145, startPoint y: 166, endPoint x: 129, endPoint y: 145, distance: 26.6
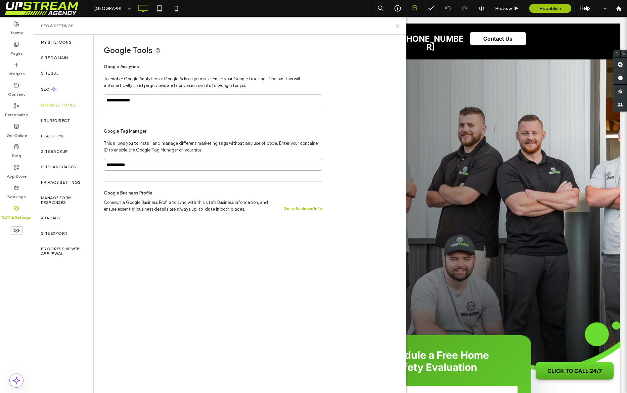
click at [129, 146] on div "**********" at bounding box center [213, 149] width 218 height 64
drag, startPoint x: 218, startPoint y: 210, endPoint x: 142, endPoint y: 189, distance: 78.3
click at [142, 189] on div "Google Business Profile Connect a Google Business Profile to sync with this sit…" at bounding box center [213, 201] width 218 height 39
click at [141, 189] on div "Google Business Profile Connect a Google Business Profile to sync with this sit…" at bounding box center [213, 201] width 218 height 39
drag, startPoint x: 102, startPoint y: 188, endPoint x: 248, endPoint y: 206, distance: 146.5
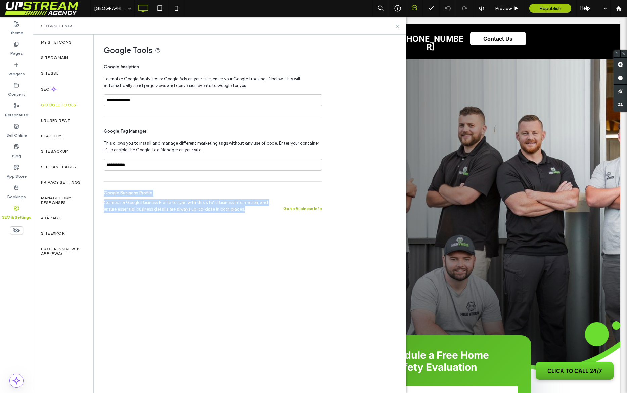
click at [229, 213] on div "**********" at bounding box center [247, 128] width 307 height 186
click at [247, 207] on span "Connect a Google Business Profile to sync with this site’s Business Information…" at bounding box center [190, 205] width 172 height 13
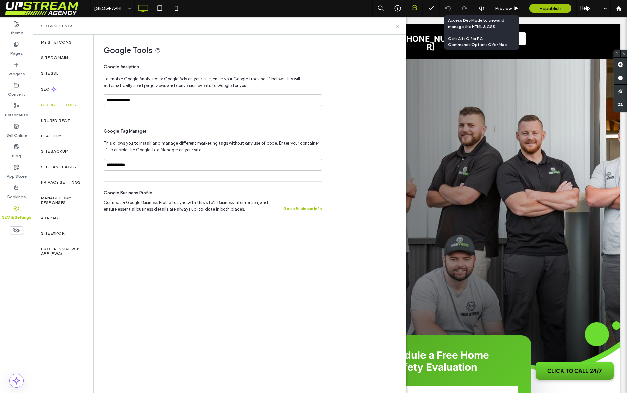
click at [485, 8] on div at bounding box center [481, 8] width 16 height 6
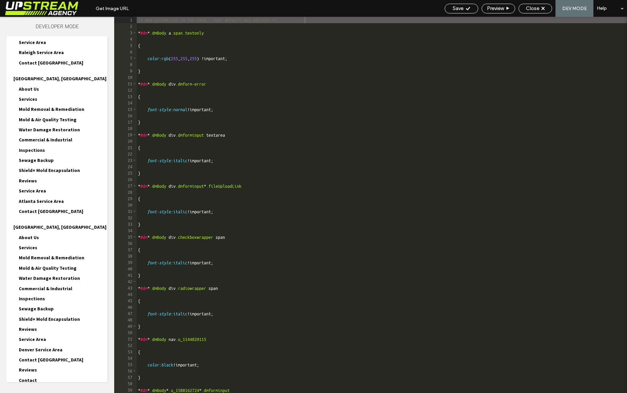
scroll to position [902, 0]
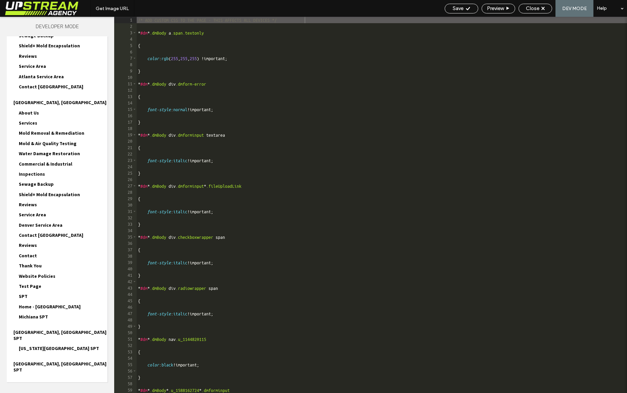
drag, startPoint x: 49, startPoint y: 374, endPoint x: 50, endPoint y: 362, distance: 12.2
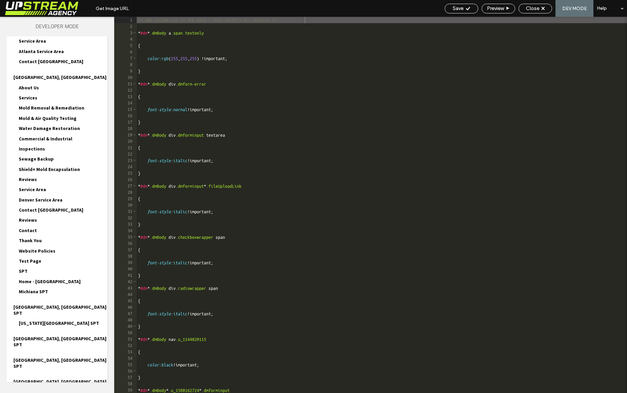
scroll to position [954, 0]
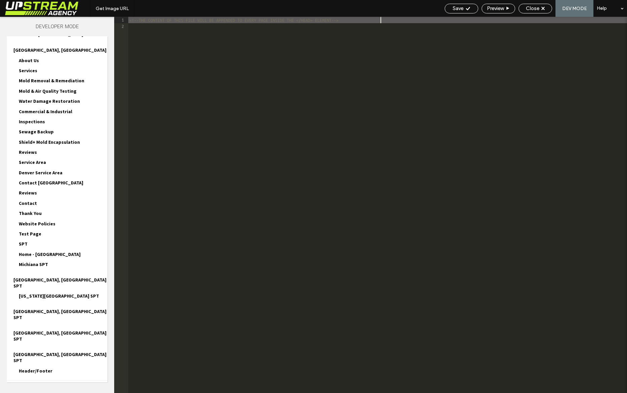
click at [49, 381] on div "Popups HTML/CSS" at bounding box center [57, 389] width 101 height 17
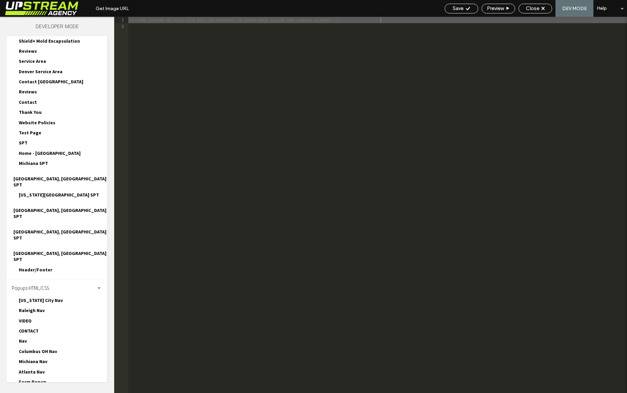
scroll to position [1060, 0]
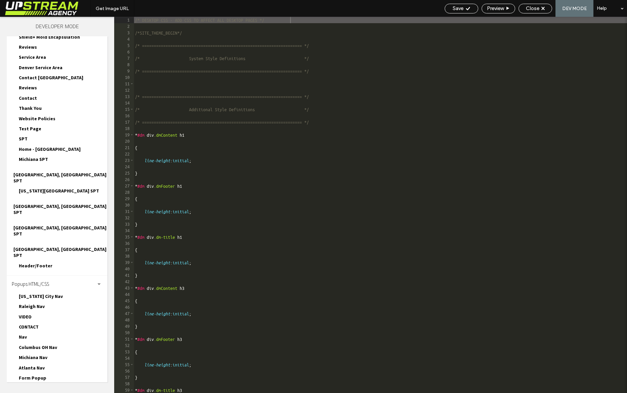
click at [249, 351] on div "**********" at bounding box center [217, 214] width 312 height 358
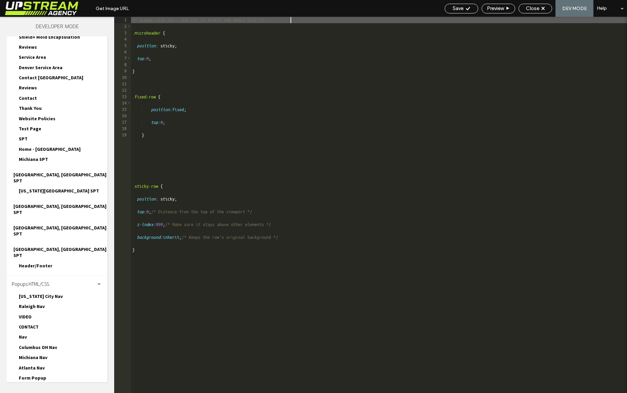
click at [38, 263] on span "Header/Footer" at bounding box center [36, 266] width 34 height 6
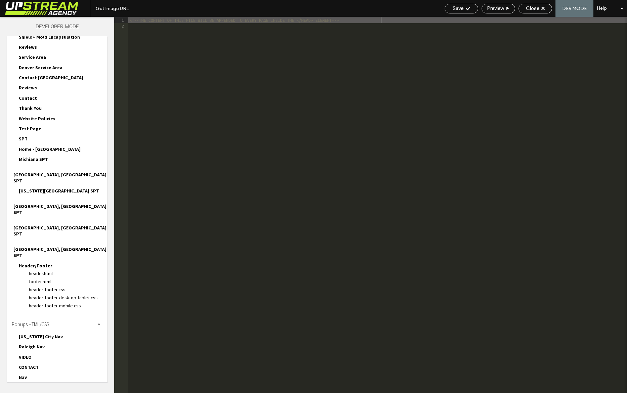
click at [45, 278] on span "footer.html" at bounding box center [68, 281] width 79 height 7
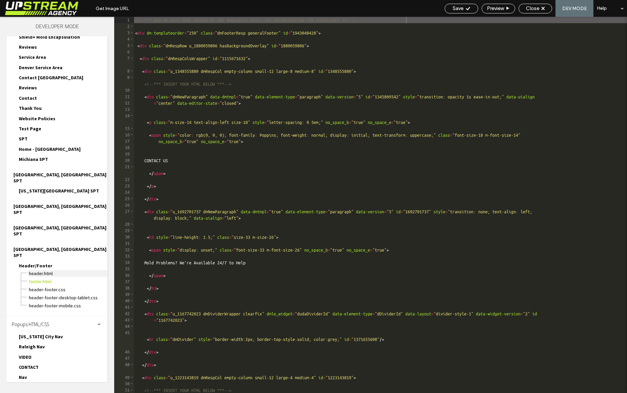
click at [46, 270] on span "header.html" at bounding box center [68, 273] width 79 height 7
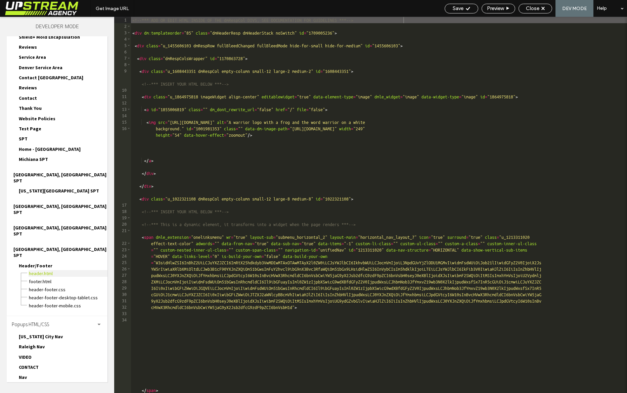
click at [46, 270] on span "header.html" at bounding box center [68, 273] width 79 height 7
click at [242, 179] on div "**********" at bounding box center [180, 149] width 218 height 64
click at [255, 221] on div "**********" at bounding box center [217, 214] width 312 height 358
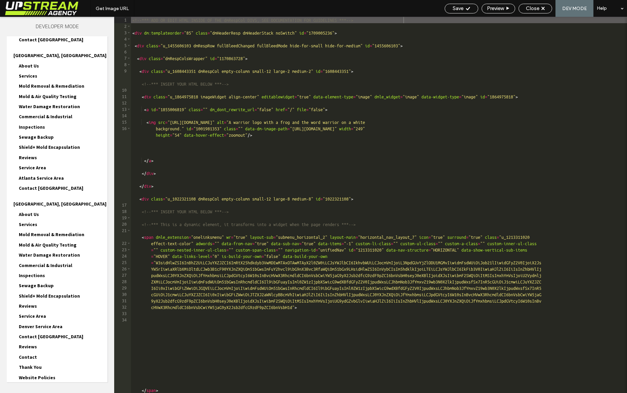
scroll to position [1100, 0]
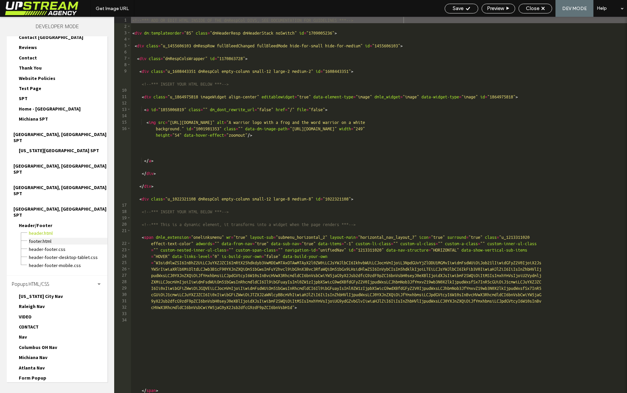
click at [50, 238] on span "footer.html" at bounding box center [68, 241] width 79 height 7
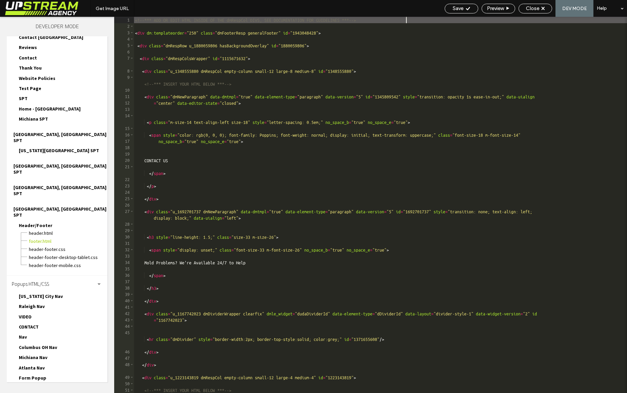
click at [214, 185] on div "Google Business Profile Connect a Google Business Profile to sync with this sit…" at bounding box center [180, 201] width 218 height 39
type textarea "**********"
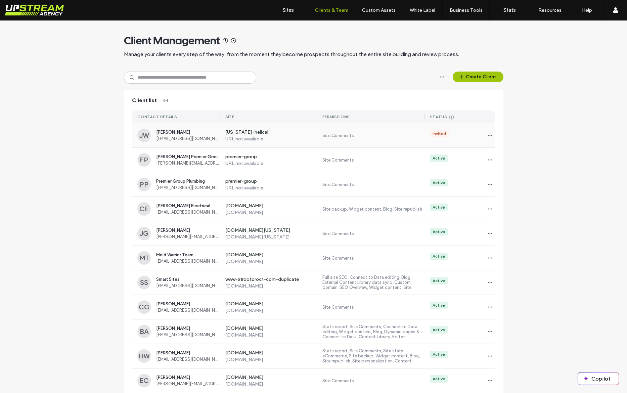
click at [196, 136] on span "[EMAIL_ADDRESS][DOMAIN_NAME]" at bounding box center [188, 138] width 64 height 5
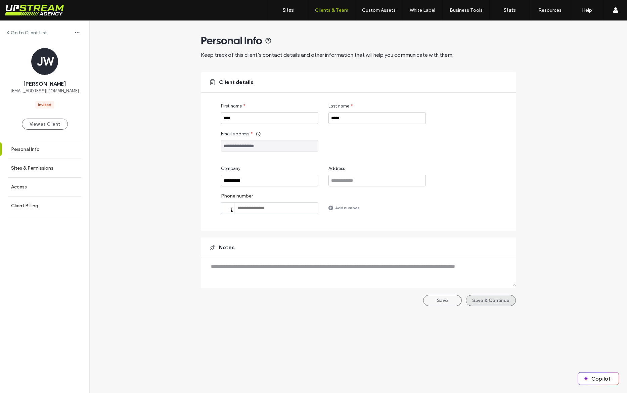
click at [482, 298] on button "Save & Continue" at bounding box center [491, 300] width 50 height 11
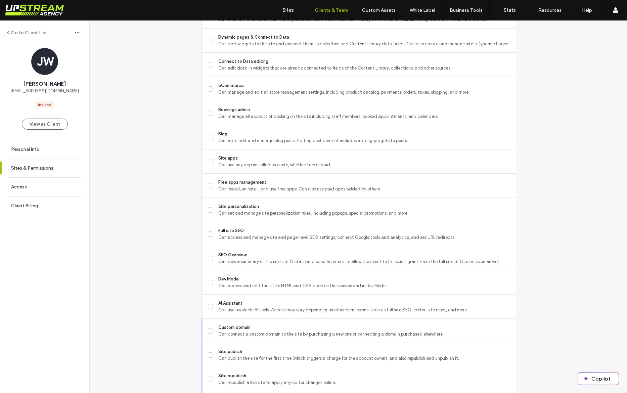
scroll to position [472, 0]
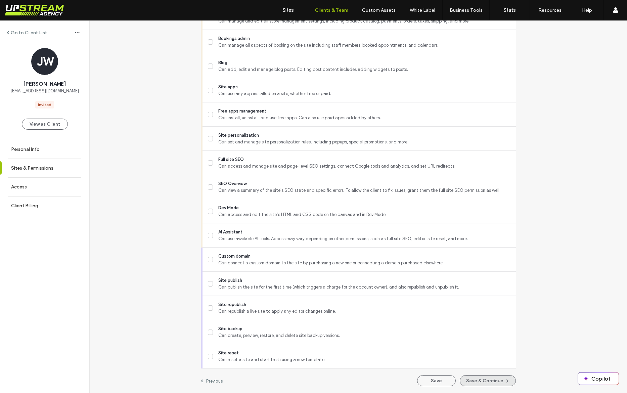
click at [476, 375] on button "Save & Continue" at bounding box center [488, 380] width 56 height 11
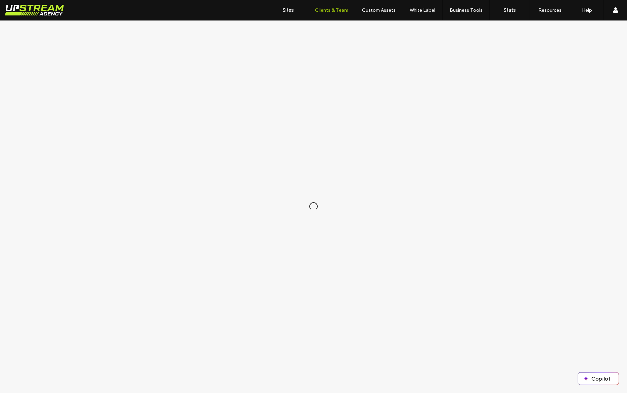
click at [478, 378] on div at bounding box center [313, 206] width 627 height 373
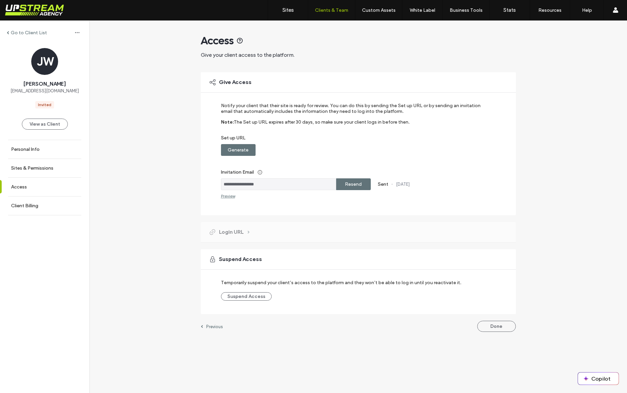
click at [351, 182] on label "Resend" at bounding box center [353, 184] width 17 height 12
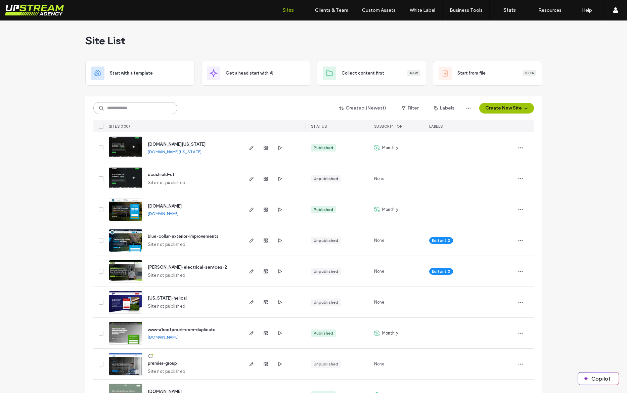
click at [154, 111] on input at bounding box center [135, 108] width 84 height 12
type input "****"
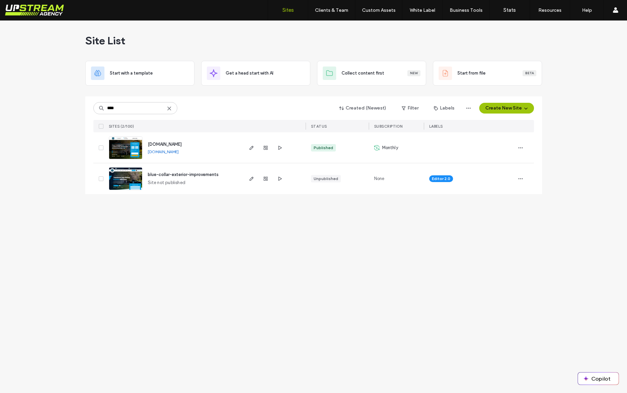
click at [134, 146] on img at bounding box center [125, 160] width 33 height 46
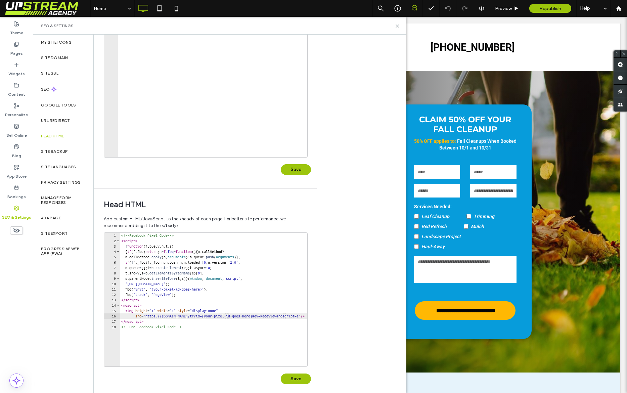
click at [227, 316] on div "<!-- Facebook Pixel Code --> < script > ! function ( f , b , e , v , n , t , s …" at bounding box center [235, 305] width 230 height 144
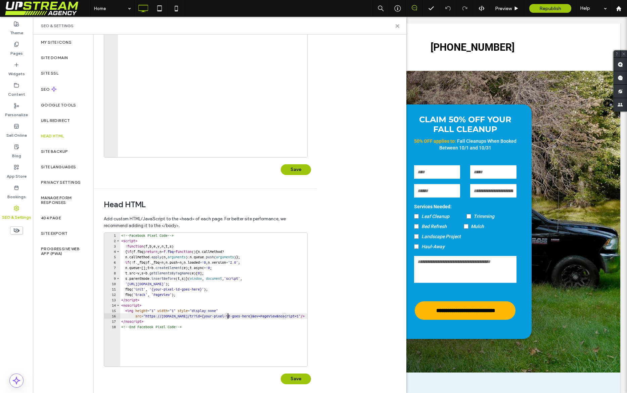
click at [225, 316] on div "<!-- Facebook Pixel Code --> < script > ! function ( f , b , e , v , n , t , s …" at bounding box center [235, 305] width 230 height 144
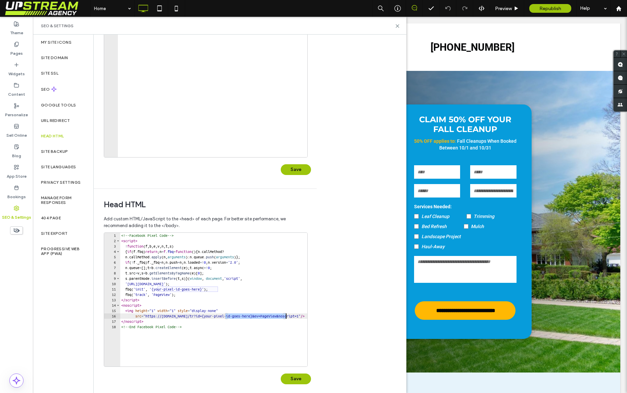
drag, startPoint x: 226, startPoint y: 316, endPoint x: 250, endPoint y: 317, distance: 24.2
click at [285, 316] on div "<!-- Facebook Pixel Code --> < script > ! function ( f , b , e , v , n , t , s …" at bounding box center [235, 305] width 230 height 144
paste textarea "Cursor at row 16"
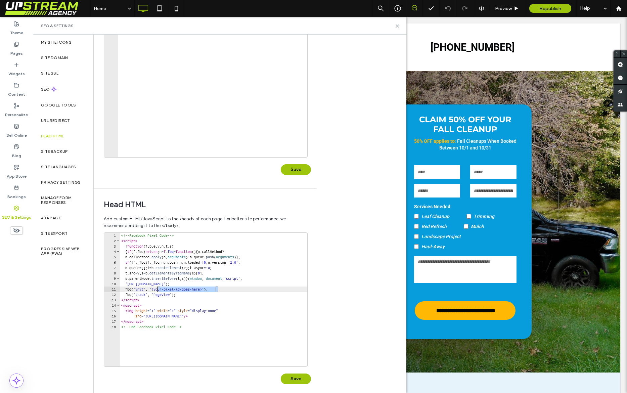
drag, startPoint x: 218, startPoint y: 289, endPoint x: 164, endPoint y: 289, distance: 53.8
click at [158, 288] on div "<!-- Facebook Pixel Code --> < script > ! function ( f , b , e , v , n , t , s …" at bounding box center [223, 305] width 206 height 144
paste textarea "Cursor at row 11"
click at [224, 307] on div "<!-- Facebook Pixel Code --> < script > ! function ( f , b , e , v , n , t , s …" at bounding box center [223, 305] width 206 height 144
type textarea "**********"
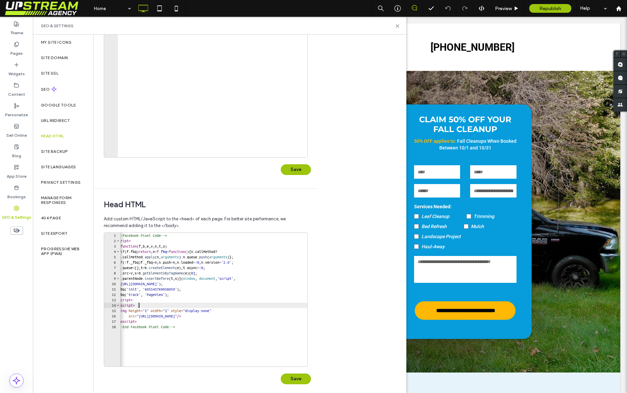
scroll to position [0, 18]
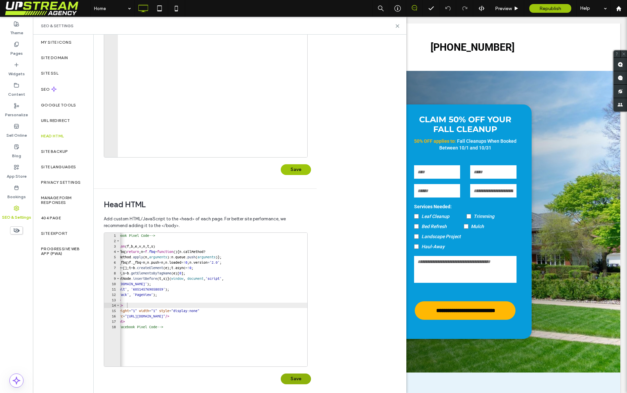
click at [293, 379] on button "Save" at bounding box center [296, 379] width 30 height 11
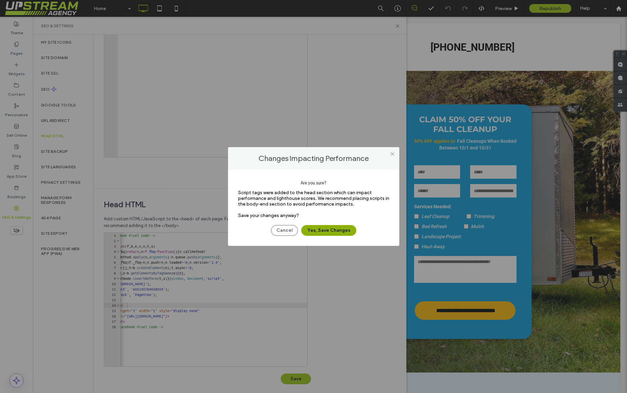
click at [336, 229] on button "Yes, Save Changes" at bounding box center [328, 230] width 55 height 11
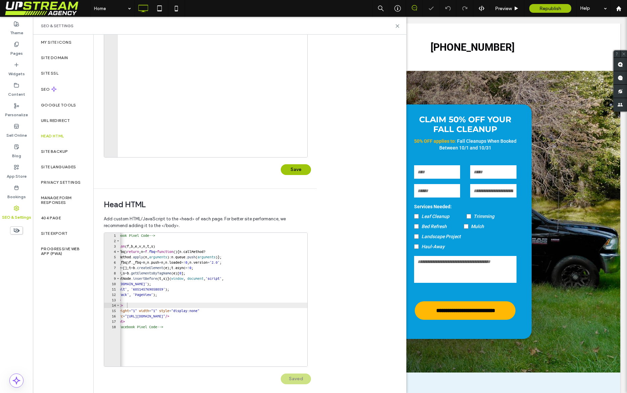
scroll to position [0, 0]
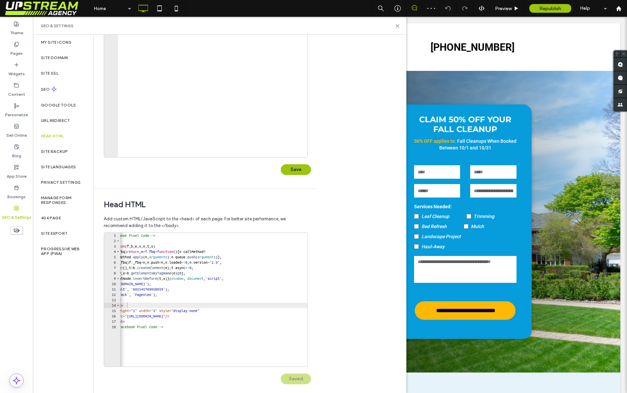
click at [545, 6] on span "Republish" at bounding box center [551, 9] width 22 height 6
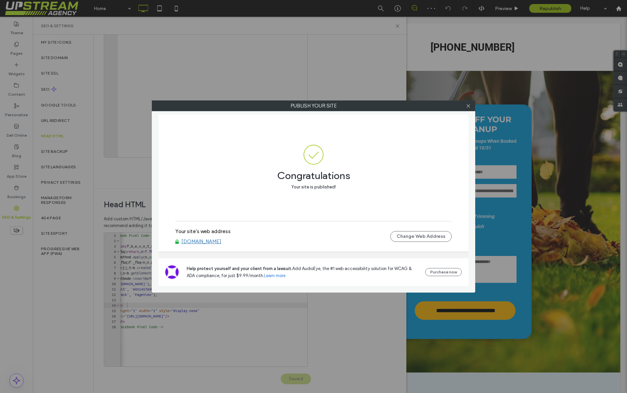
drag, startPoint x: 336, startPoint y: 178, endPoint x: 261, endPoint y: 213, distance: 83.6
click at [332, 180] on span "Congratulations" at bounding box center [313, 172] width 277 height 15
click at [198, 242] on link "[DOMAIN_NAME]" at bounding box center [201, 242] width 40 height 6
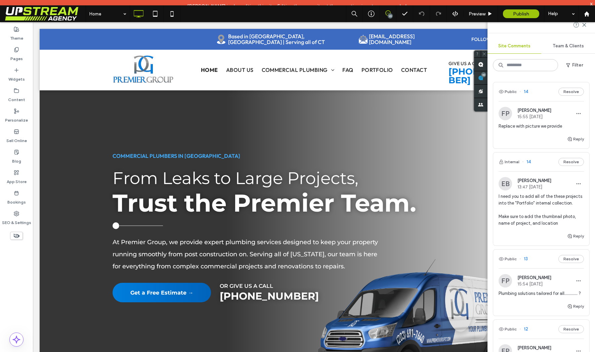
scroll to position [326, 0]
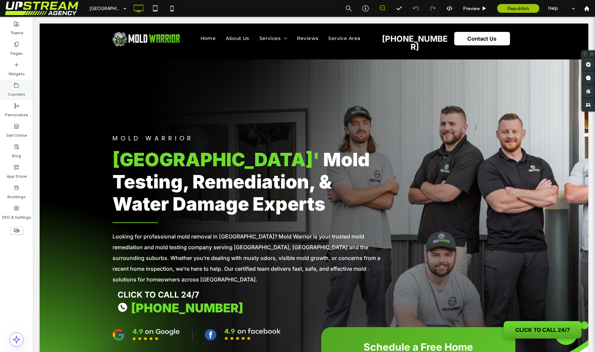
click at [23, 83] on div "Content" at bounding box center [16, 90] width 33 height 20
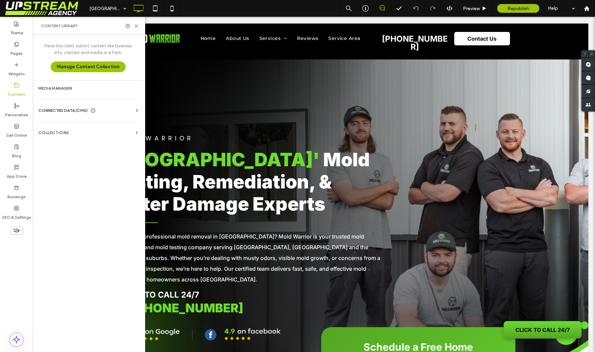
click at [53, 113] on span "CONNECTED DATA (CMS)" at bounding box center [62, 110] width 49 height 7
click at [16, 47] on label "Pages" at bounding box center [16, 51] width 12 height 9
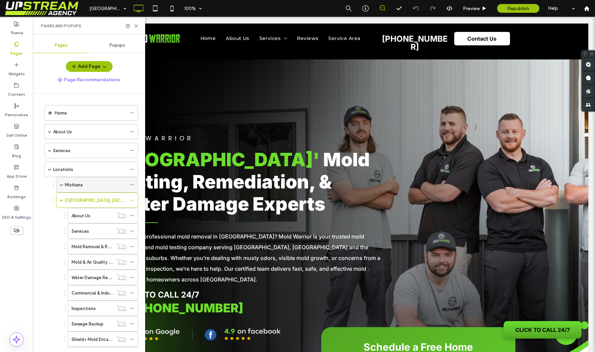
click at [132, 184] on use at bounding box center [132, 184] width 4 height 1
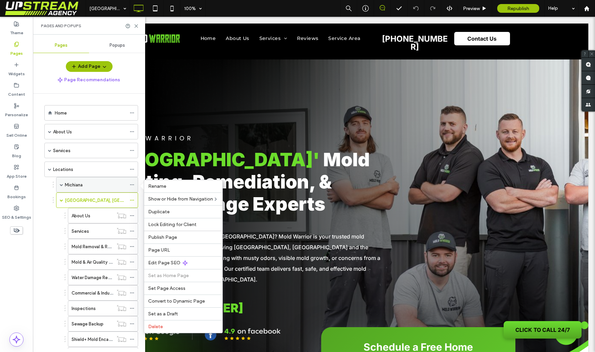
click at [132, 185] on icon at bounding box center [132, 184] width 5 height 5
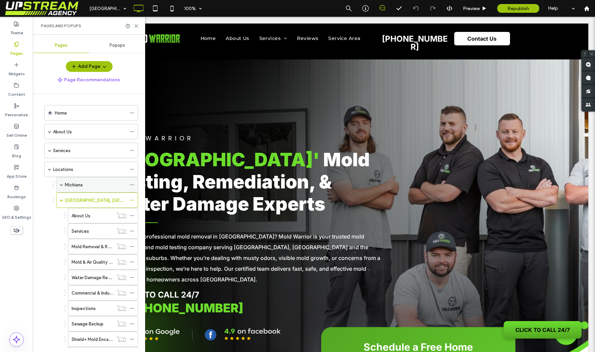
click at [132, 185] on icon at bounding box center [132, 184] width 5 height 5
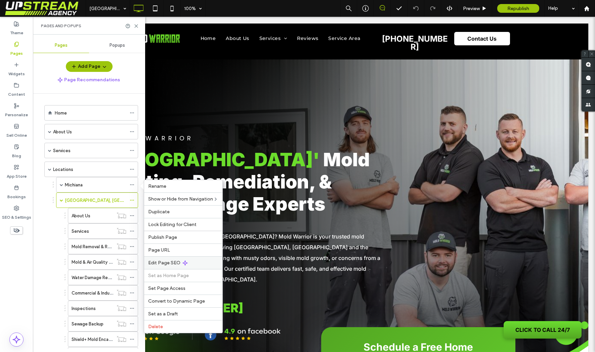
click at [167, 261] on span "Edit Page SEO" at bounding box center [164, 263] width 32 height 6
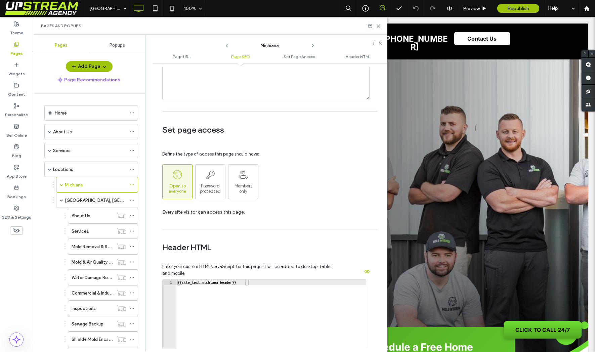
scroll to position [491, 0]
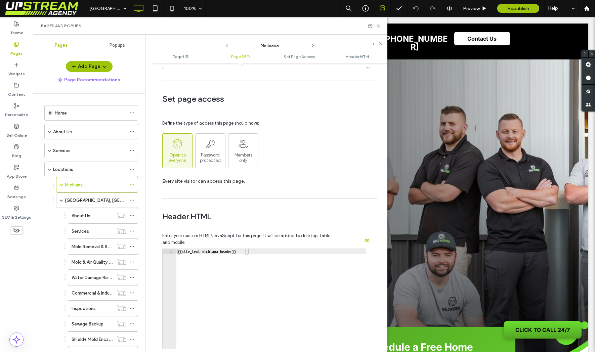
type textarea "**********"
drag, startPoint x: 257, startPoint y: 265, endPoint x: 189, endPoint y: 241, distance: 72.1
click at [189, 241] on div "**********" at bounding box center [267, 319] width 210 height 191
click at [228, 215] on span "Header HTML" at bounding box center [267, 217] width 210 height 10
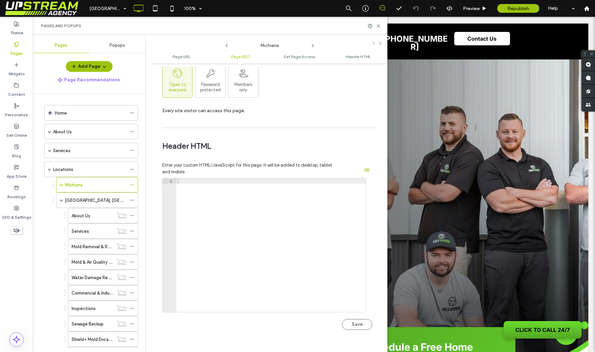
scroll to position [612, 0]
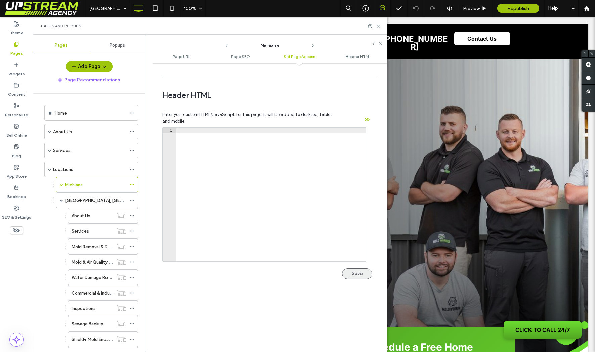
click at [354, 273] on button "Save" at bounding box center [357, 273] width 30 height 11
click at [294, 170] on div at bounding box center [271, 200] width 190 height 144
paste textarea "**********"
type textarea "**********"
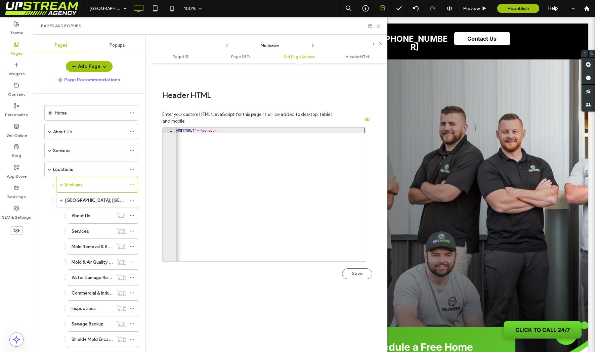
click at [354, 272] on button "Save" at bounding box center [357, 273] width 30 height 11
click at [132, 200] on icon at bounding box center [132, 200] width 5 height 5
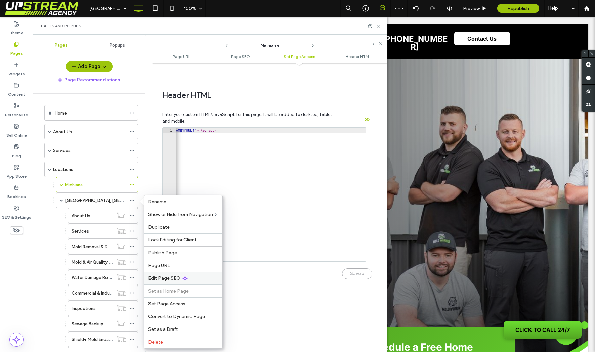
click at [175, 276] on span "Edit Page SEO" at bounding box center [164, 279] width 32 height 6
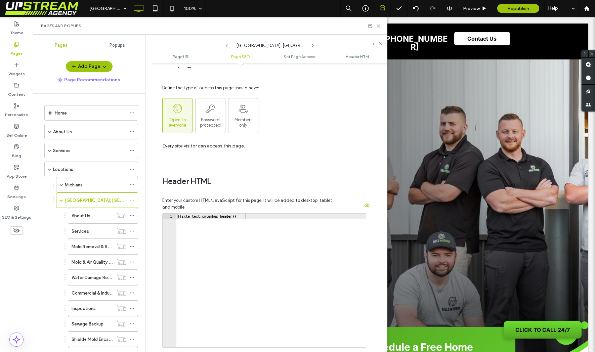
scroll to position [544, 0]
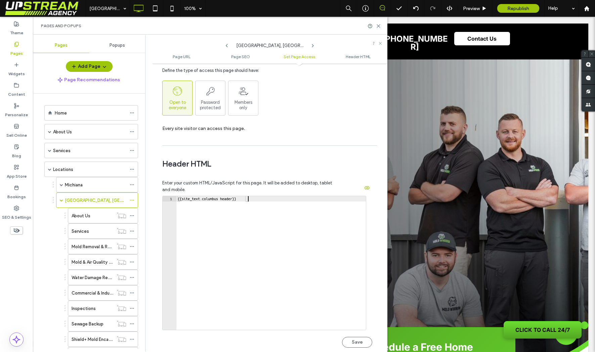
drag, startPoint x: 255, startPoint y: 215, endPoint x: 260, endPoint y: 212, distance: 5.4
click at [255, 215] on div "{{site_text.columbus header}}" at bounding box center [271, 268] width 190 height 144
drag, startPoint x: 268, startPoint y: 207, endPoint x: 149, endPoint y: 182, distance: 122.3
click at [149, 182] on div "**********" at bounding box center [266, 194] width 242 height 318
drag, startPoint x: 244, startPoint y: 223, endPoint x: 156, endPoint y: 170, distance: 102.4
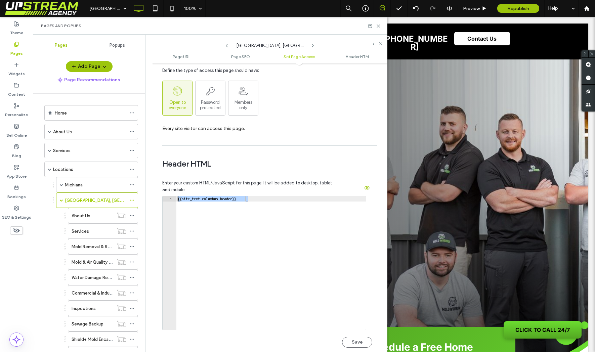
click at [157, 170] on div "**********" at bounding box center [269, 208] width 235 height 282
paste textarea "**********"
type textarea "**********"
drag, startPoint x: 248, startPoint y: 161, endPoint x: 266, endPoint y: 202, distance: 44.8
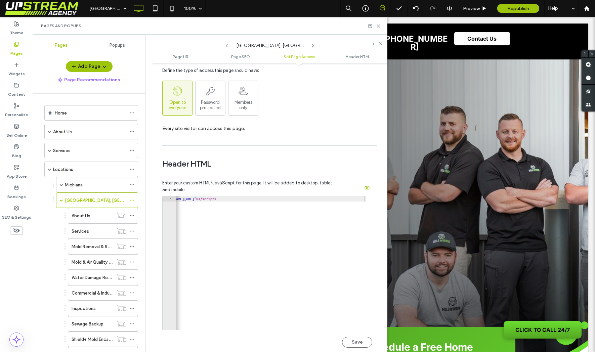
click at [248, 161] on span "Header HTML" at bounding box center [267, 164] width 210 height 10
click at [353, 344] on button "Save" at bounding box center [357, 342] width 30 height 11
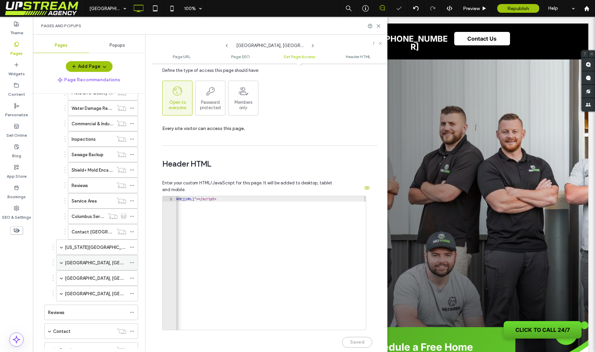
scroll to position [195, 0]
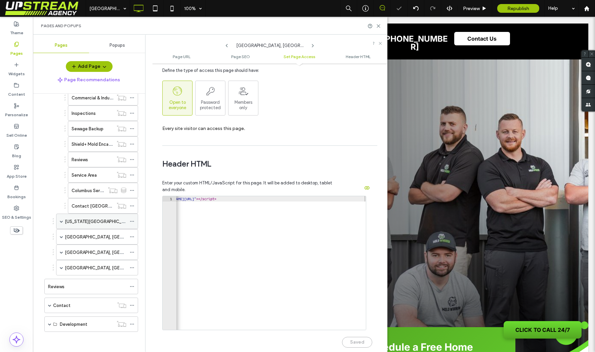
click at [131, 221] on icon at bounding box center [132, 221] width 5 height 5
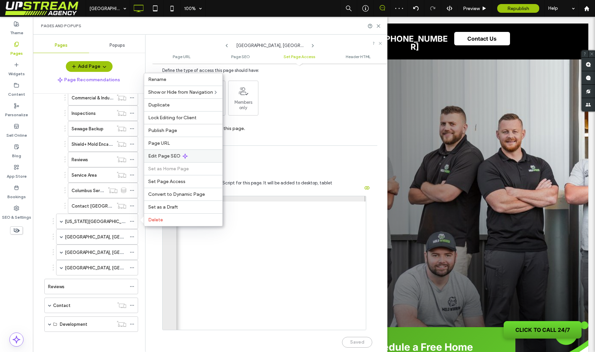
click at [175, 158] on span "Edit Page SEO" at bounding box center [164, 156] width 32 height 6
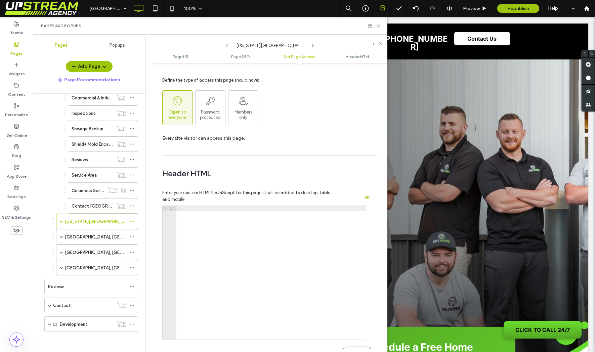
scroll to position [541, 0]
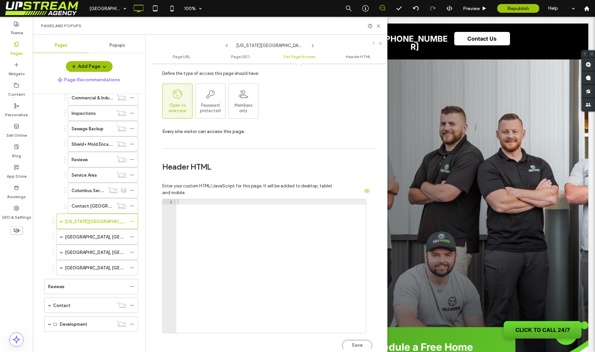
click at [308, 223] on div at bounding box center [271, 271] width 190 height 144
paste textarea "**********"
type textarea "**********"
click at [362, 344] on button "Save" at bounding box center [357, 345] width 30 height 11
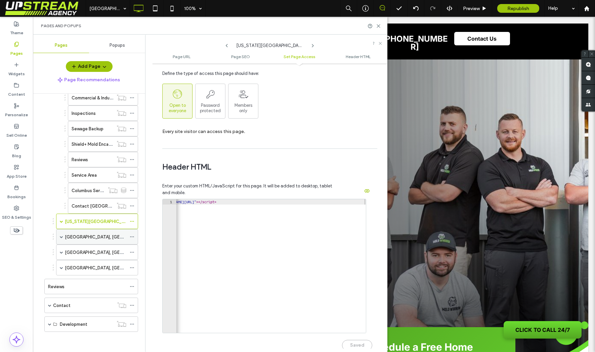
click at [131, 237] on icon at bounding box center [132, 237] width 5 height 5
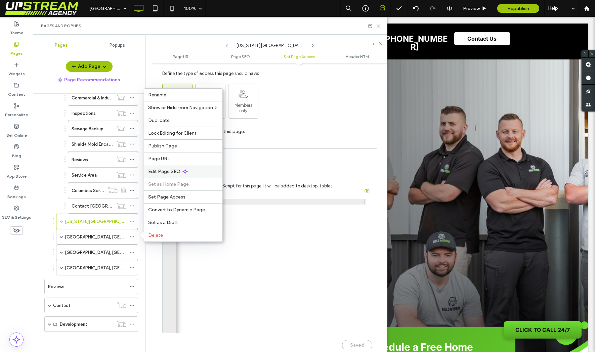
click at [165, 169] on span "Edit Page SEO" at bounding box center [164, 172] width 32 height 6
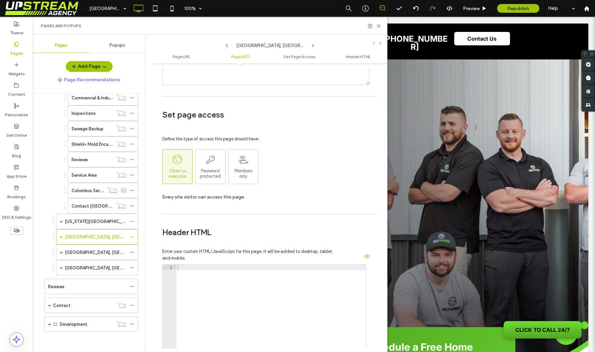
scroll to position [475, 0]
click at [235, 271] on div at bounding box center [271, 336] width 190 height 144
paste textarea "**********"
type textarea "**********"
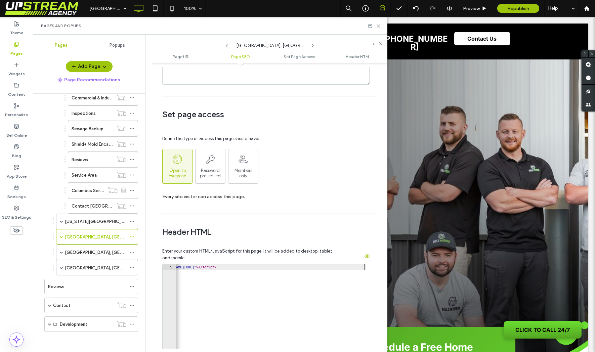
click at [243, 237] on span "Header HTML" at bounding box center [267, 232] width 210 height 10
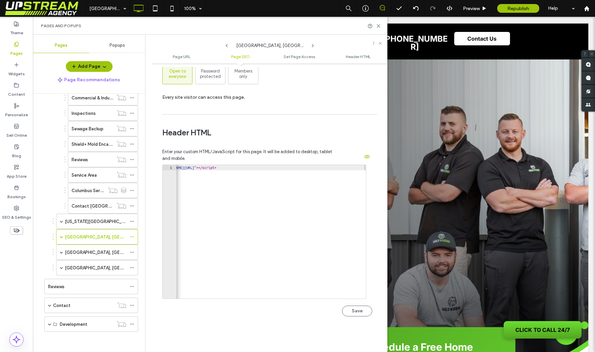
scroll to position [626, 0]
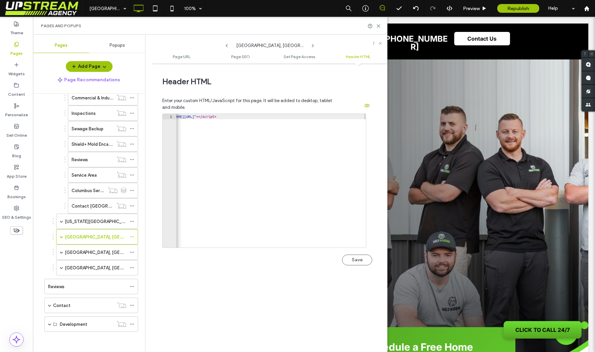
drag, startPoint x: 360, startPoint y: 259, endPoint x: 356, endPoint y: 260, distance: 4.2
click at [360, 259] on button "Save" at bounding box center [357, 260] width 30 height 11
click at [133, 252] on icon at bounding box center [132, 252] width 5 height 5
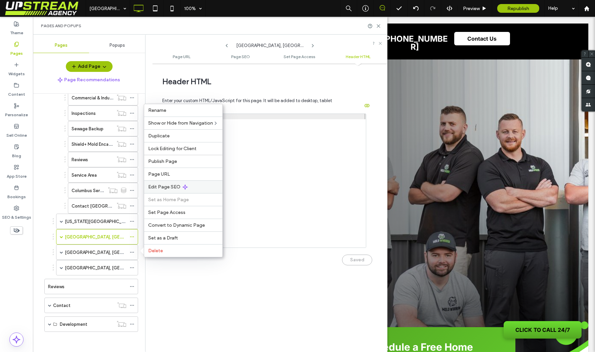
click at [171, 185] on span "Edit Page SEO" at bounding box center [164, 187] width 32 height 6
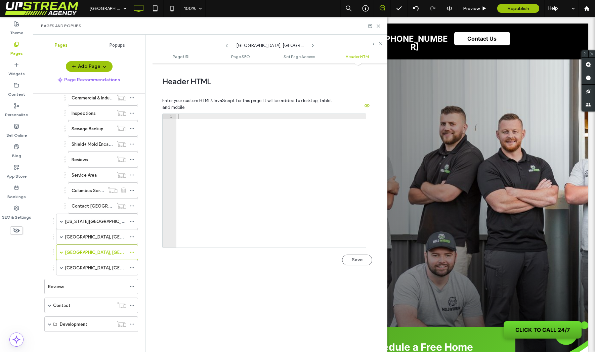
click at [242, 196] on div at bounding box center [271, 186] width 190 height 144
paste textarea "**********"
type textarea "**********"
click at [354, 261] on button "Save" at bounding box center [357, 260] width 30 height 11
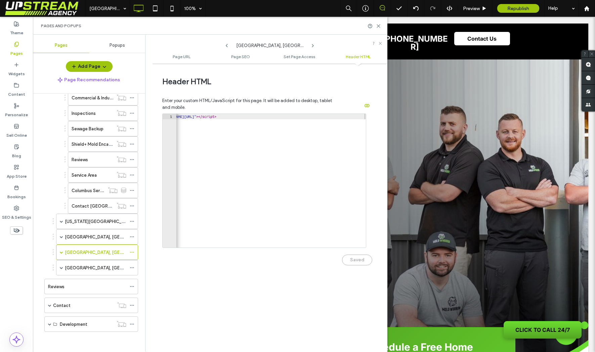
click at [313, 44] on icon at bounding box center [312, 45] width 5 height 5
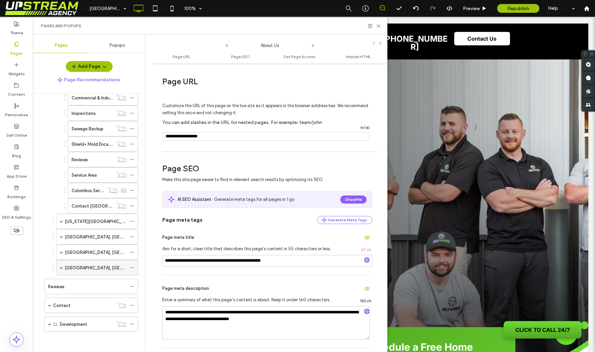
click at [133, 268] on icon at bounding box center [132, 267] width 5 height 5
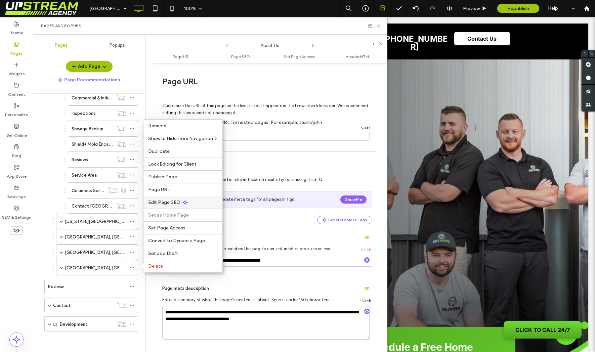
click at [166, 202] on span "Edit Page SEO" at bounding box center [164, 203] width 32 height 6
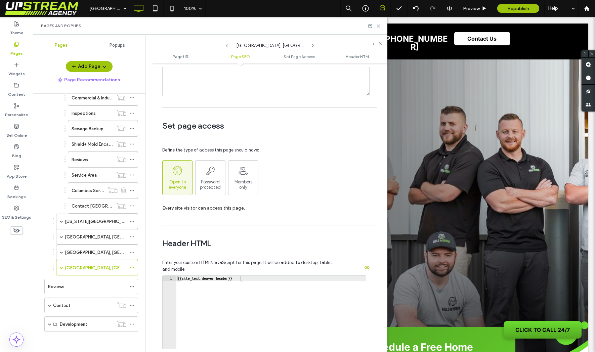
scroll to position [592, 0]
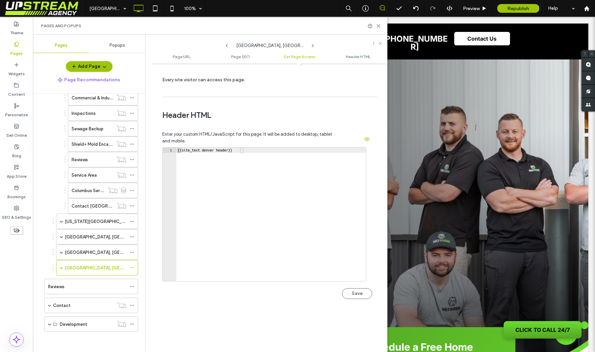
click at [258, 189] on div "{{site_text.denver header}}" at bounding box center [271, 220] width 190 height 144
drag, startPoint x: 264, startPoint y: 157, endPoint x: 144, endPoint y: 138, distance: 120.8
click at [144, 138] on div "Pages Popups Add Page Page Recommendations Home About Us FAQ Gallery Realtor Pr…" at bounding box center [210, 194] width 355 height 318
paste textarea "**********"
type textarea "**********"
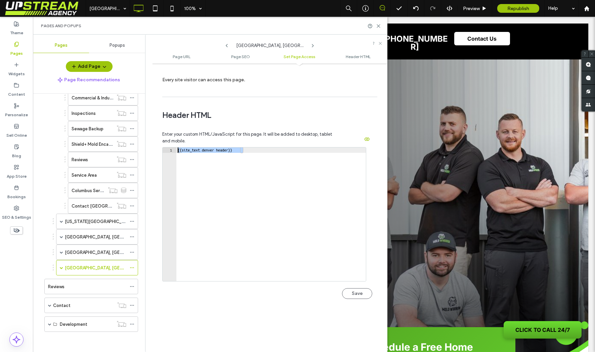
scroll to position [0, 96]
click at [353, 289] on button "Save" at bounding box center [357, 293] width 30 height 11
click at [379, 25] on icon at bounding box center [378, 26] width 5 height 5
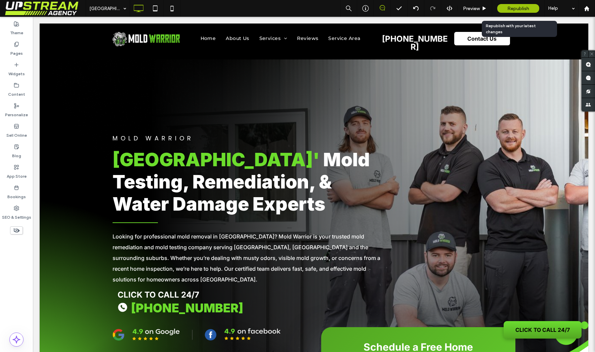
click at [515, 9] on span "Republish" at bounding box center [518, 9] width 22 height 6
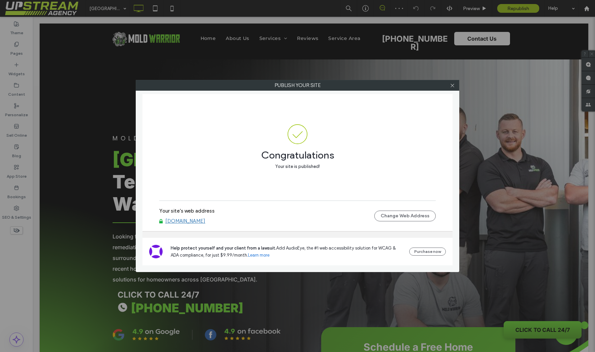
drag, startPoint x: 433, startPoint y: 122, endPoint x: 474, endPoint y: 94, distance: 49.4
click at [436, 121] on div "Congratulations Your site is published!" at bounding box center [297, 147] width 277 height 107
click at [453, 87] on icon at bounding box center [452, 85] width 5 height 5
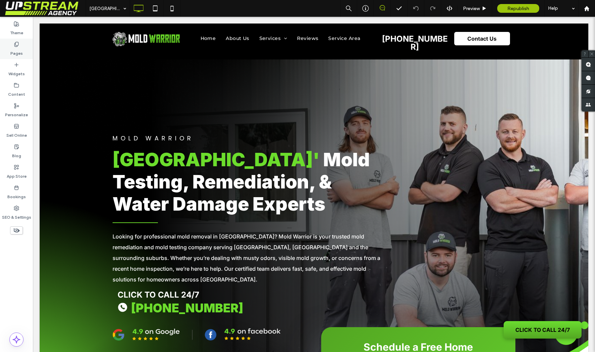
click at [16, 49] on label "Pages" at bounding box center [16, 51] width 12 height 9
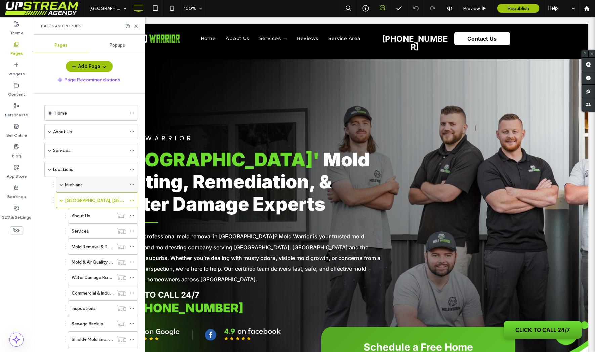
click at [130, 184] on use at bounding box center [132, 184] width 4 height 1
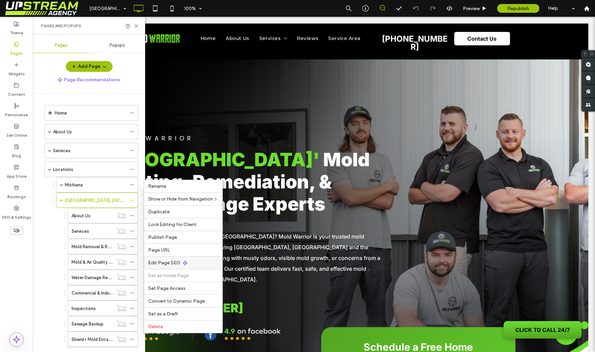
click at [172, 264] on span "Edit Page SEO" at bounding box center [164, 263] width 32 height 6
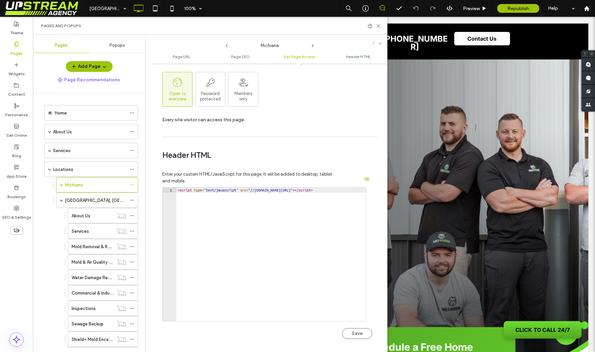
scroll to position [555, 0]
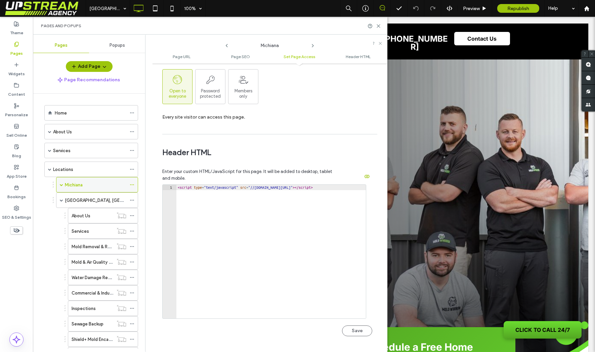
click at [132, 185] on use at bounding box center [132, 184] width 4 height 1
click at [249, 155] on span "Header HTML" at bounding box center [267, 153] width 210 height 10
click at [131, 184] on icon at bounding box center [132, 184] width 5 height 5
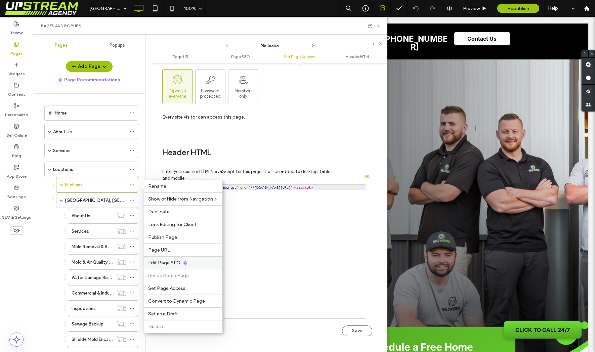
click at [159, 264] on span "Edit Page SEO" at bounding box center [164, 263] width 32 height 6
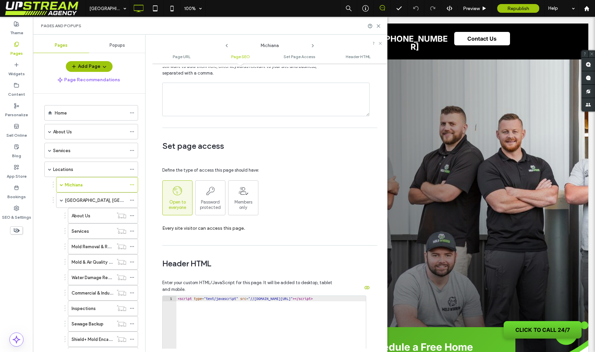
scroll to position [626, 0]
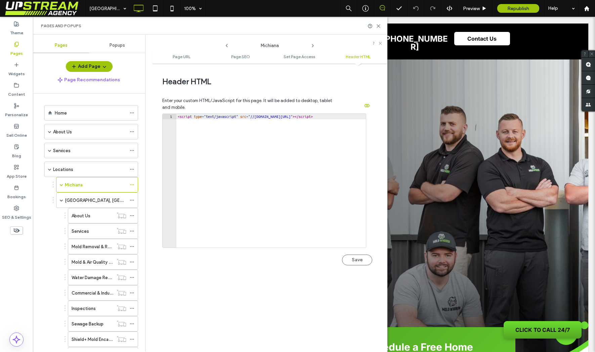
type textarea "**********"
click at [245, 146] on div "< script type = "text/javascript" src = "//[DOMAIN_NAME][URL]" > </ script >" at bounding box center [223, 186] width 286 height 144
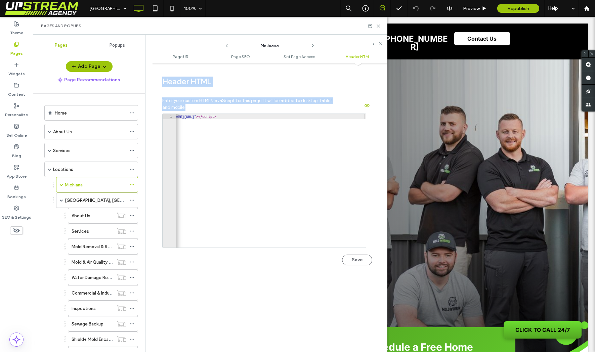
drag, startPoint x: 162, startPoint y: 80, endPoint x: 189, endPoint y: 109, distance: 39.2
click at [186, 109] on div "**********" at bounding box center [267, 173] width 210 height 213
click at [190, 109] on span "Enter your custom HTML/JavaScript for this page. It will be added to desktop, t…" at bounding box center [248, 103] width 173 height 13
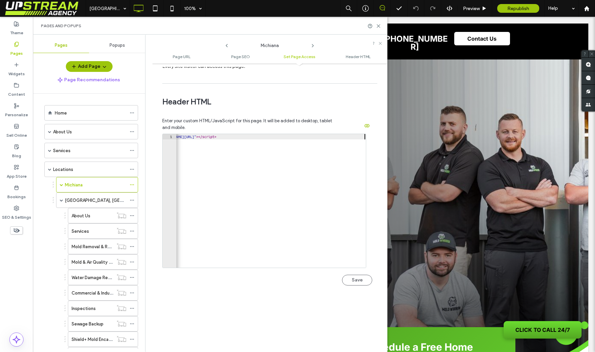
click at [221, 147] on div "< script type = "text/javascript" src = "//[DOMAIN_NAME][URL]" > </ script >" at bounding box center [223, 206] width 286 height 144
click at [237, 136] on div "< script type = "text/javascript" src = "//[DOMAIN_NAME][URL]" > </ script >" at bounding box center [223, 206] width 286 height 144
drag, startPoint x: 213, startPoint y: 138, endPoint x: 273, endPoint y: 138, distance: 59.5
click at [268, 138] on div "< script type = "text/javascript" src = "//[DOMAIN_NAME][URL]" > </ script >" at bounding box center [223, 206] width 286 height 144
click at [314, 136] on div "< script type = "text/javascript" src = "//[DOMAIN_NAME][URL]" > </ script >" at bounding box center [223, 206] width 286 height 144
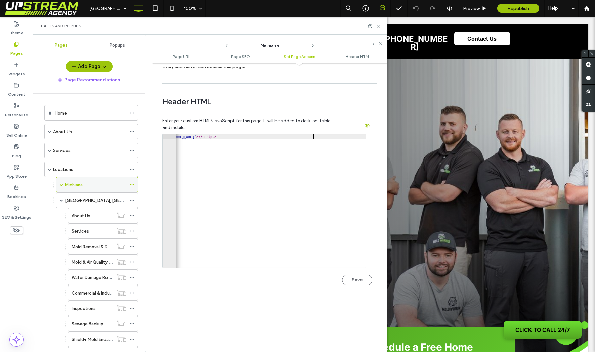
click at [61, 184] on span at bounding box center [61, 184] width 3 height 3
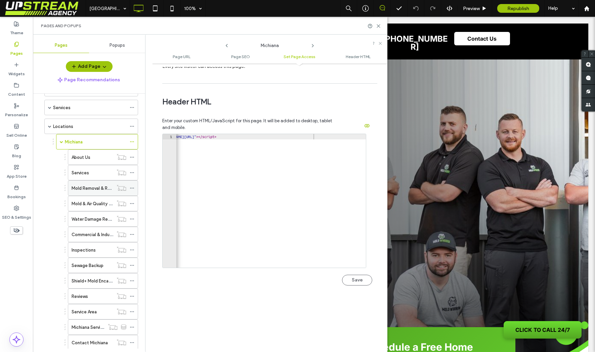
scroll to position [58, 0]
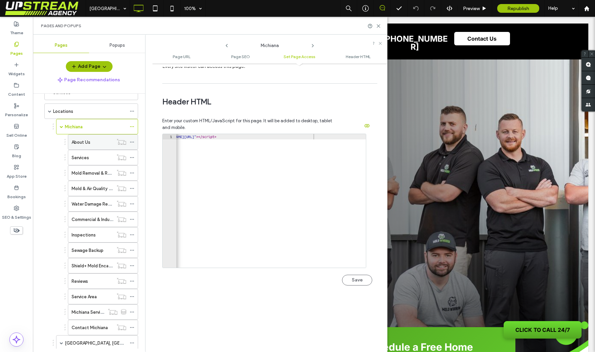
click at [132, 141] on icon at bounding box center [132, 142] width 5 height 5
click at [311, 45] on icon at bounding box center [312, 45] width 5 height 5
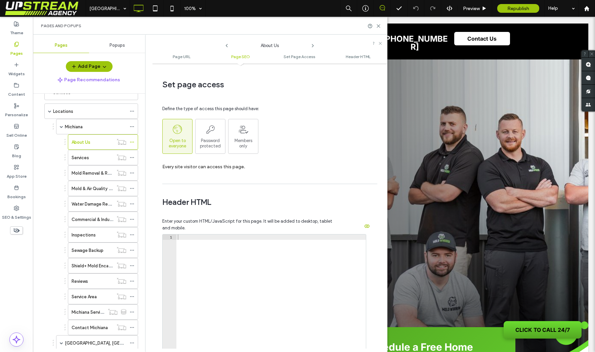
scroll to position [626, 0]
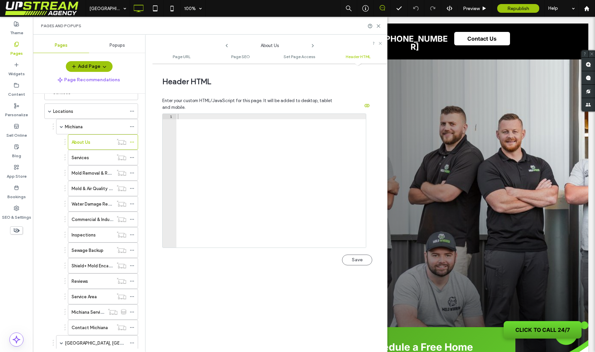
click at [266, 144] on div at bounding box center [271, 186] width 190 height 144
paste textarea "**********"
type textarea "**********"
click at [357, 259] on button "Save" at bounding box center [357, 260] width 30 height 11
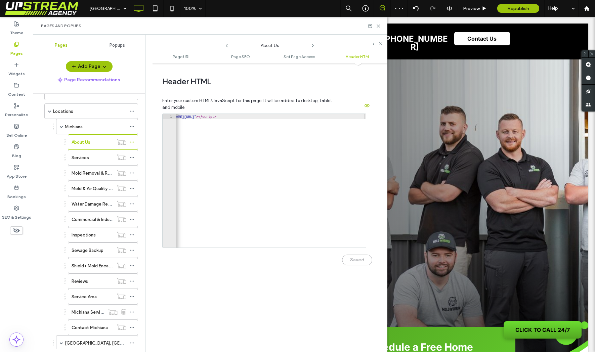
click at [313, 44] on icon at bounding box center [312, 45] width 5 height 5
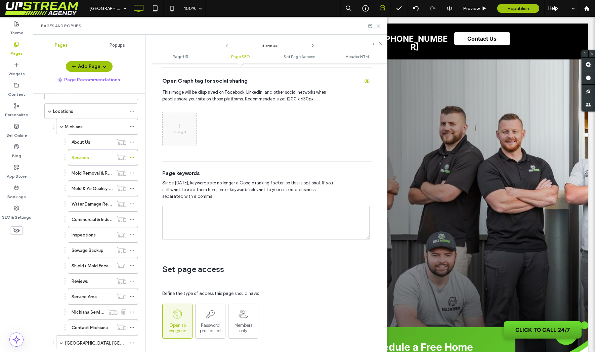
scroll to position [626, 0]
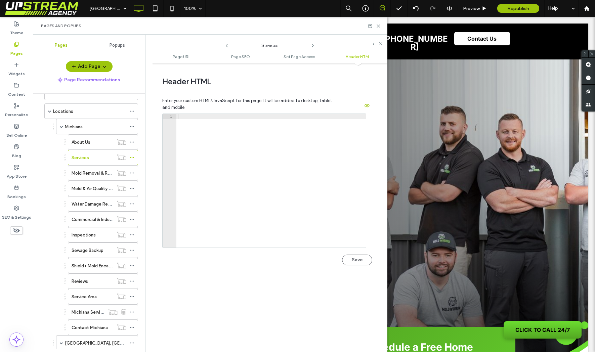
click at [325, 147] on div at bounding box center [271, 186] width 190 height 144
paste textarea "**********"
type textarea "**********"
click at [357, 258] on button "Save" at bounding box center [357, 260] width 30 height 11
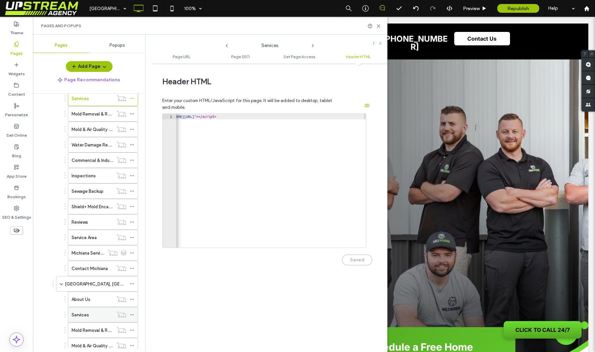
scroll to position [131, 0]
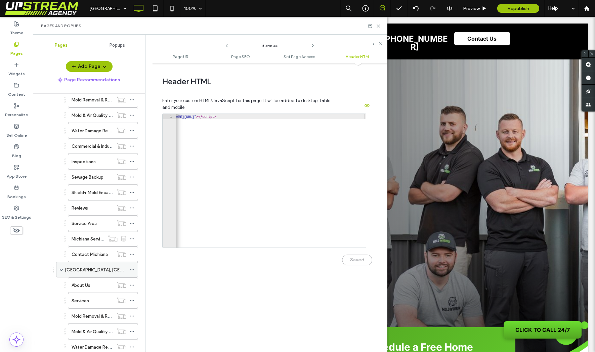
click at [132, 271] on icon at bounding box center [132, 269] width 5 height 5
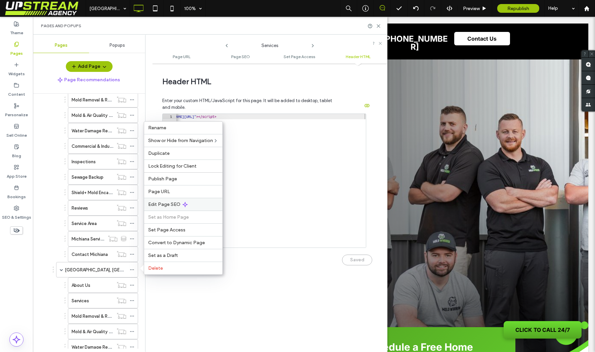
click at [159, 202] on span "Edit Page SEO" at bounding box center [164, 205] width 32 height 6
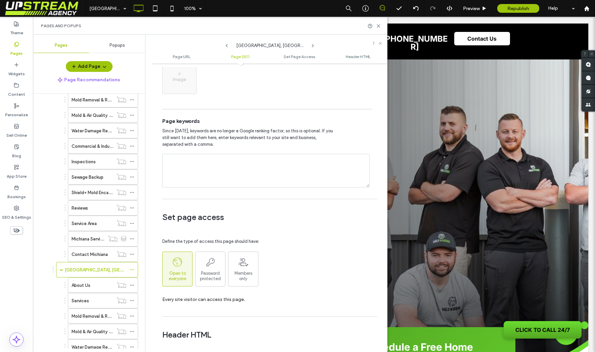
scroll to position [626, 0]
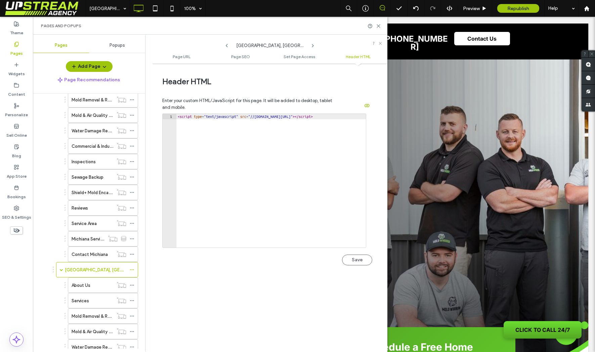
type textarea "**********"
click at [251, 159] on div "< script type = "text/javascript" src = "//[DOMAIN_NAME][URL]" > </ script >" at bounding box center [319, 186] width 286 height 144
drag, startPoint x: 291, startPoint y: 124, endPoint x: 190, endPoint y: 98, distance: 104.6
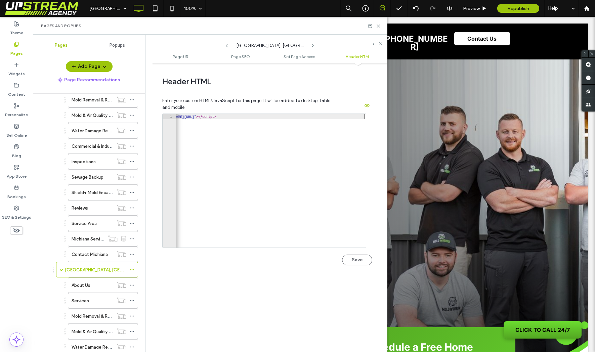
click at [190, 98] on div "**********" at bounding box center [267, 184] width 210 height 191
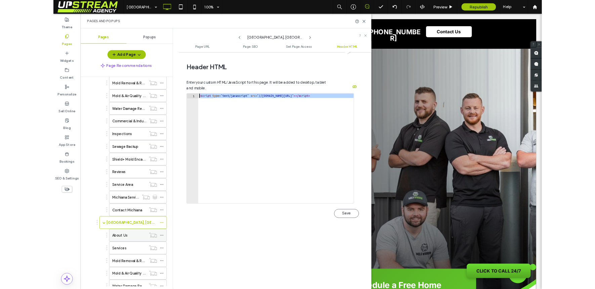
scroll to position [144, 0]
